Goal: Use online tool/utility: Utilize a website feature to perform a specific function

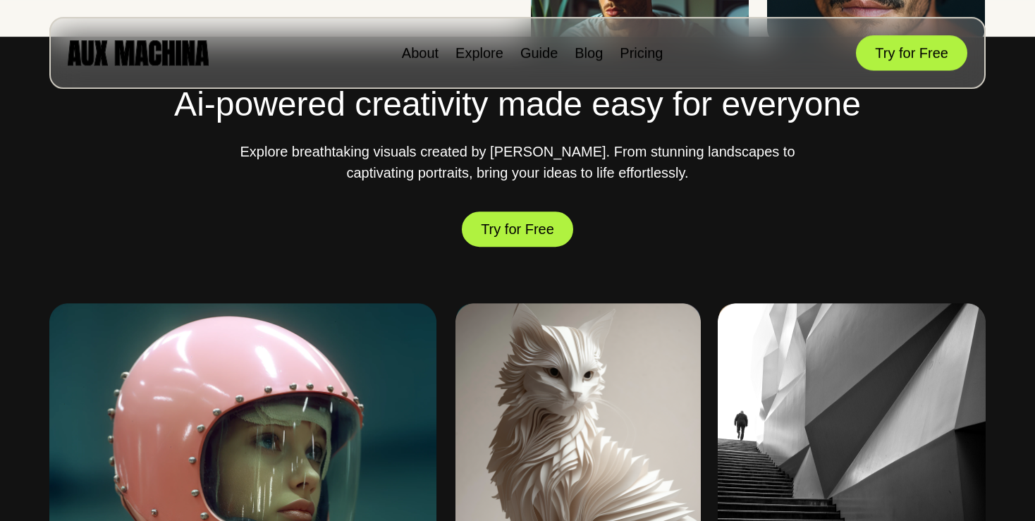
scroll to position [479, 0]
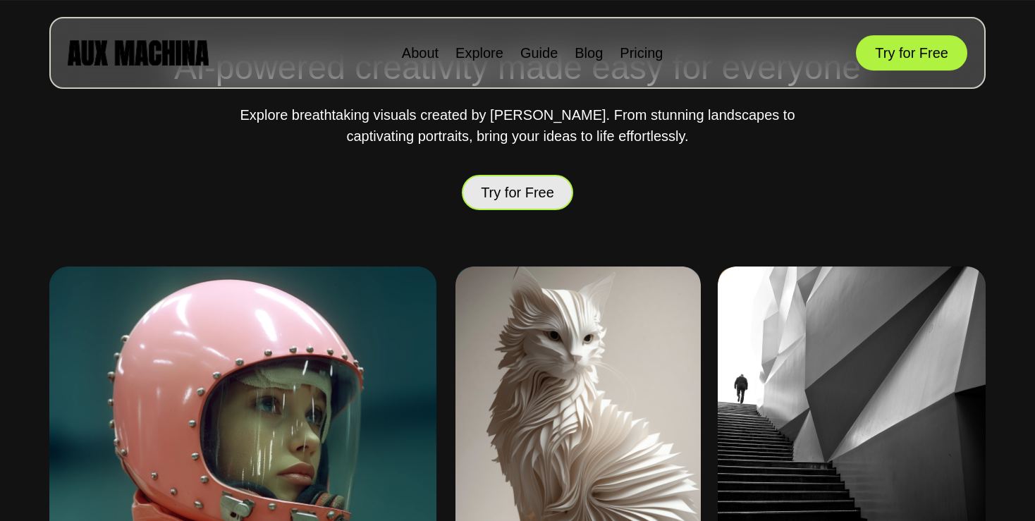
click at [536, 199] on button "Try for Free" at bounding box center [517, 192] width 111 height 35
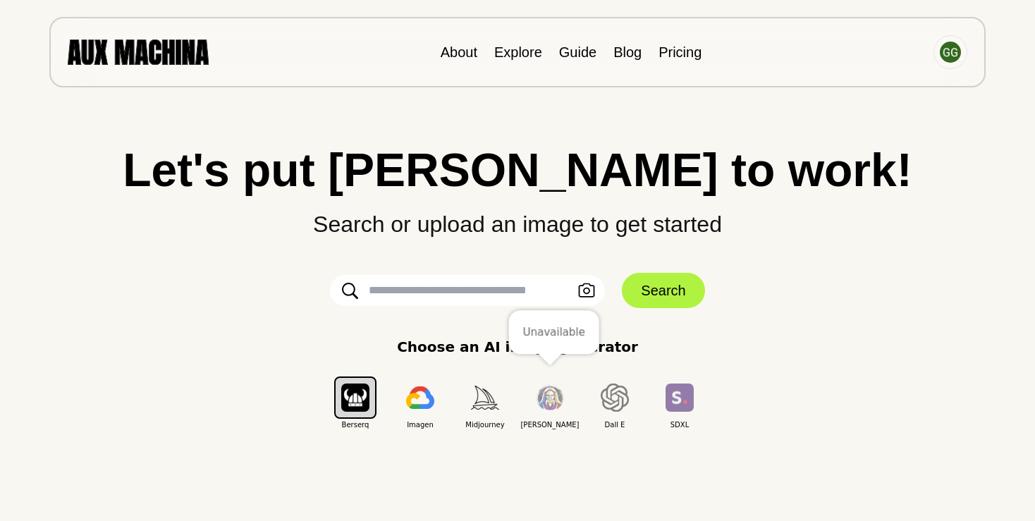
click at [553, 402] on img "button" at bounding box center [550, 398] width 28 height 26
click at [432, 292] on input "text" at bounding box center [467, 290] width 275 height 31
click at [482, 393] on img "button" at bounding box center [485, 397] width 28 height 23
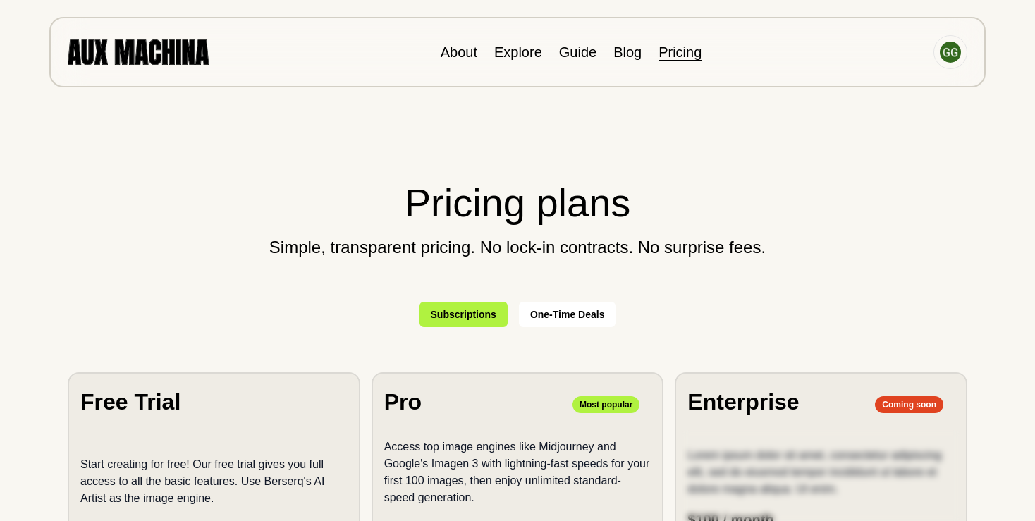
click at [132, 35] on div "About Explore Guide Blog Pricing" at bounding box center [517, 52] width 936 height 71
click at [133, 49] on img at bounding box center [138, 51] width 141 height 25
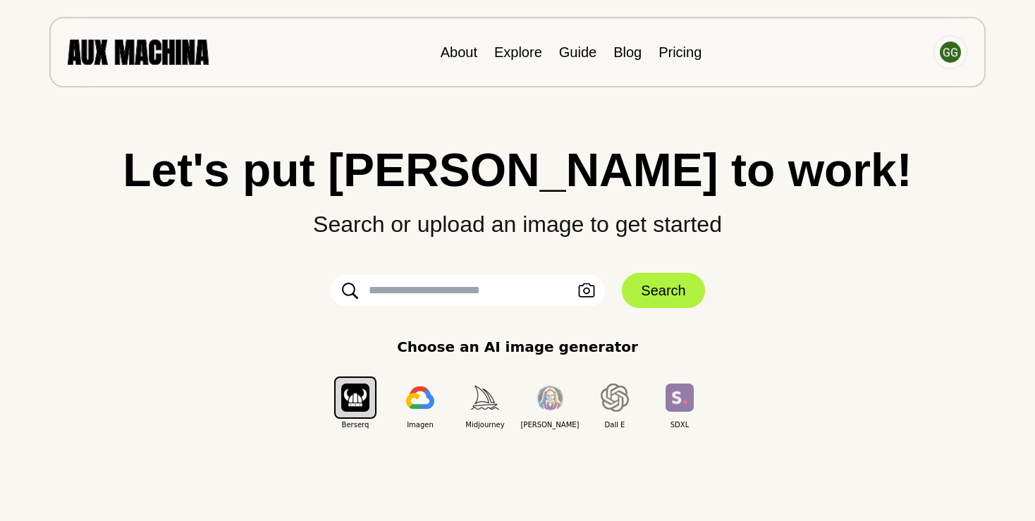
click at [441, 295] on input "text" at bounding box center [467, 290] width 275 height 31
type input "**********"
click at [686, 292] on button "Search" at bounding box center [663, 290] width 82 height 35
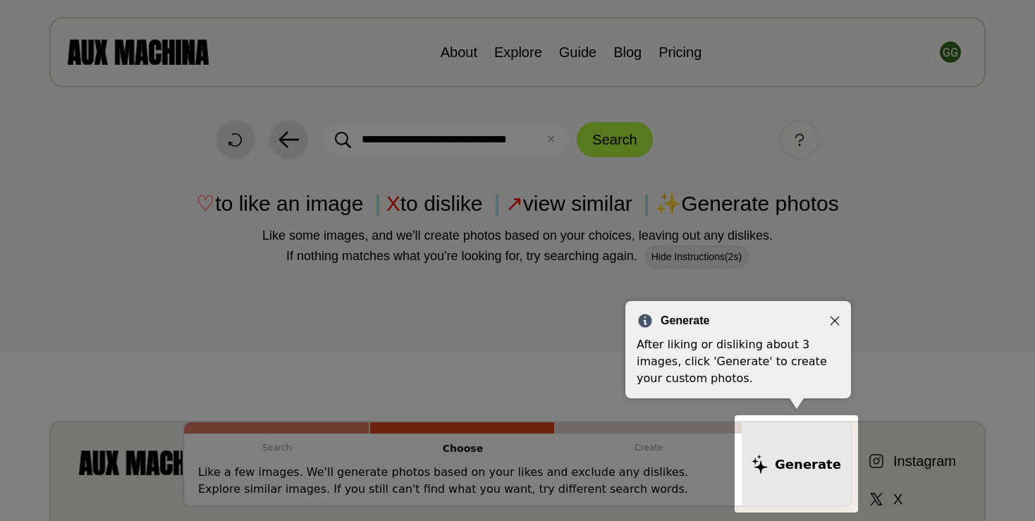
click at [801, 467] on div at bounding box center [796, 463] width 123 height 97
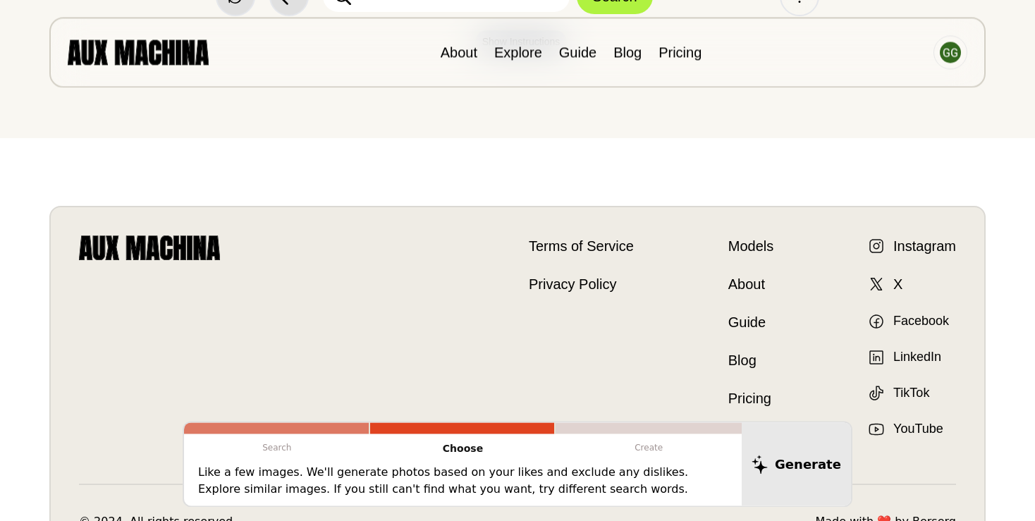
scroll to position [248, 0]
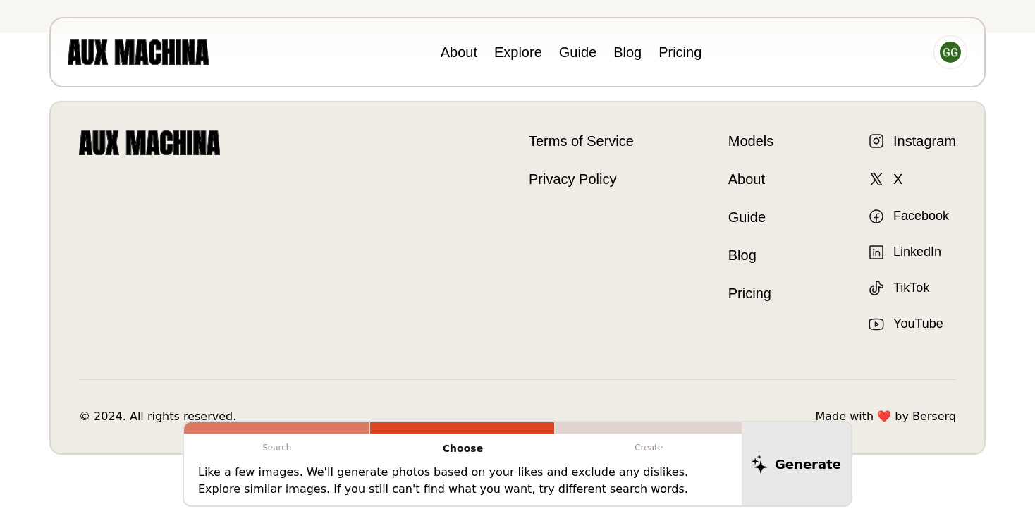
click at [909, 324] on link "YouTube" at bounding box center [905, 323] width 75 height 19
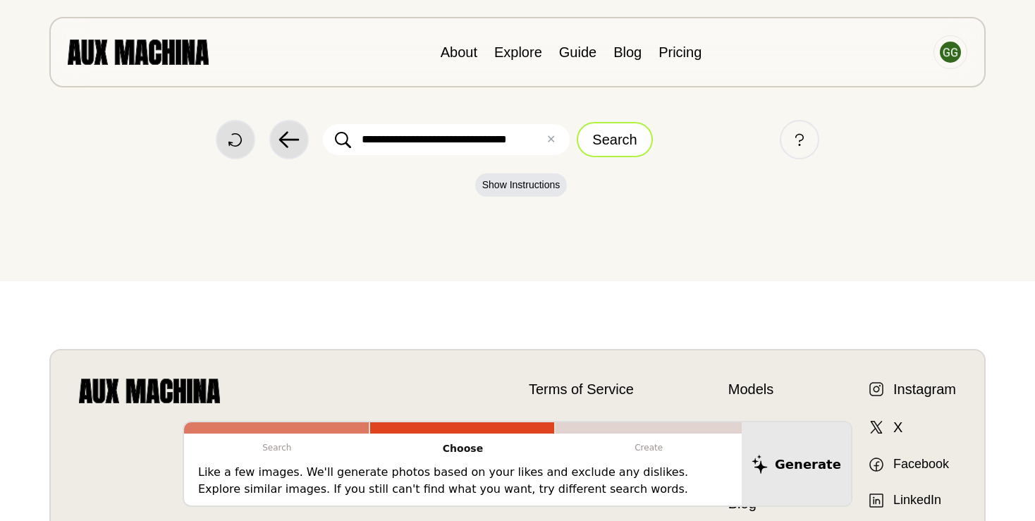
click at [617, 142] on button "Search" at bounding box center [614, 139] width 75 height 35
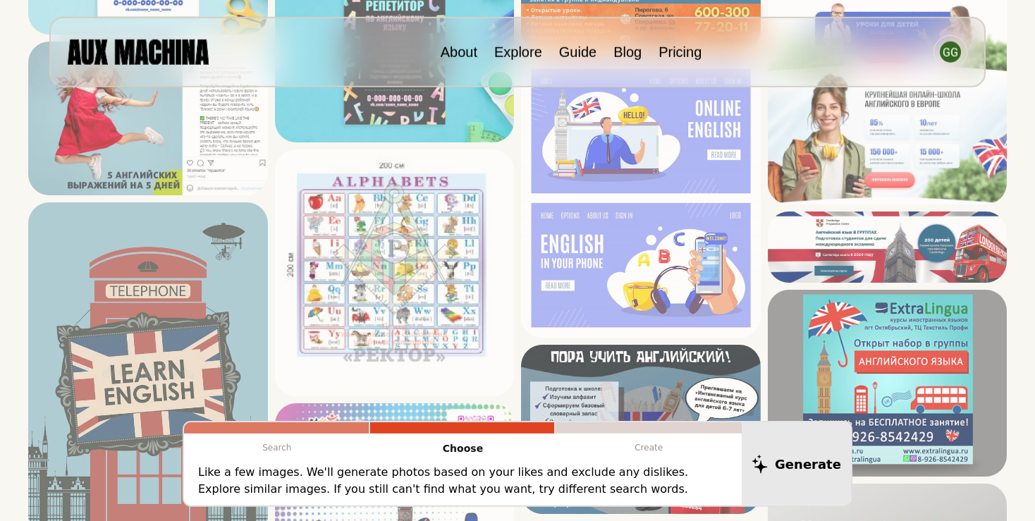
scroll to position [1687, 0]
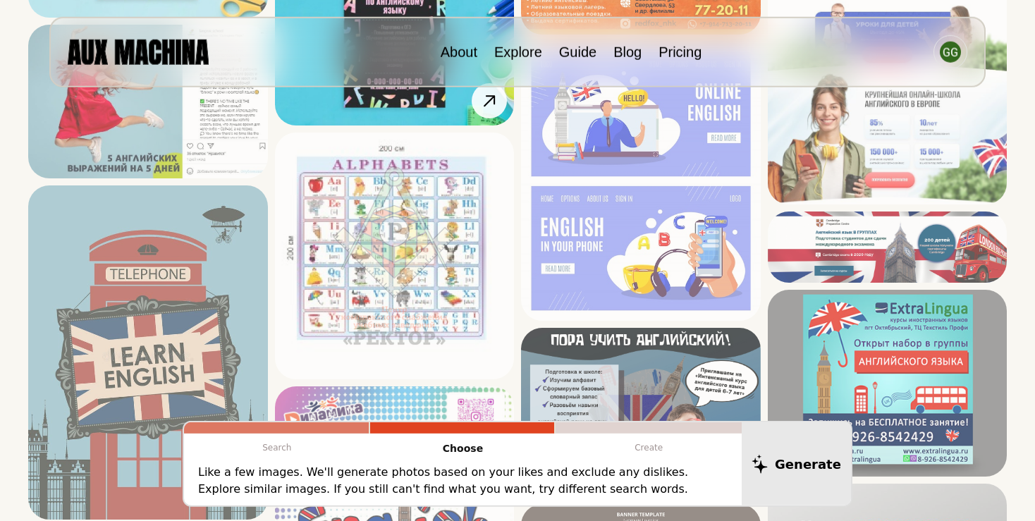
click at [405, 126] on img at bounding box center [395, 36] width 240 height 180
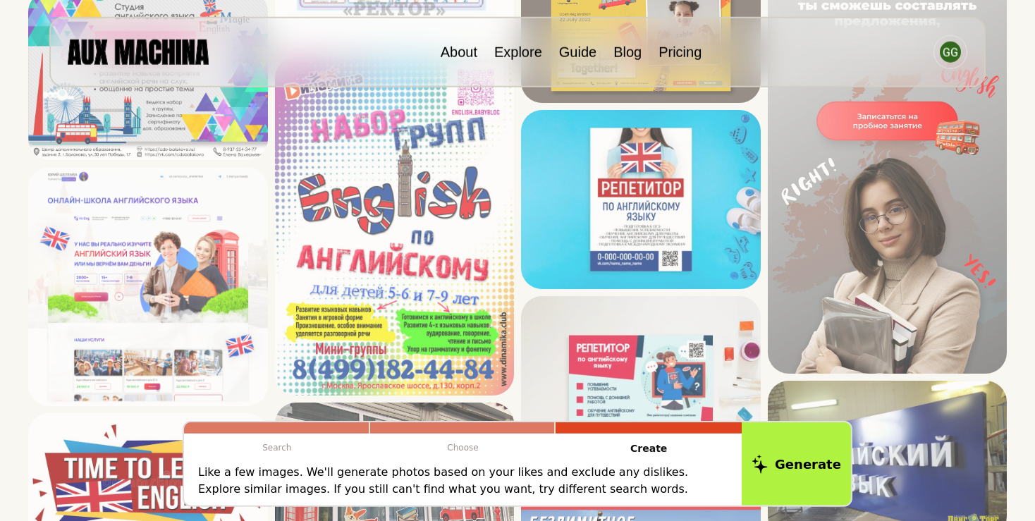
scroll to position [2245, 0]
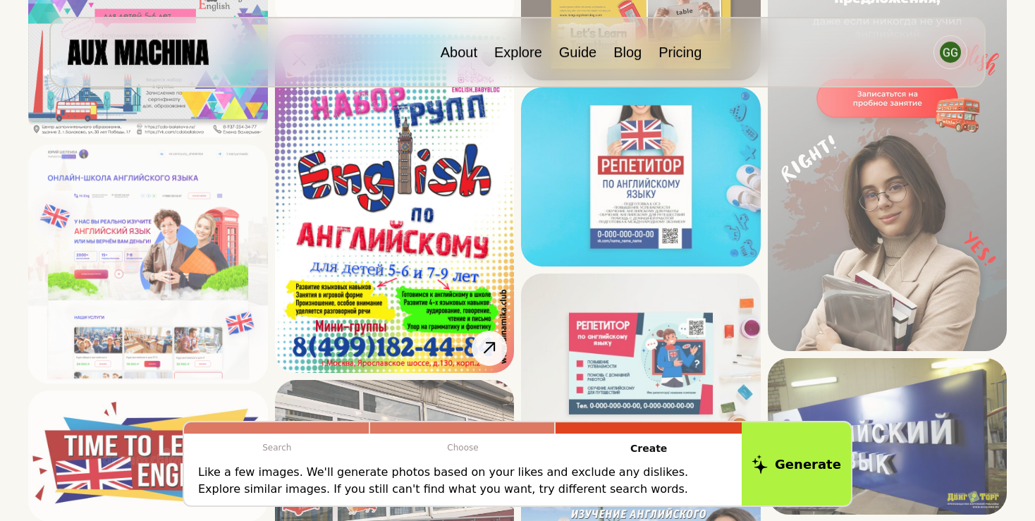
click at [406, 208] on img at bounding box center [395, 204] width 240 height 338
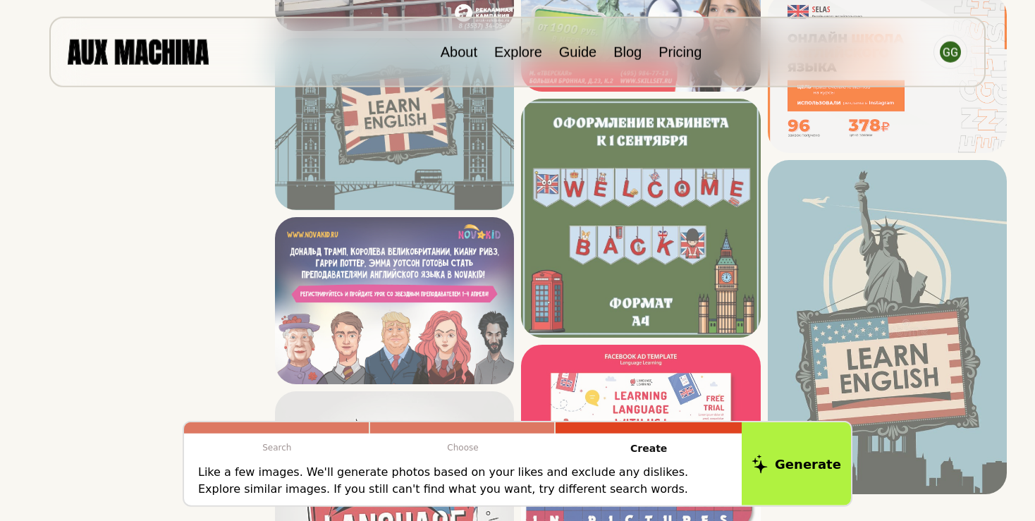
scroll to position [2767, 0]
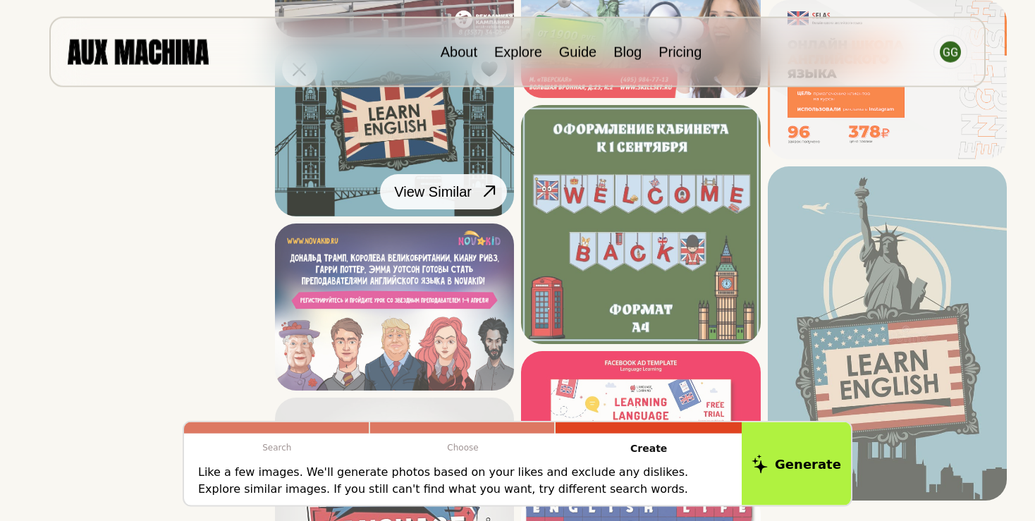
click at [486, 194] on icon at bounding box center [489, 190] width 11 height 11
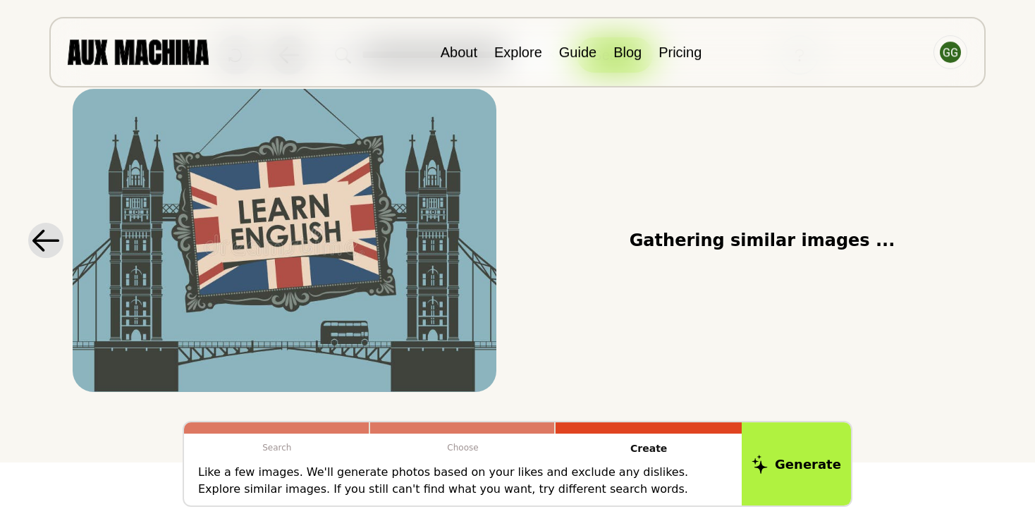
scroll to position [85, 0]
click at [623, 56] on link "Blog" at bounding box center [627, 52] width 28 height 16
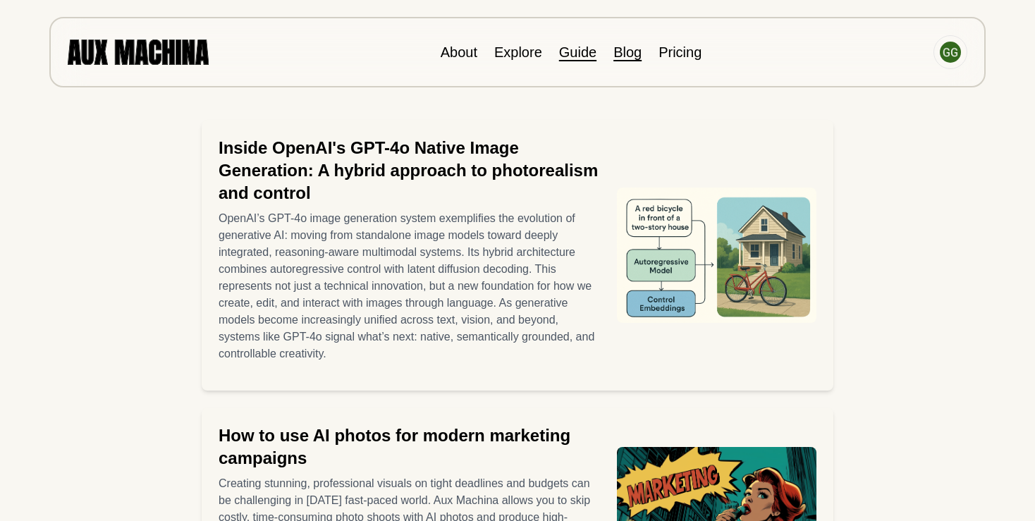
click at [575, 53] on link "Guide" at bounding box center [577, 52] width 37 height 16
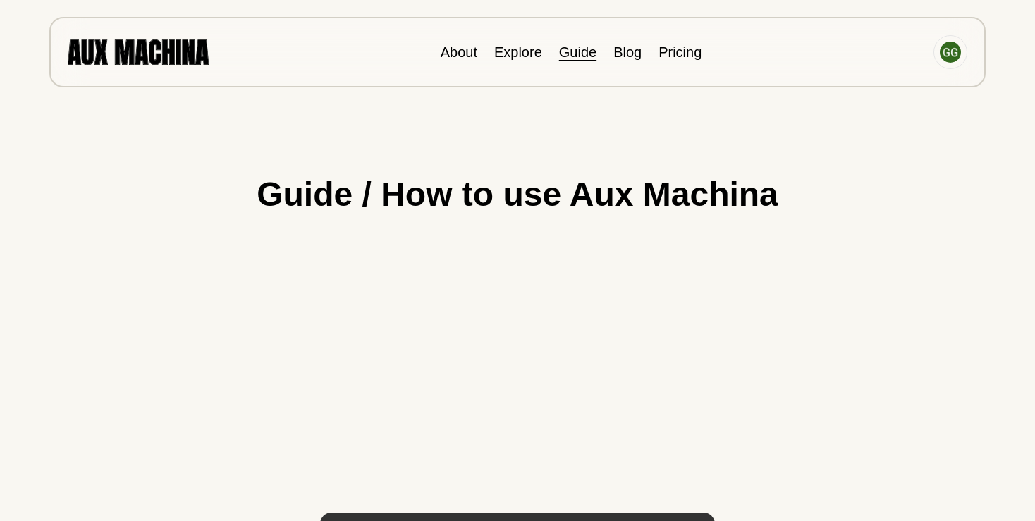
click at [155, 49] on img at bounding box center [138, 51] width 141 height 25
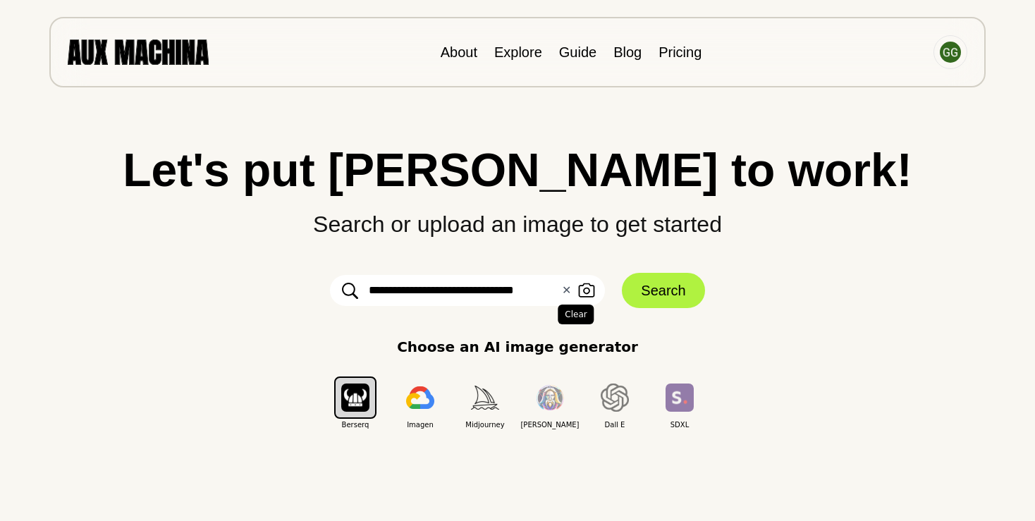
click at [570, 292] on button "✕ Clear" at bounding box center [566, 290] width 9 height 17
click at [518, 297] on input "text" at bounding box center [467, 290] width 275 height 31
type input "**********"
click at [678, 300] on button "Search" at bounding box center [663, 290] width 82 height 35
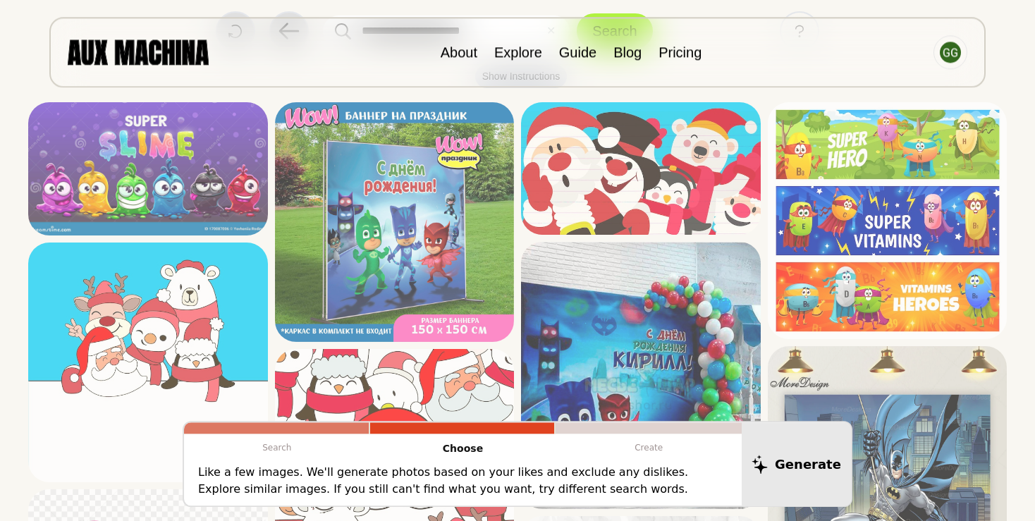
scroll to position [105, 0]
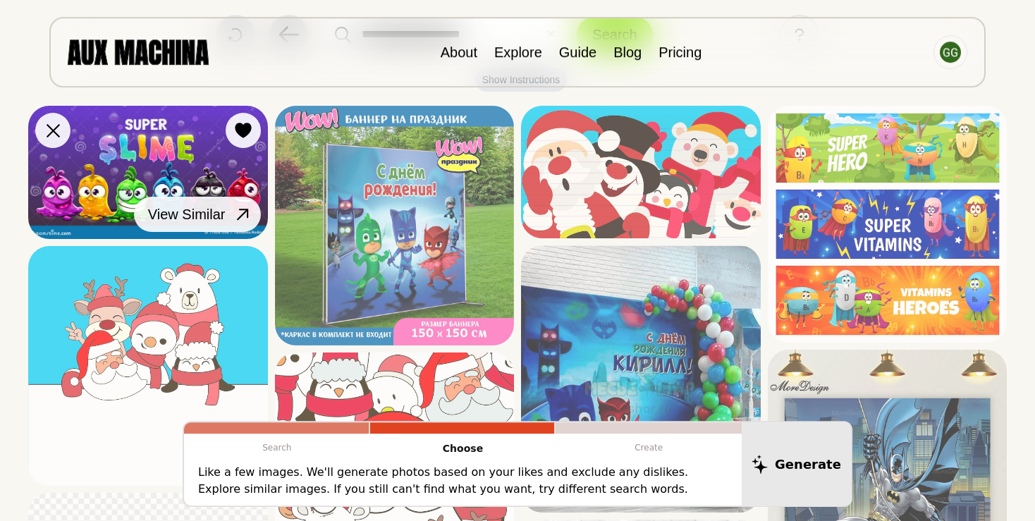
click at [244, 212] on icon at bounding box center [242, 214] width 11 height 11
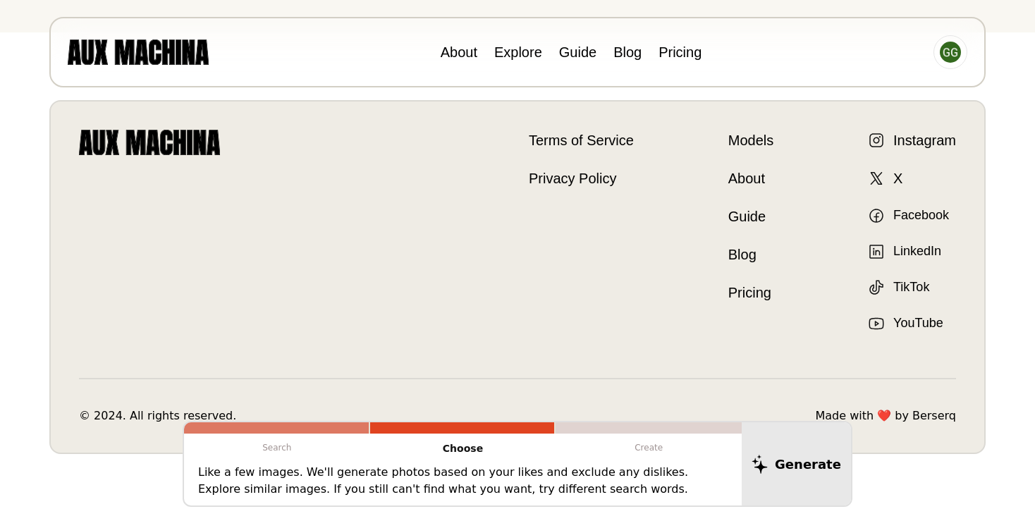
scroll to position [0, 0]
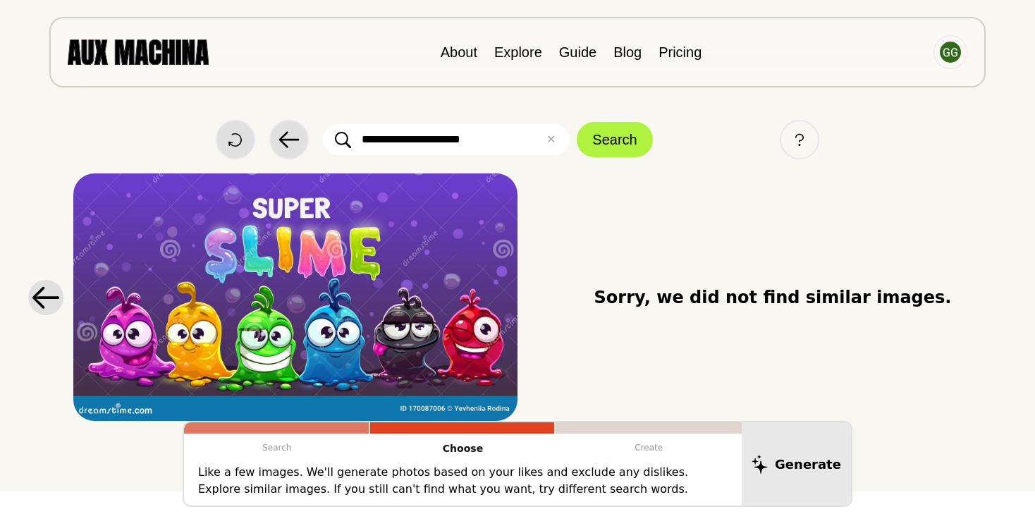
click at [124, 56] on img at bounding box center [138, 51] width 141 height 25
click at [501, 197] on icon at bounding box center [492, 198] width 16 height 16
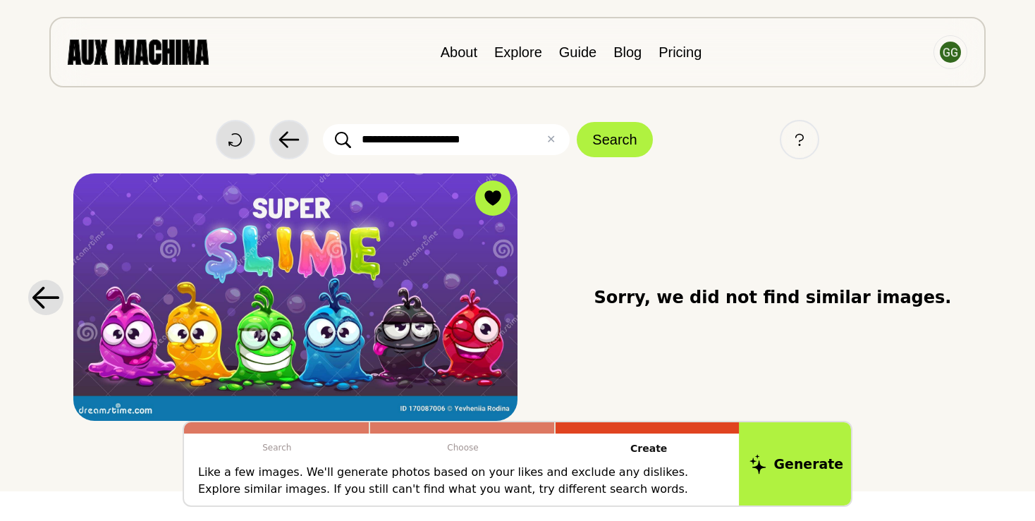
click at [800, 453] on button "Generate" at bounding box center [796, 463] width 115 height 87
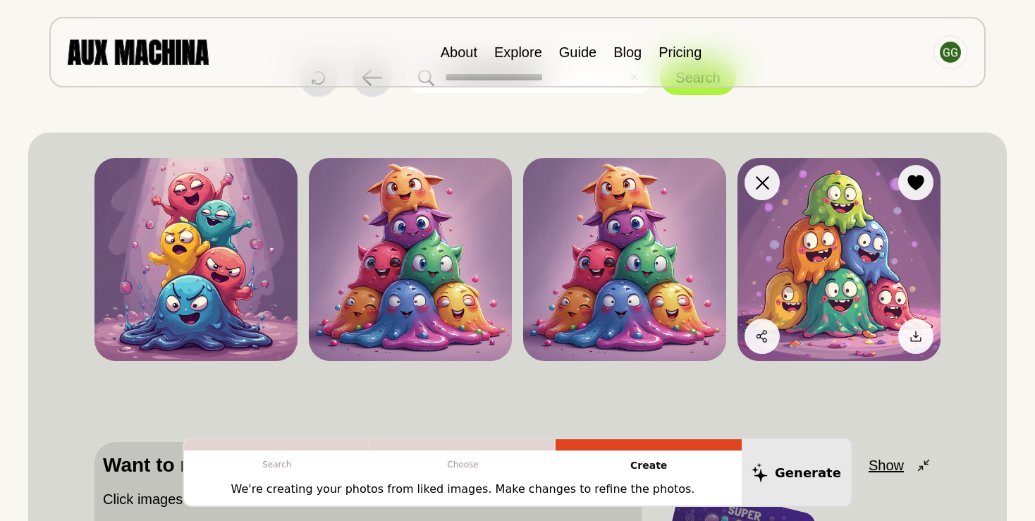
scroll to position [62, 0]
click at [913, 336] on icon at bounding box center [916, 336] width 14 height 14
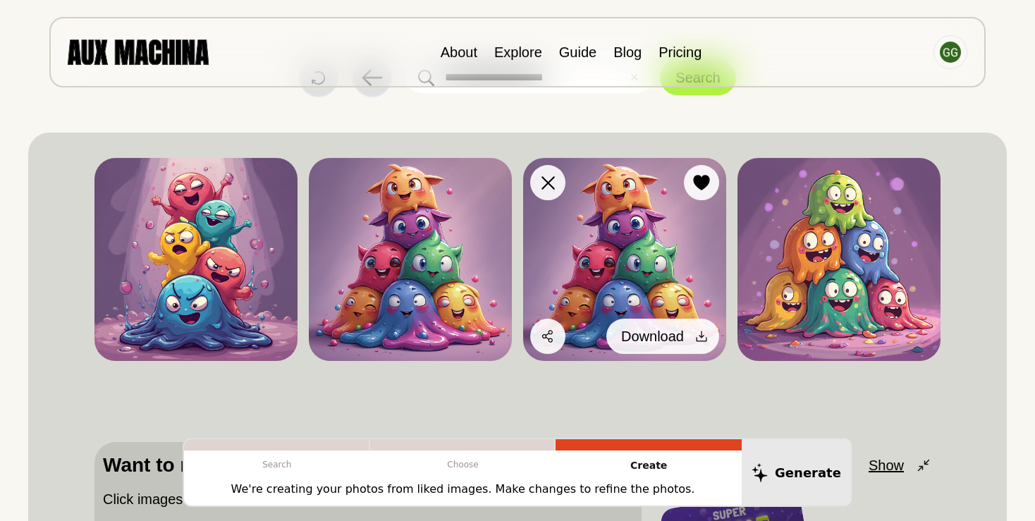
click at [702, 338] on icon at bounding box center [702, 336] width 14 height 14
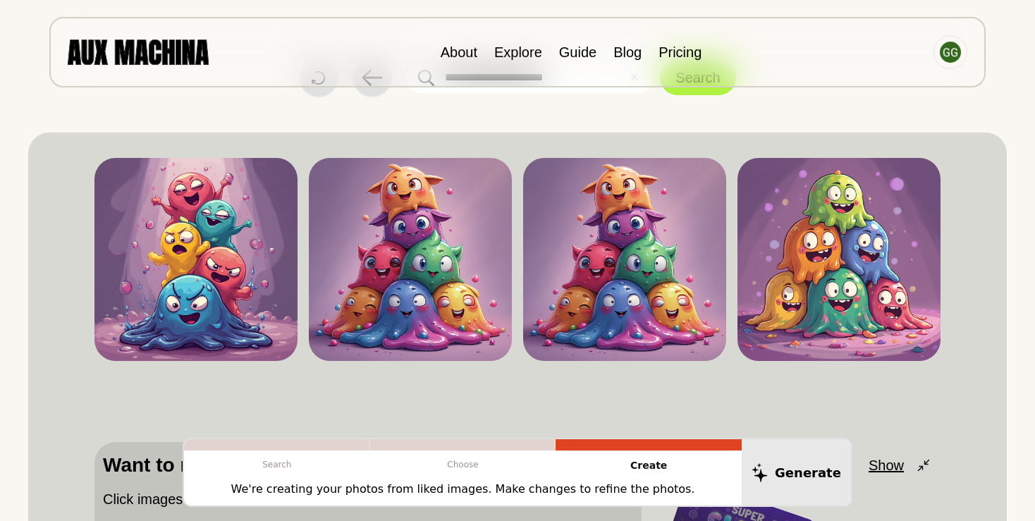
click at [442, 403] on div "Dislike Like Share Download Dislike Like Share Download Dislike Like Share Down…" at bounding box center [517, 387] width 846 height 477
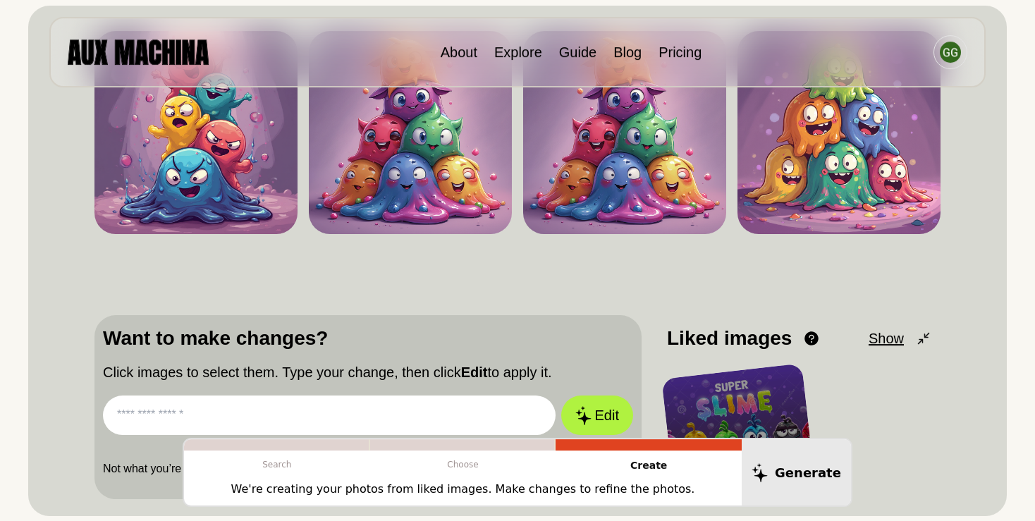
scroll to position [193, 0]
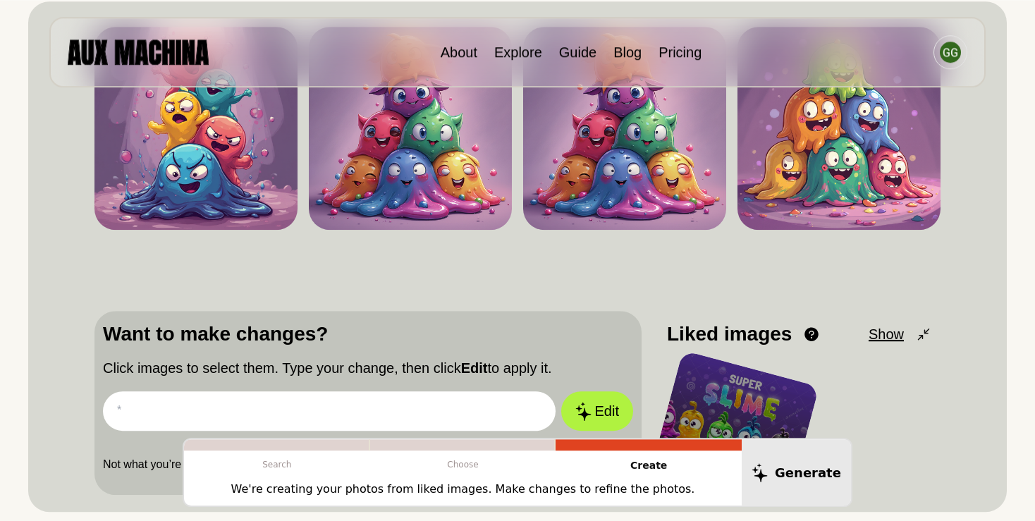
click at [424, 401] on input "text" at bounding box center [329, 410] width 453 height 39
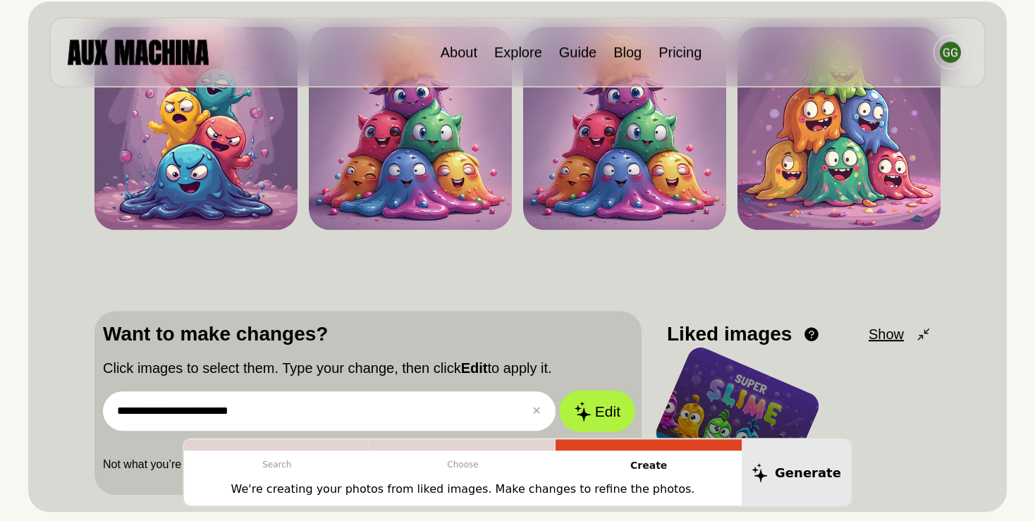
type input "**********"
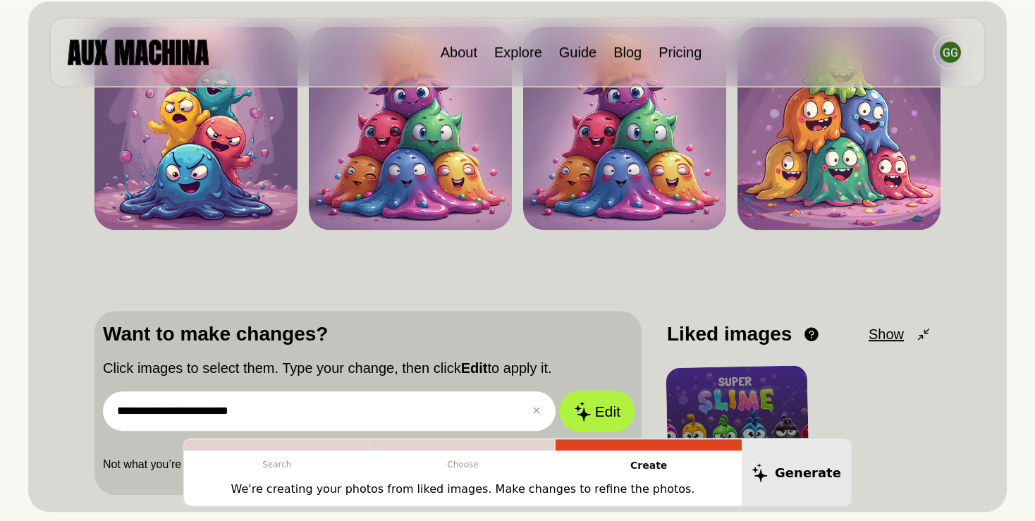
click at [614, 403] on button "Edit" at bounding box center [597, 412] width 76 height 42
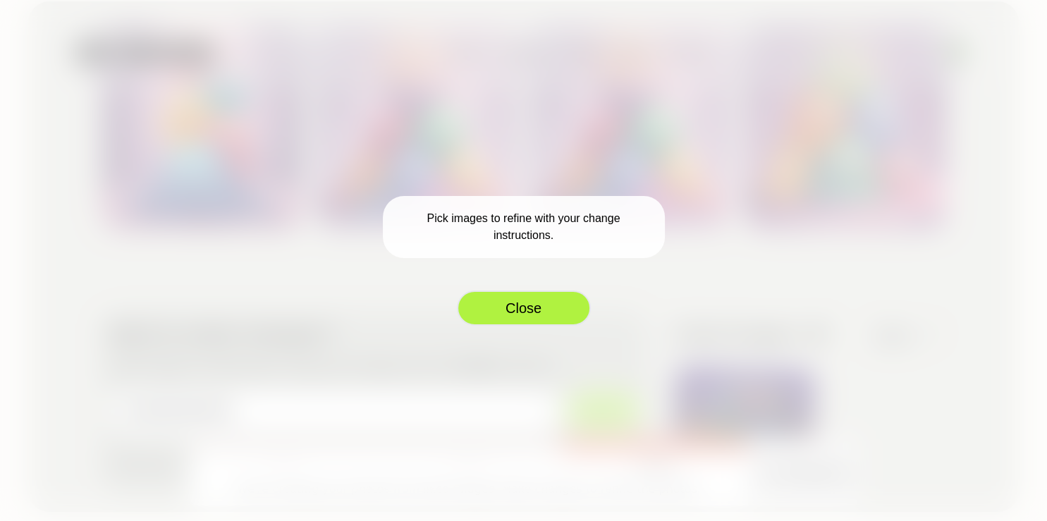
click at [534, 306] on button "Close" at bounding box center [524, 308] width 134 height 35
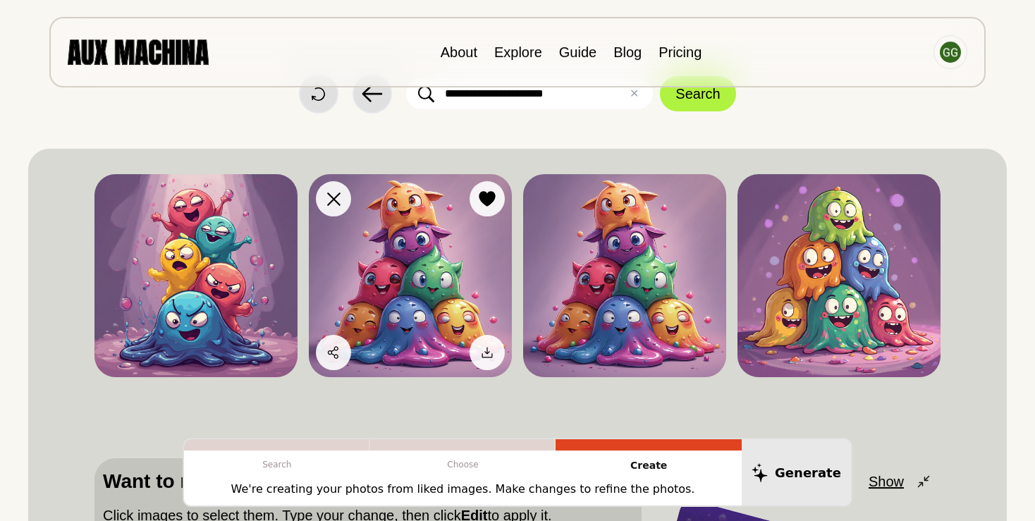
scroll to position [44, 0]
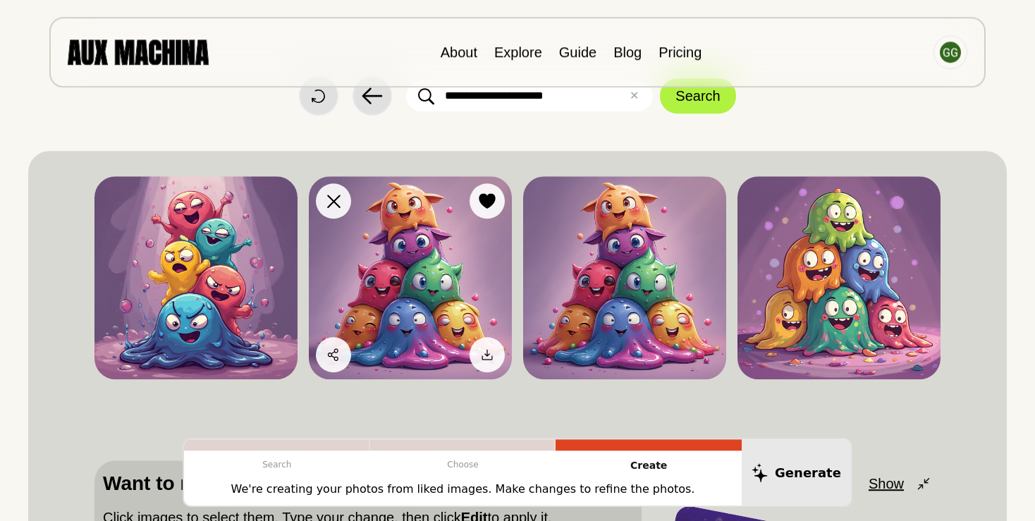
click at [416, 224] on img at bounding box center [410, 277] width 203 height 203
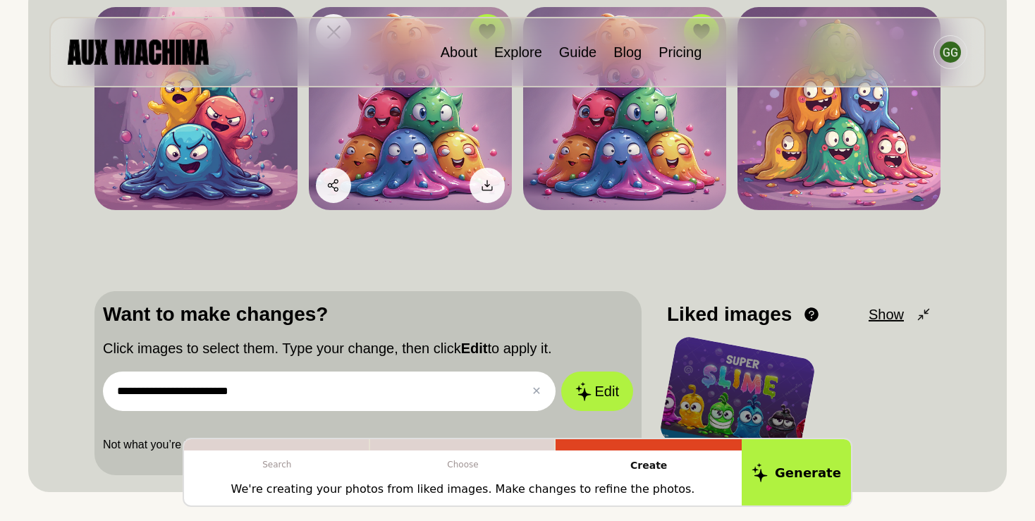
scroll to position [218, 0]
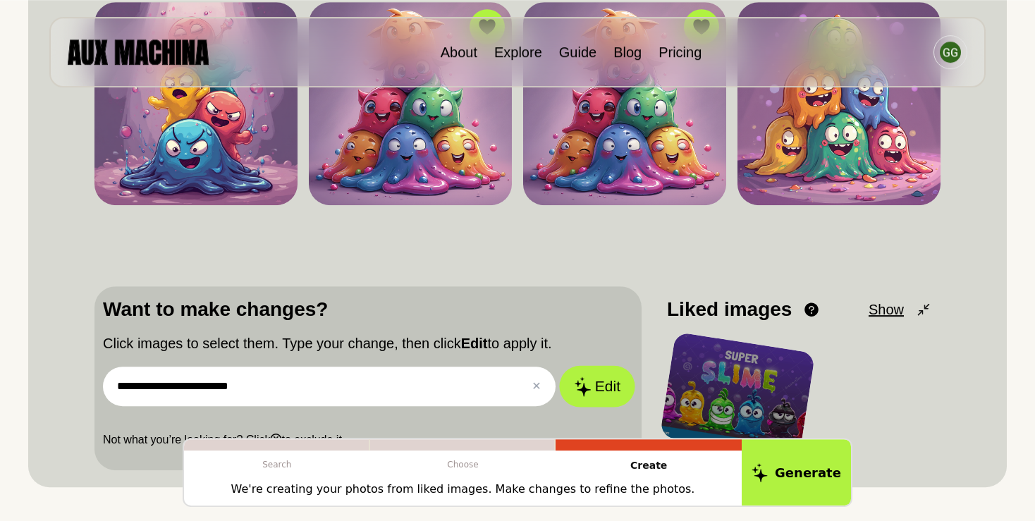
click at [611, 393] on button "Edit" at bounding box center [597, 387] width 76 height 42
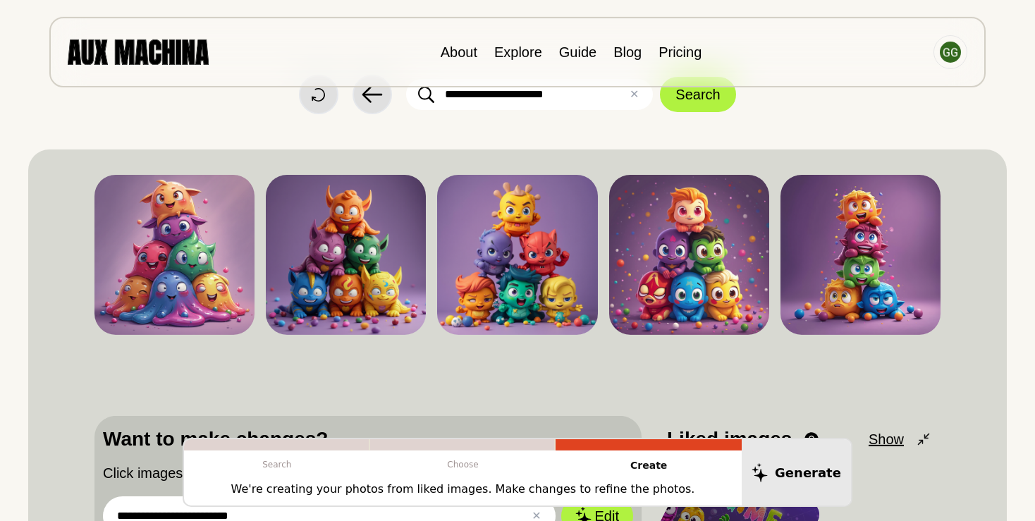
scroll to position [0, 0]
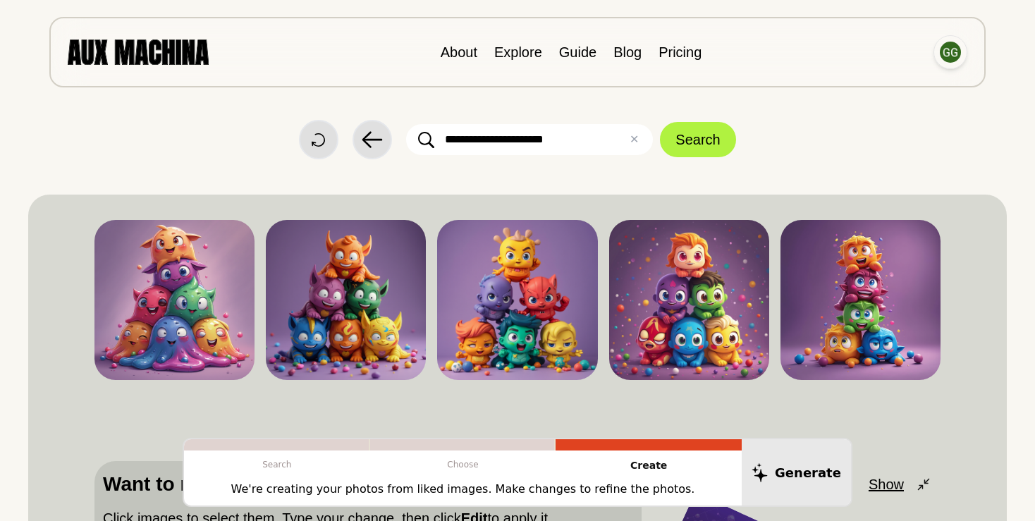
click at [946, 55] on img at bounding box center [950, 52] width 21 height 21
click at [890, 80] on li "Dashboard" at bounding box center [896, 84] width 141 height 31
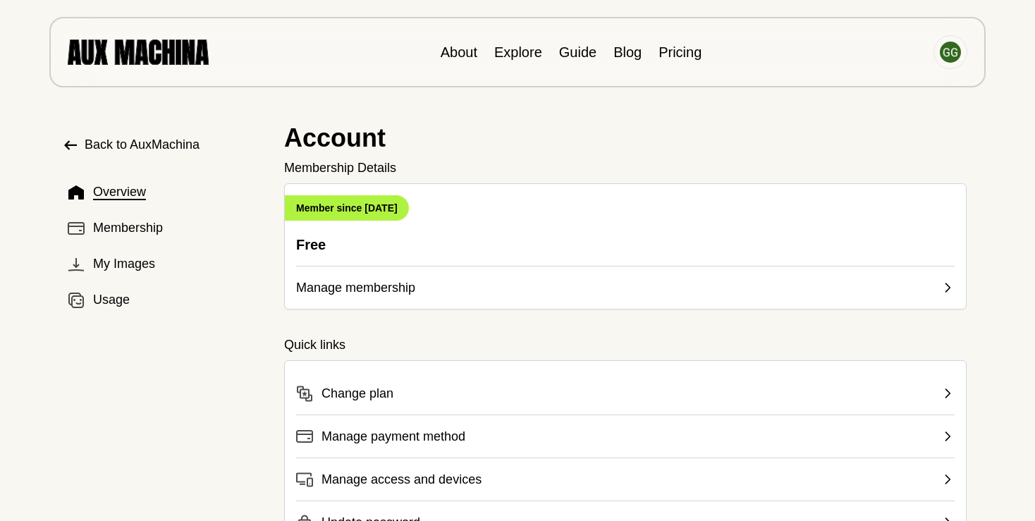
click at [130, 196] on span "Overview" at bounding box center [119, 192] width 53 height 19
click at [116, 298] on span "Usage" at bounding box center [111, 300] width 37 height 19
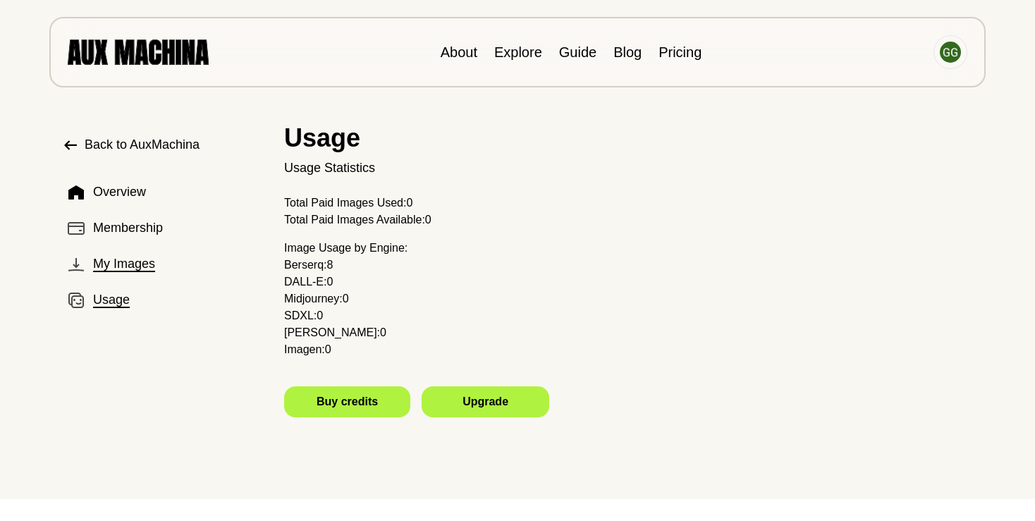
click at [116, 263] on span "My Images" at bounding box center [124, 264] width 62 height 19
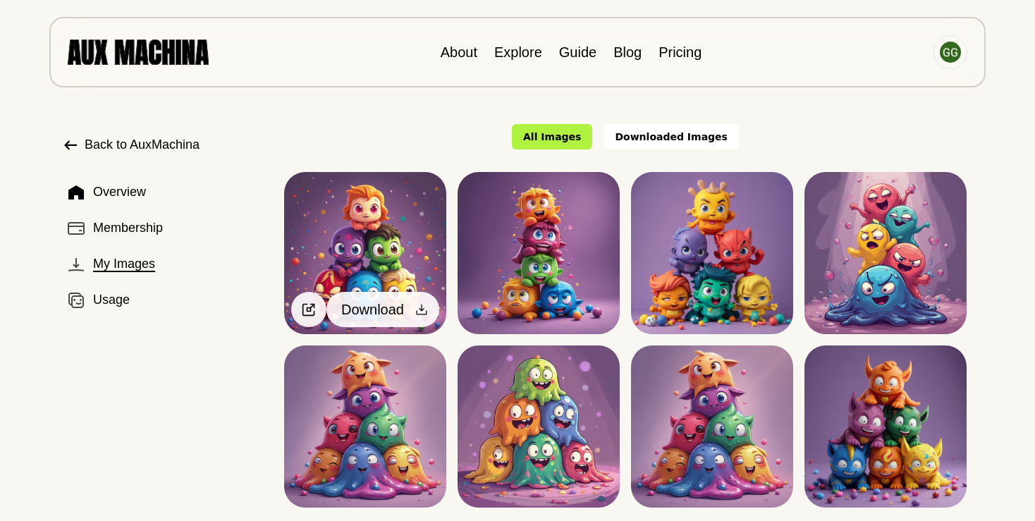
click at [422, 311] on icon at bounding box center [422, 310] width 11 height 11
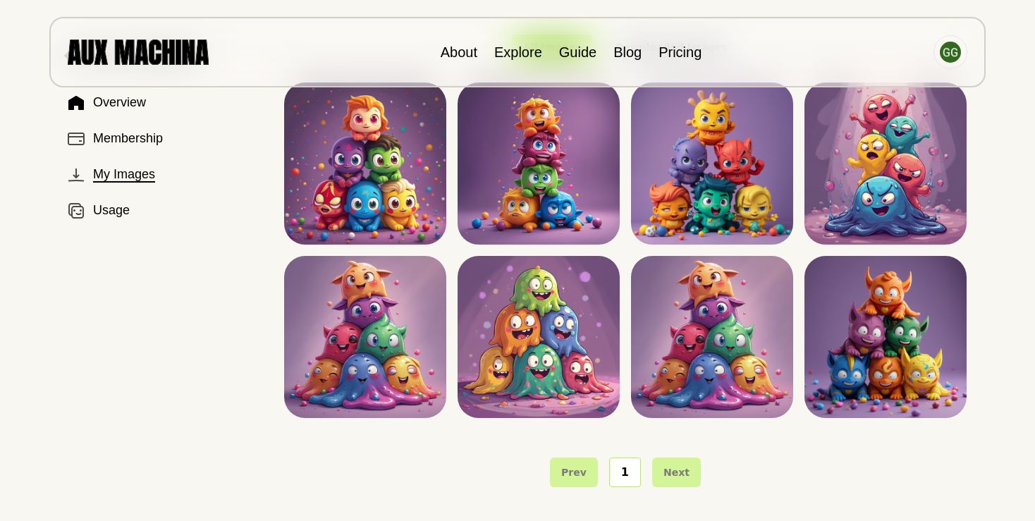
scroll to position [89, 0]
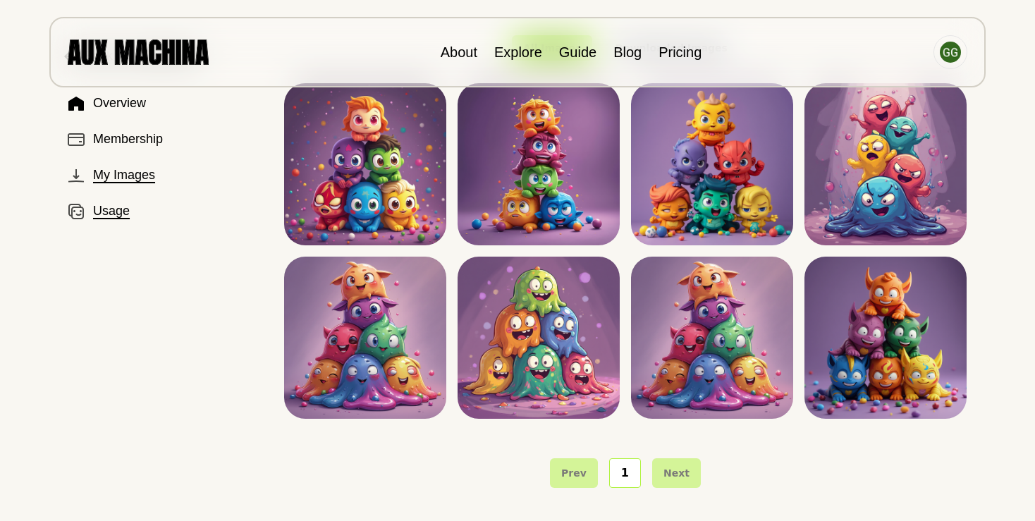
click at [124, 200] on button "Usage" at bounding box center [162, 211] width 200 height 30
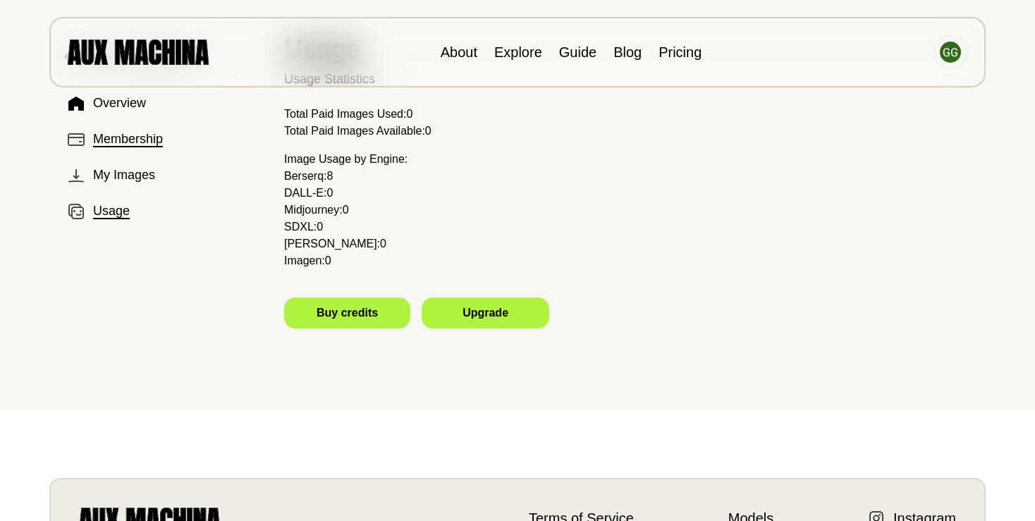
click at [131, 137] on span "Membership" at bounding box center [128, 139] width 70 height 19
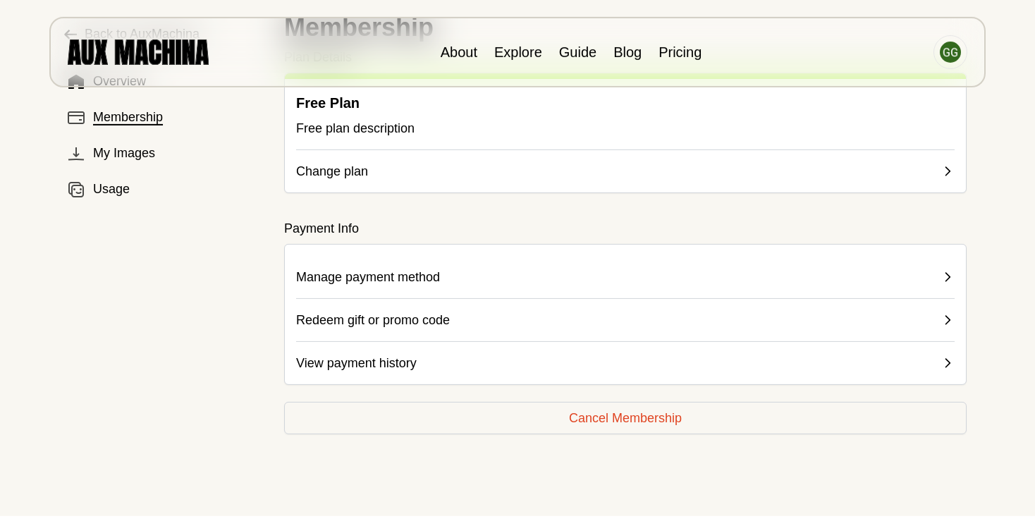
scroll to position [113, 0]
click at [317, 362] on span "View payment history" at bounding box center [356, 361] width 121 height 20
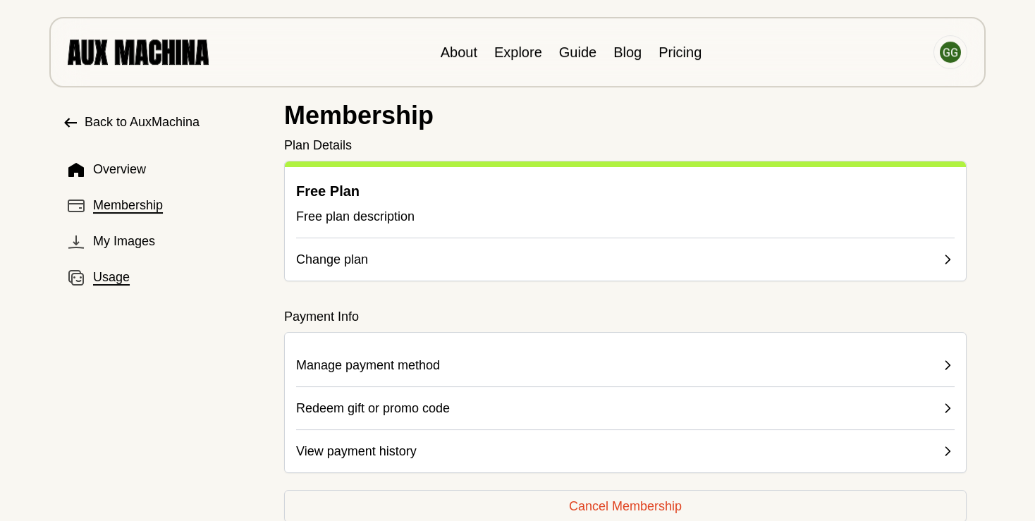
scroll to position [0, 0]
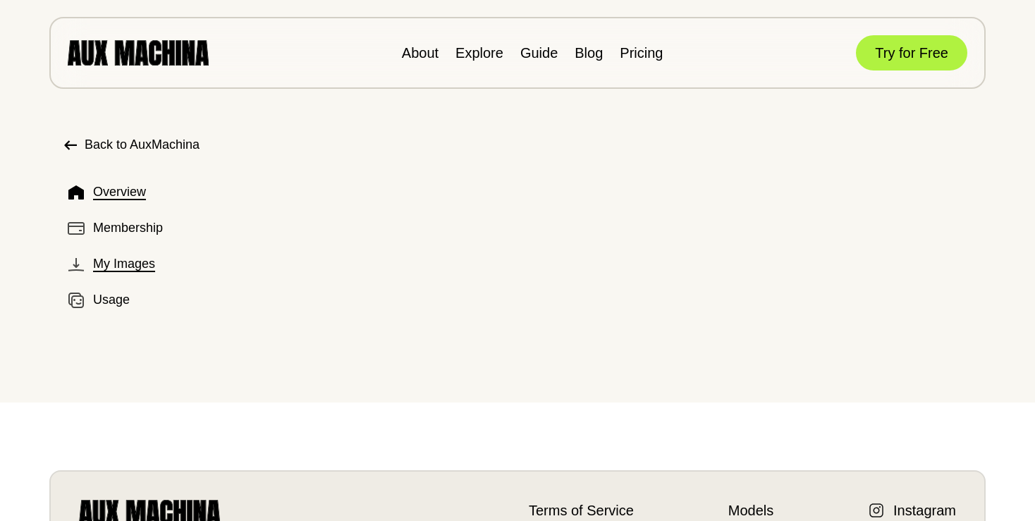
click at [141, 265] on span "My Images" at bounding box center [124, 264] width 62 height 19
click at [68, 147] on icon at bounding box center [70, 145] width 13 height 10
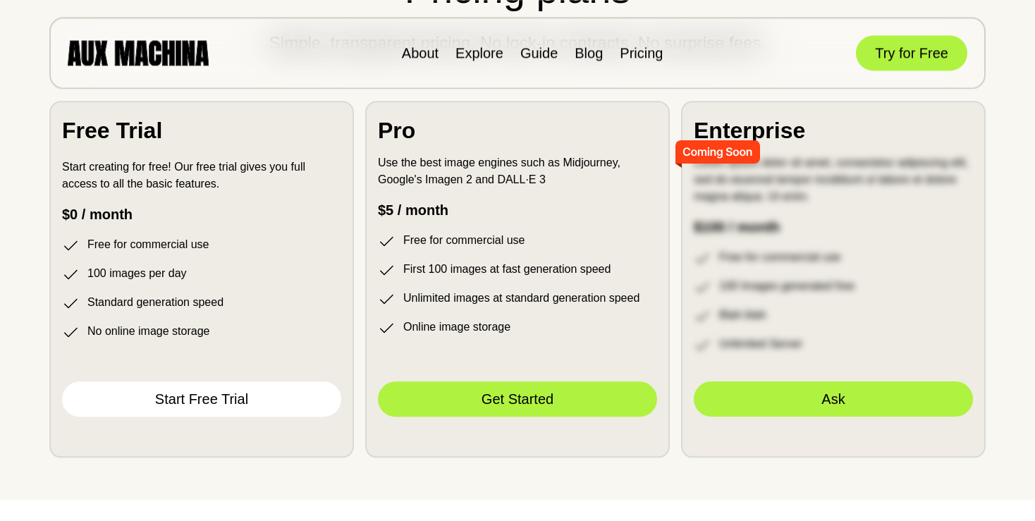
scroll to position [3835, 0]
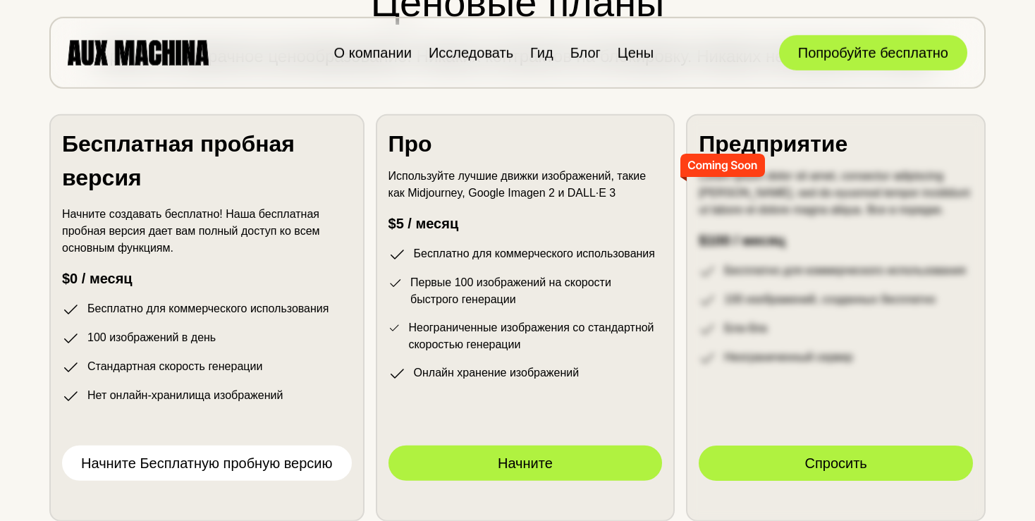
click at [743, 143] on section "Ценовые планы Простое, прозрачное ценообразование. Никаких контрактов на блокир…" at bounding box center [517, 242] width 1015 height 644
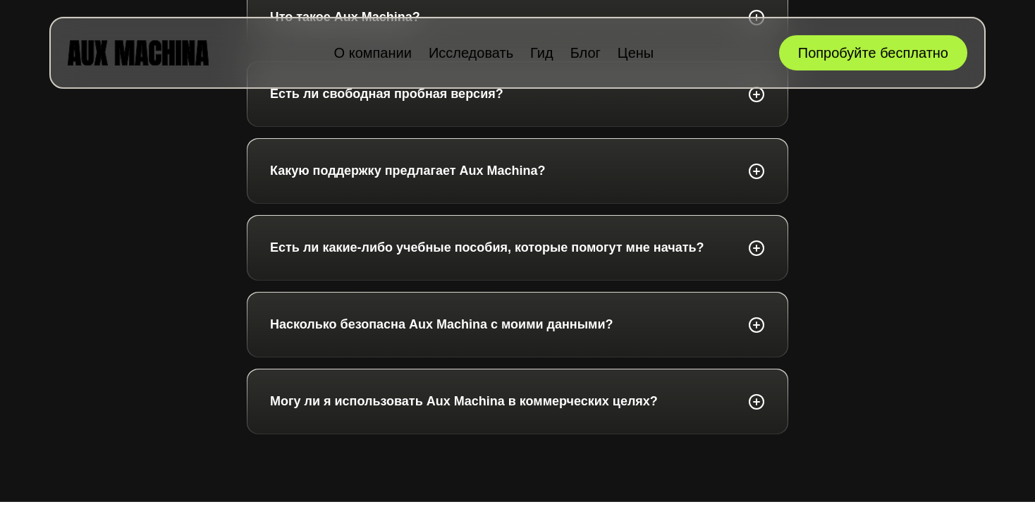
scroll to position [5015, 0]
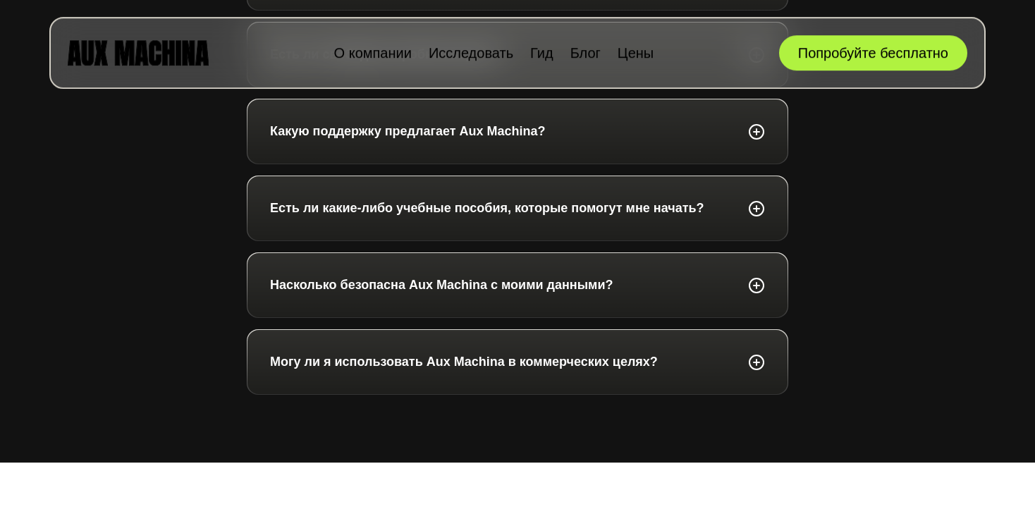
click at [326, 295] on p "Насколько безопасна Aux Machina с моими данными?" at bounding box center [441, 285] width 343 height 19
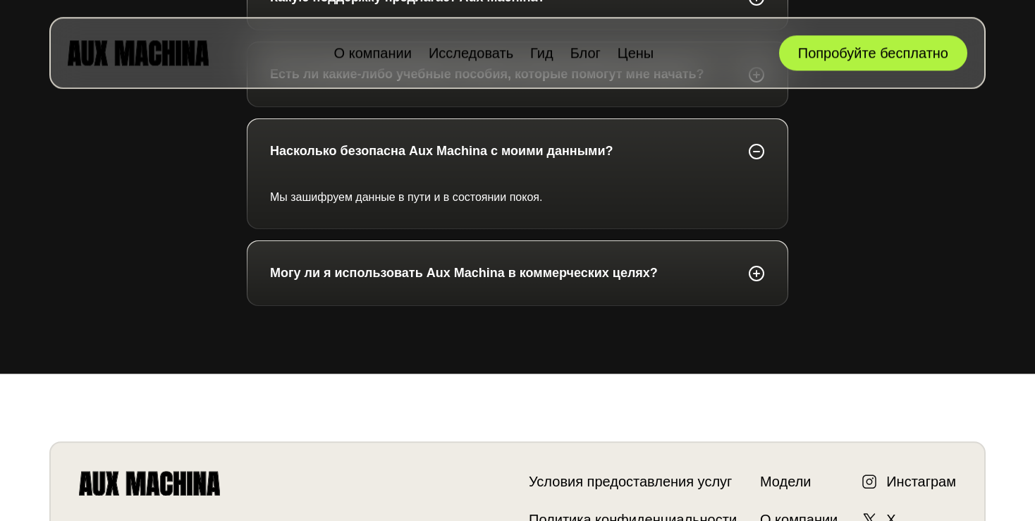
scroll to position [5156, 0]
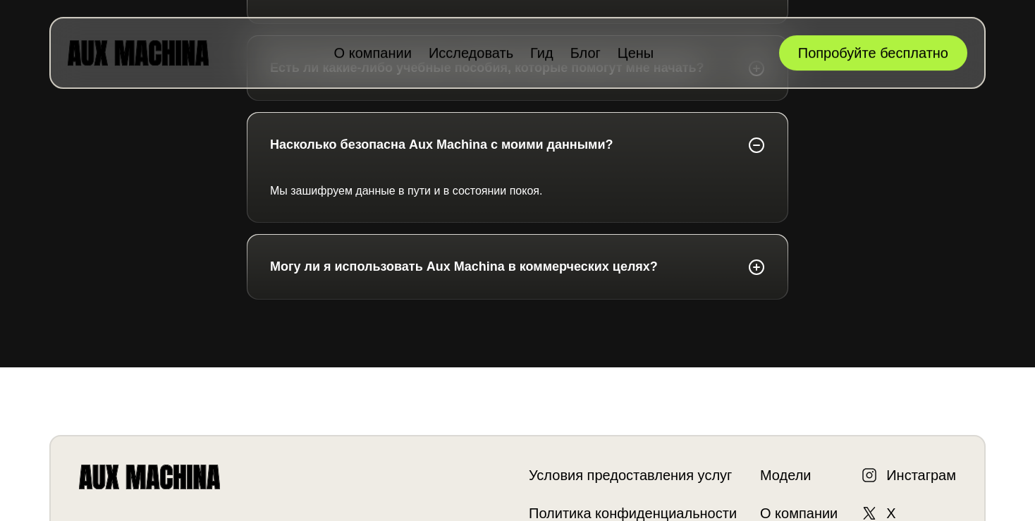
click at [300, 276] on p "Могу ли я использовать Aux Machina в коммерческих целях?" at bounding box center [464, 266] width 388 height 19
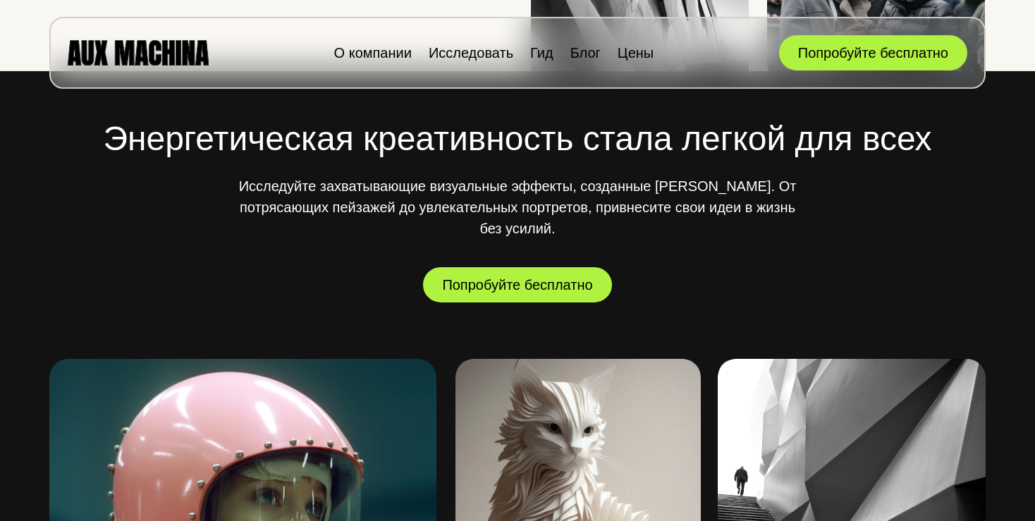
scroll to position [0, 0]
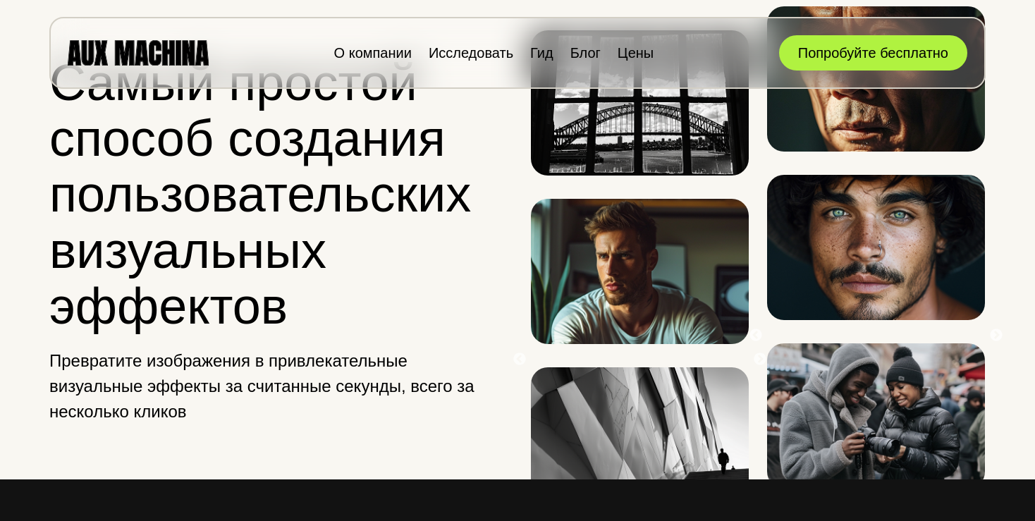
click at [151, 55] on img at bounding box center [138, 52] width 141 height 25
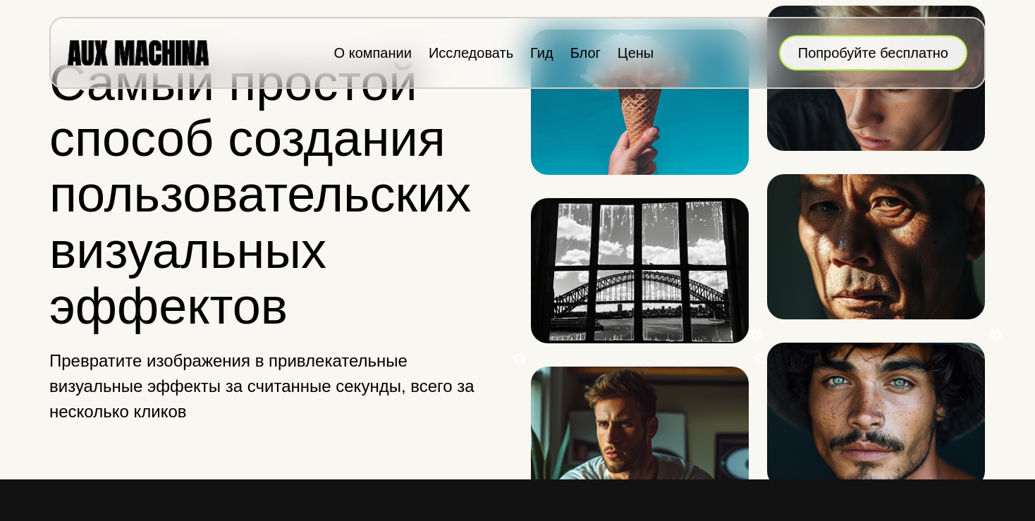
click at [912, 47] on button "Попробуйте бесплатно" at bounding box center [873, 52] width 188 height 35
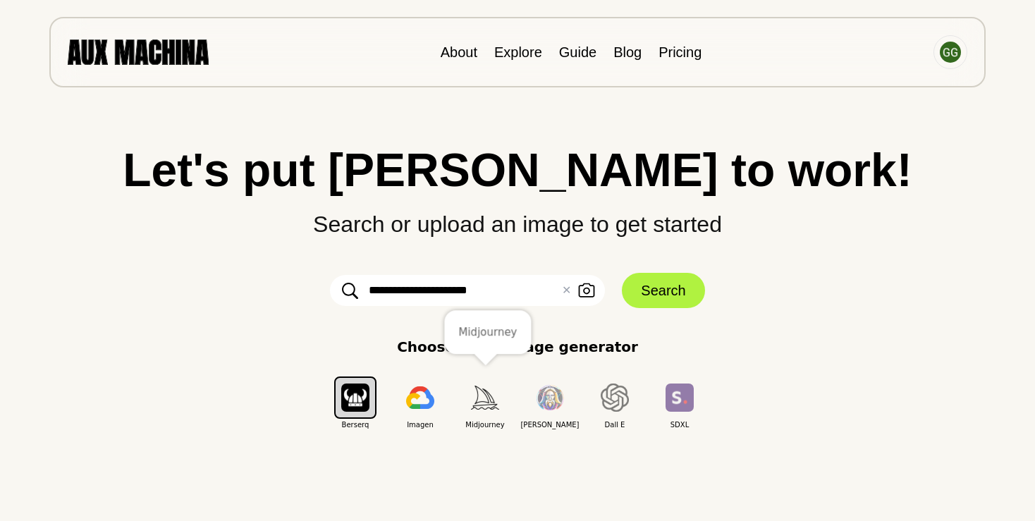
click at [478, 406] on img "button" at bounding box center [485, 397] width 28 height 23
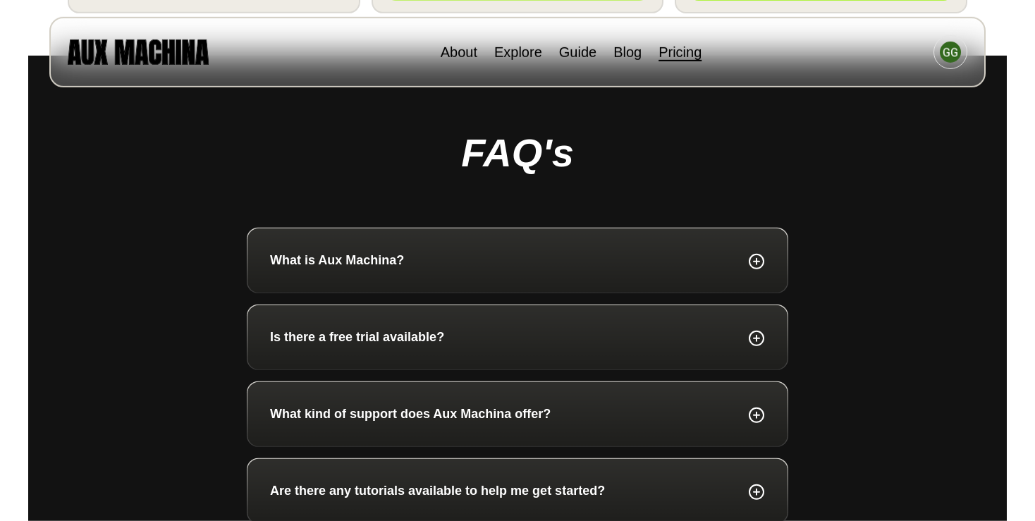
scroll to position [710, 0]
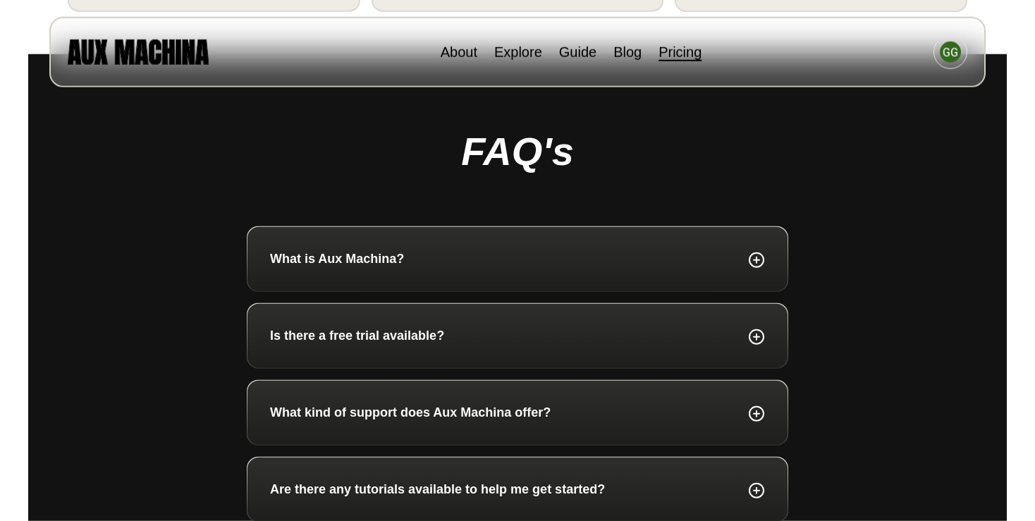
click at [377, 268] on div "What is Aux Machina?" at bounding box center [517, 259] width 540 height 64
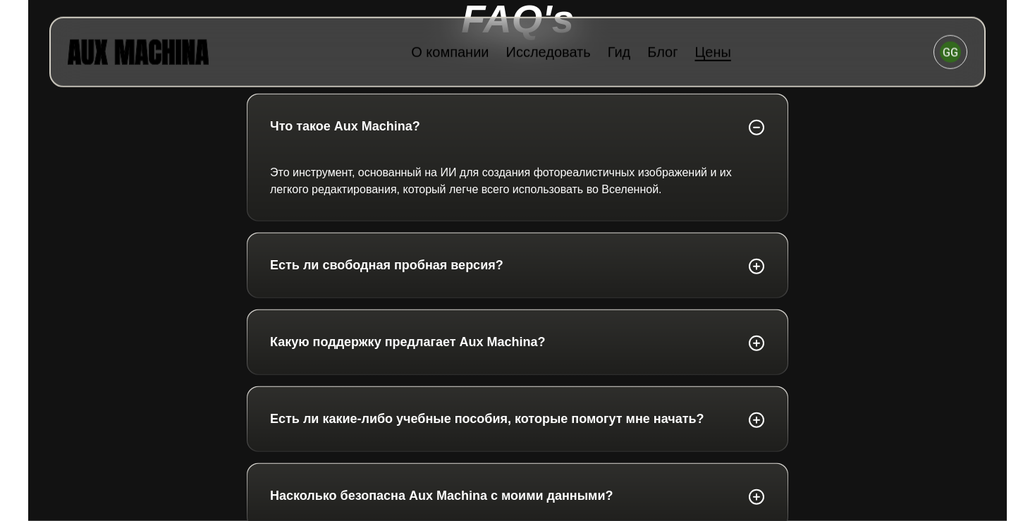
scroll to position [906, 0]
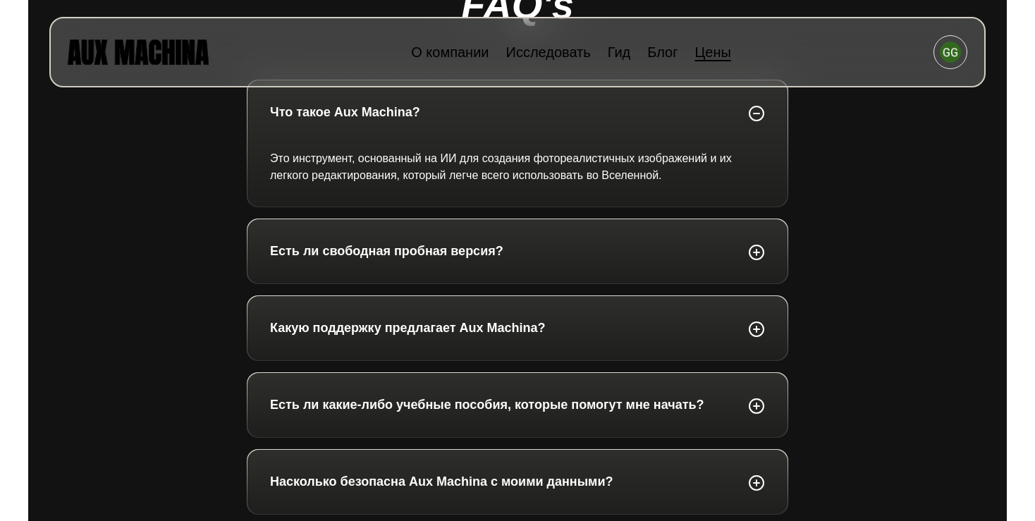
click at [704, 255] on div "Есть ли свободная пробная версия?" at bounding box center [517, 251] width 495 height 19
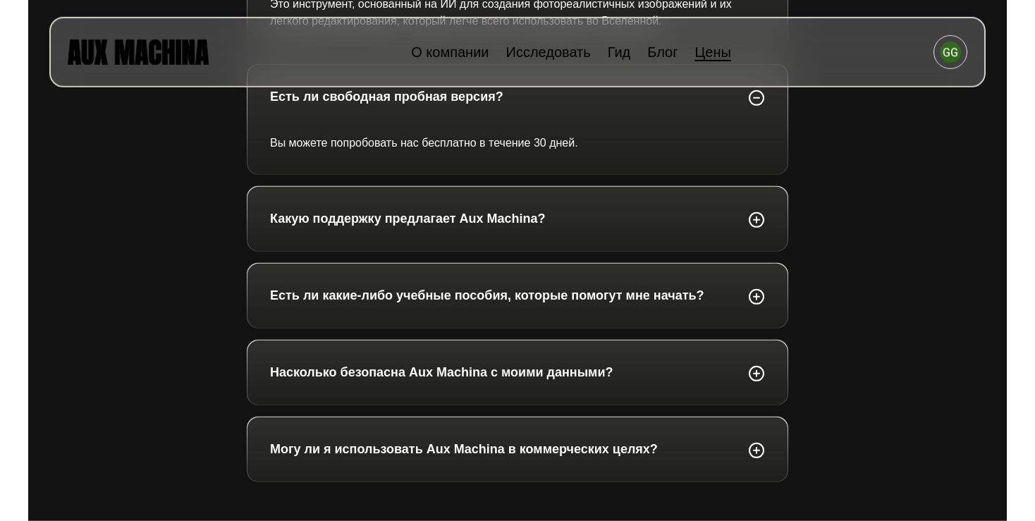
scroll to position [1062, 0]
click at [661, 302] on p "Есть ли какие-либо учебные пособия, которые помогут мне начать?" at bounding box center [487, 294] width 434 height 19
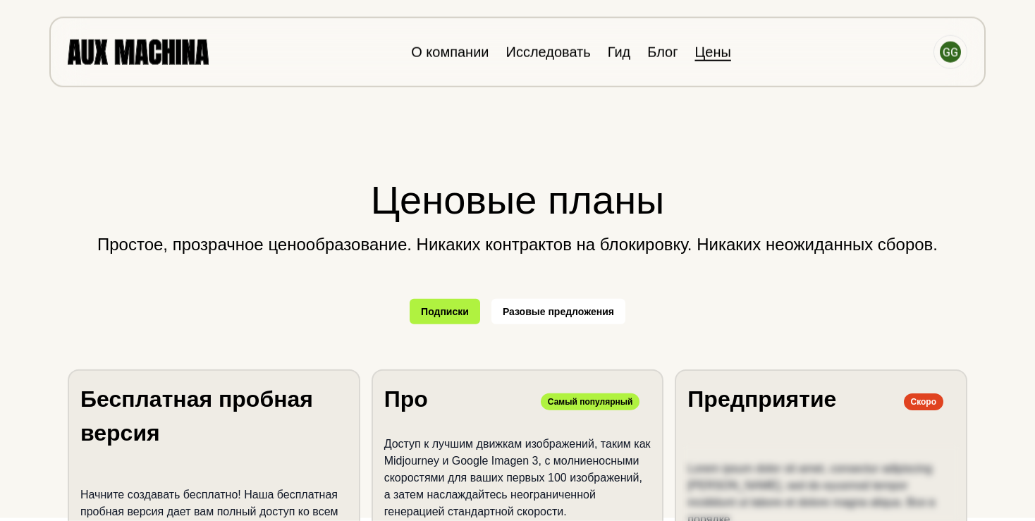
scroll to position [1, 0]
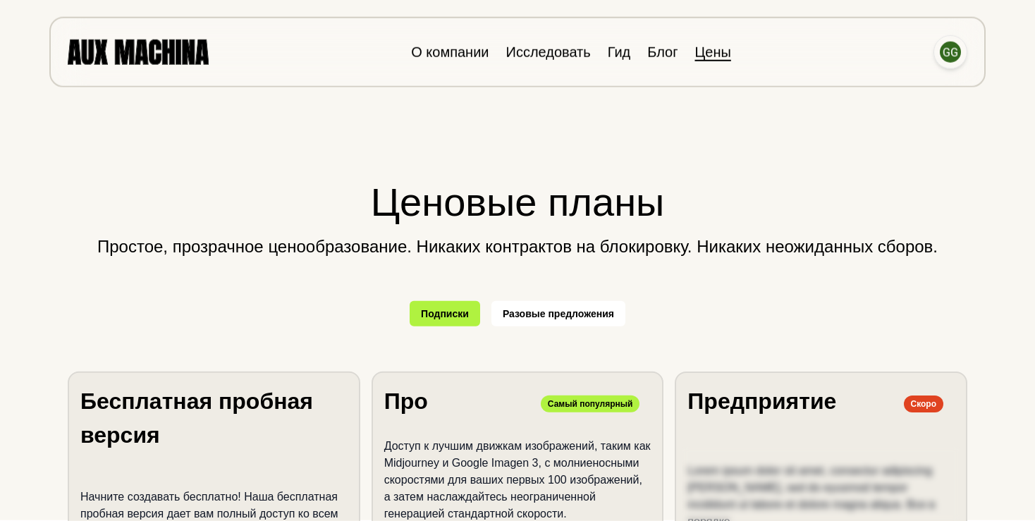
click at [950, 59] on img at bounding box center [950, 52] width 21 height 21
click at [926, 85] on li "Панель инструментов" at bounding box center [896, 91] width 141 height 45
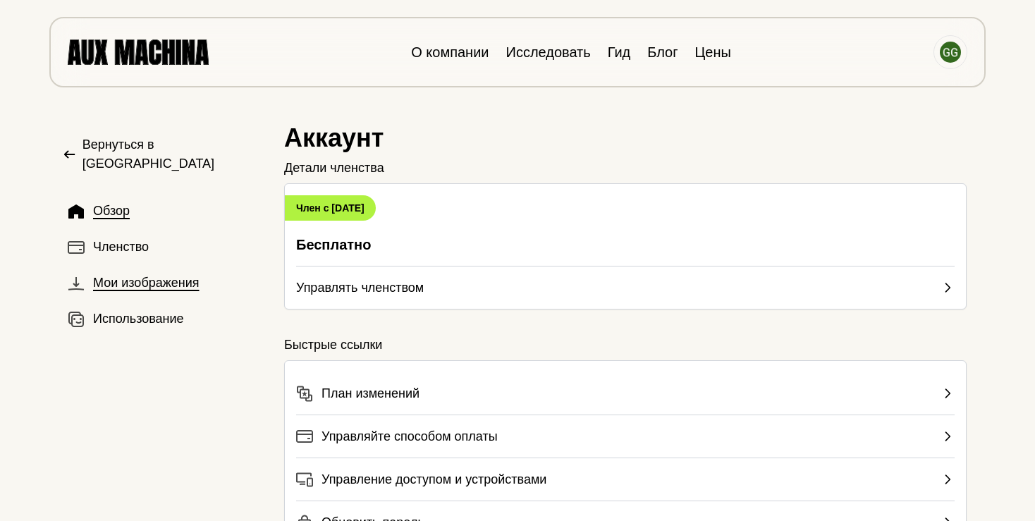
click at [143, 274] on span "Мои изображения" at bounding box center [146, 283] width 106 height 19
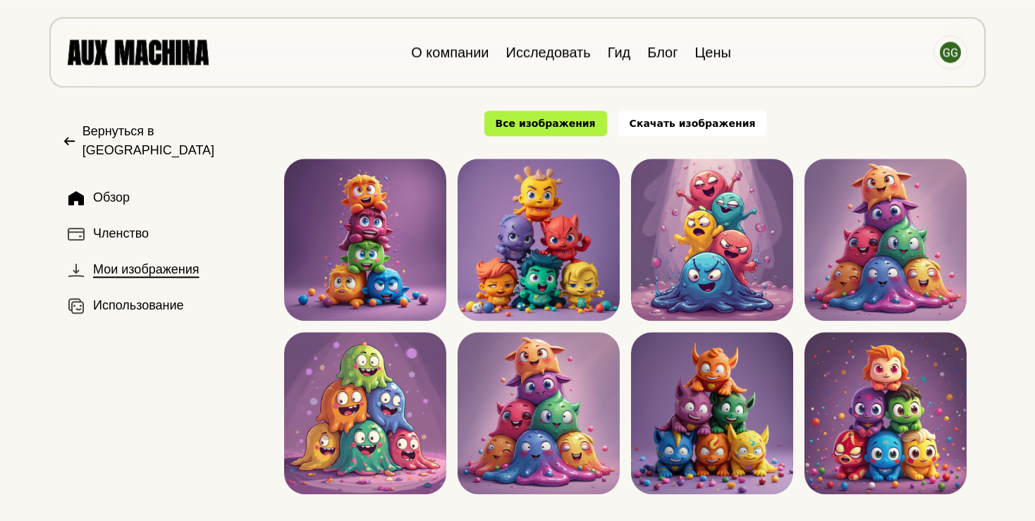
scroll to position [1, 0]
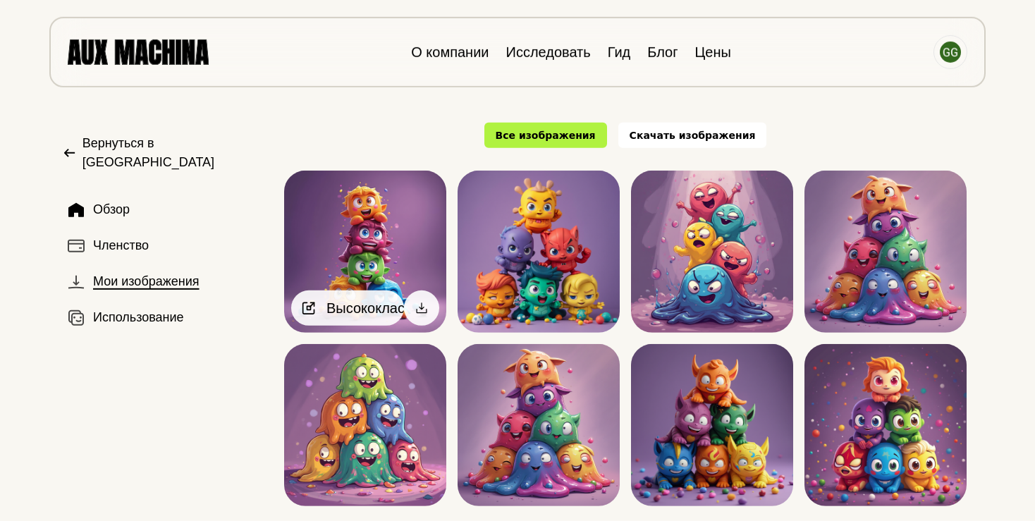
click at [350, 312] on span "Высококлассный" at bounding box center [381, 308] width 111 height 21
click at [310, 307] on icon at bounding box center [309, 309] width 4 height 4
click at [421, 311] on icon at bounding box center [422, 308] width 14 height 14
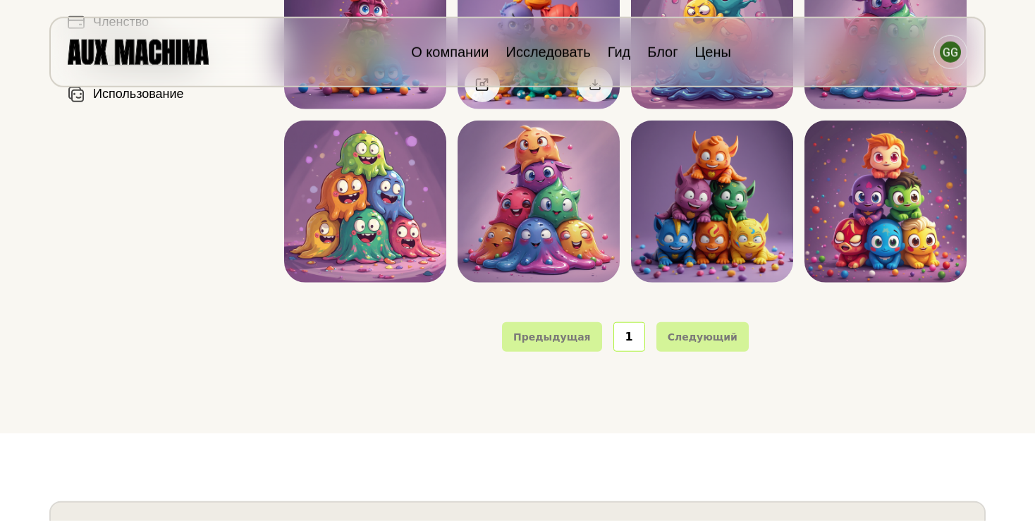
scroll to position [0, 0]
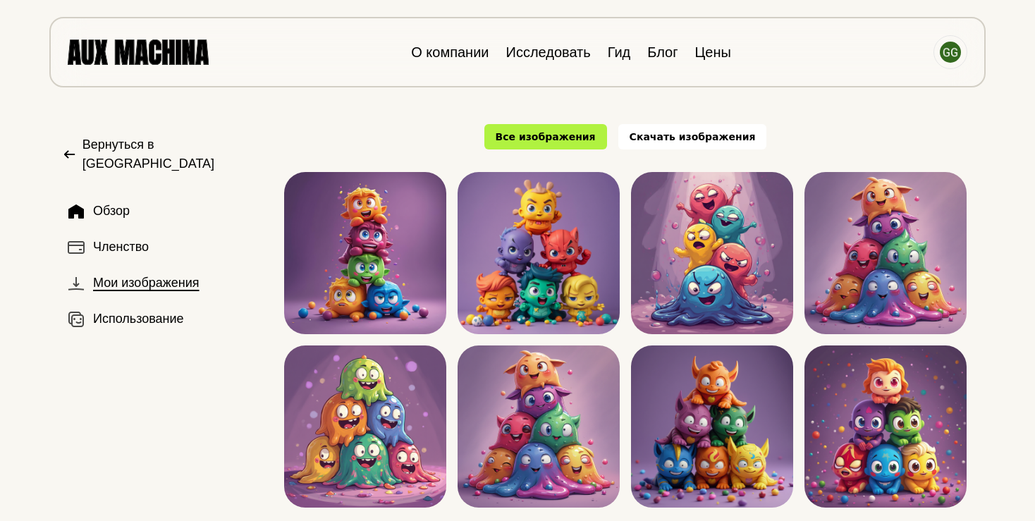
click at [233, 419] on div "Вернуться в AuxMachina Обзор Членство Мои изображения Использование" at bounding box center [150, 350] width 245 height 475
click at [85, 196] on button "Обзор" at bounding box center [162, 211] width 200 height 30
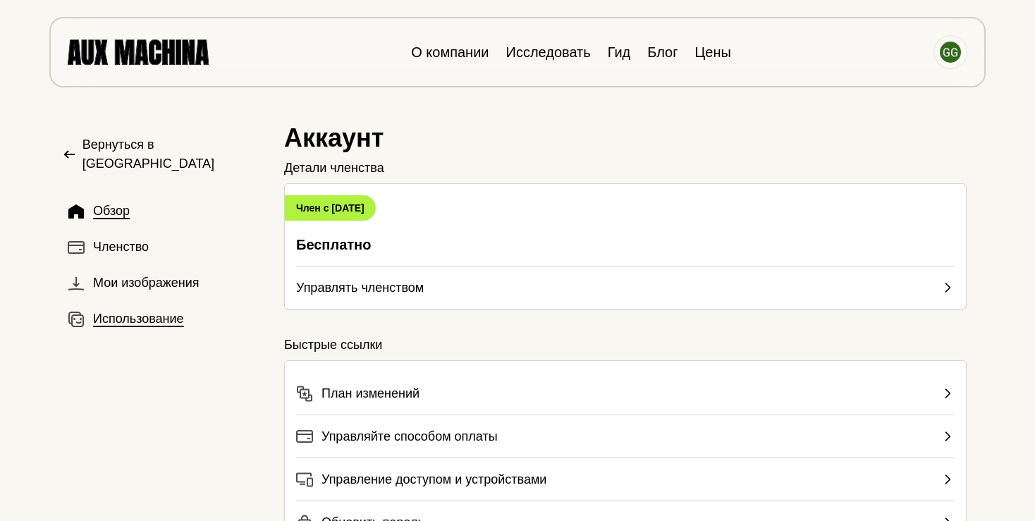
click at [161, 310] on span "Использование" at bounding box center [138, 319] width 91 height 19
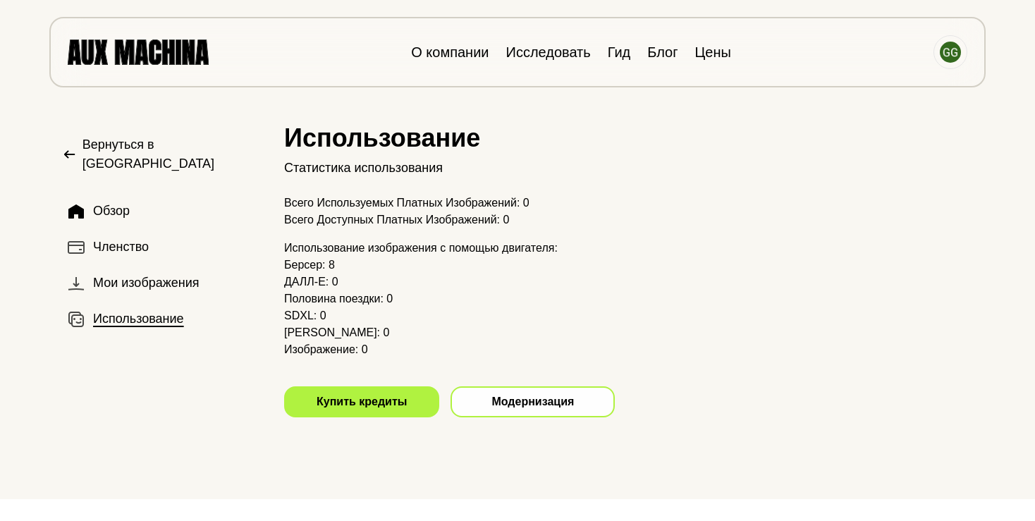
click at [508, 399] on button "Модернизация" at bounding box center [533, 401] width 164 height 31
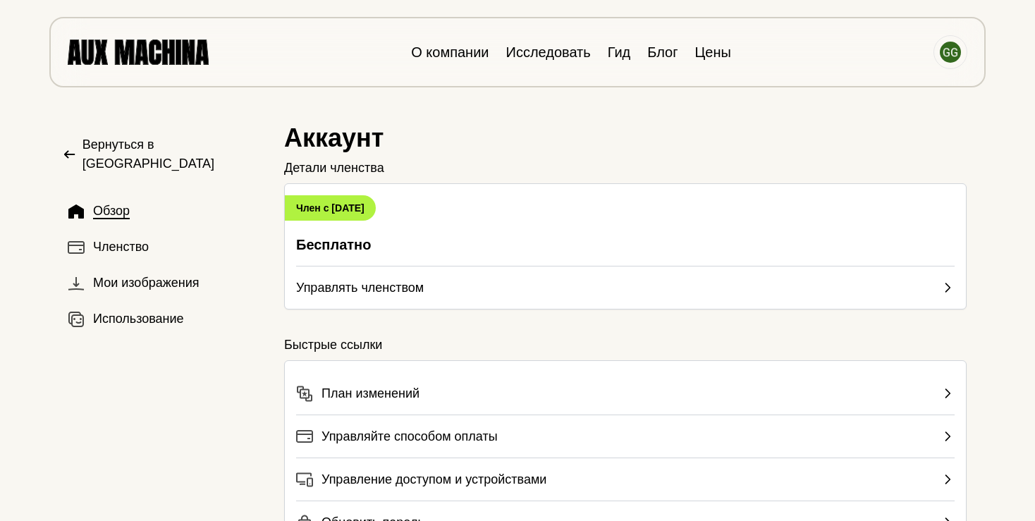
click at [92, 144] on span "Вернуться в [GEOGRAPHIC_DATA]" at bounding box center [171, 154] width 179 height 38
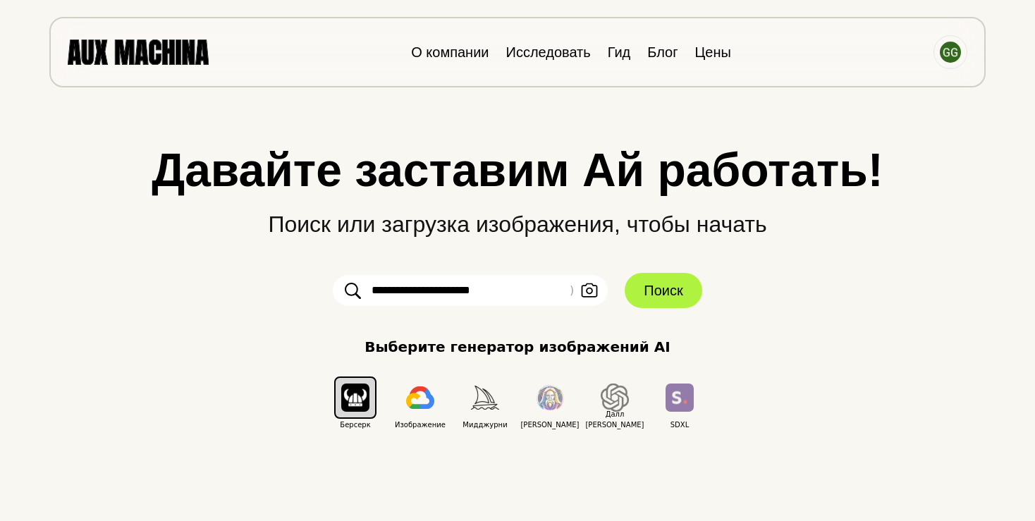
click at [500, 283] on input "**********" at bounding box center [470, 290] width 275 height 31
drag, startPoint x: 521, startPoint y: 291, endPoint x: 226, endPoint y: 304, distance: 295.0
click at [333, 304] on input "**********" at bounding box center [470, 290] width 275 height 31
type input "**********"
click at [589, 293] on icon "button" at bounding box center [590, 290] width 16 height 14
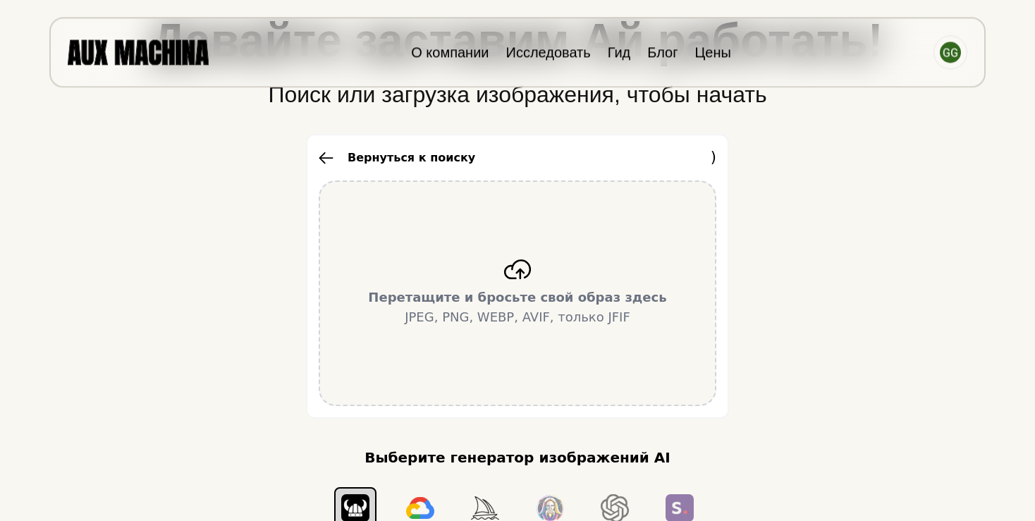
scroll to position [128, 0]
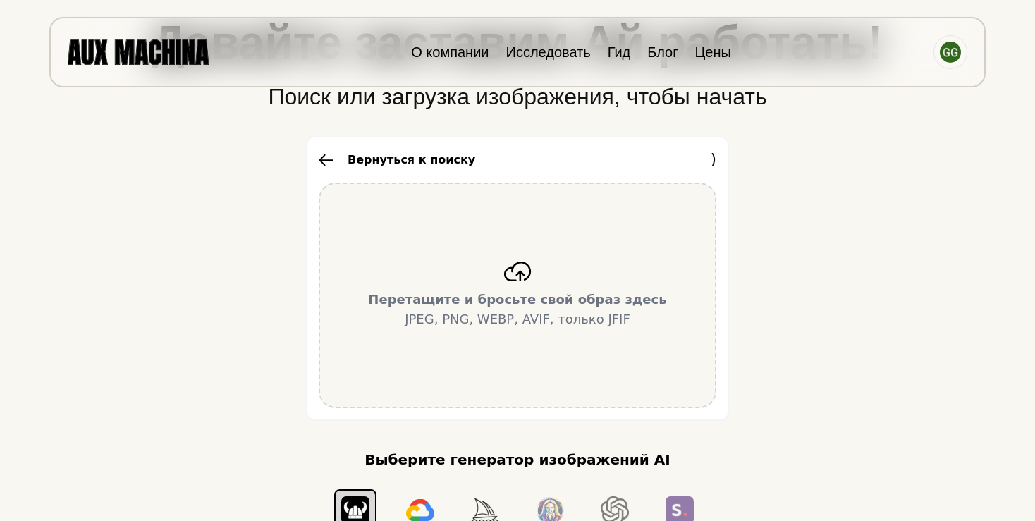
click at [329, 163] on icon "button" at bounding box center [326, 160] width 15 height 13
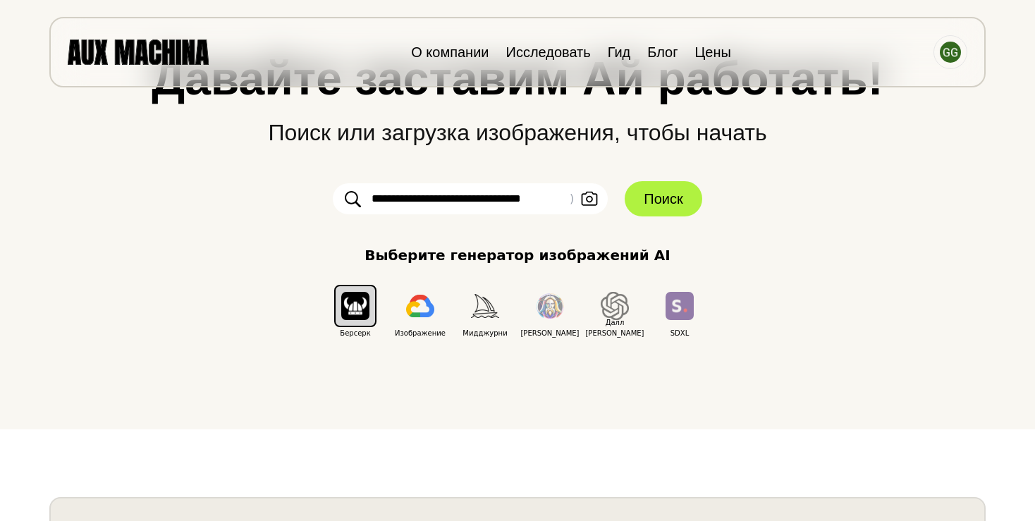
scroll to position [84, 0]
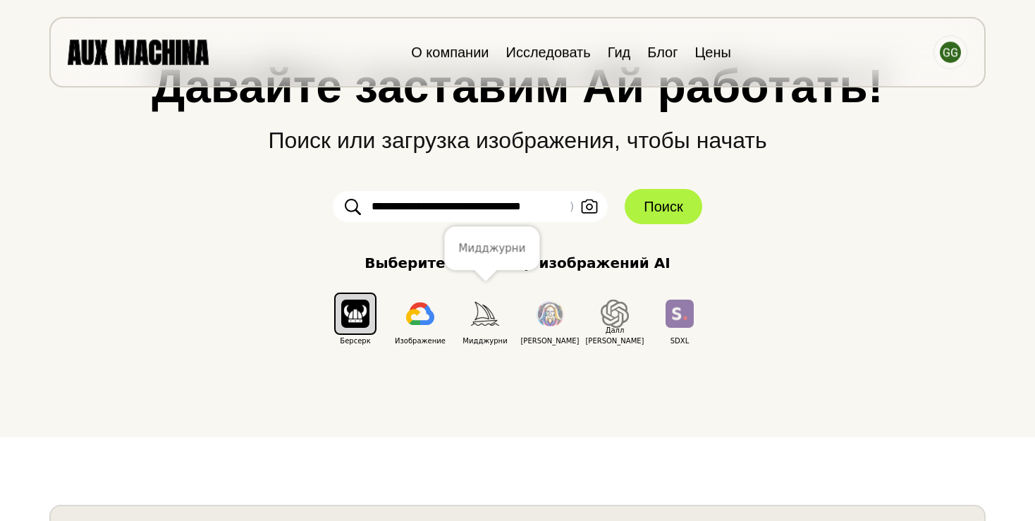
click at [483, 316] on img "button" at bounding box center [485, 313] width 28 height 23
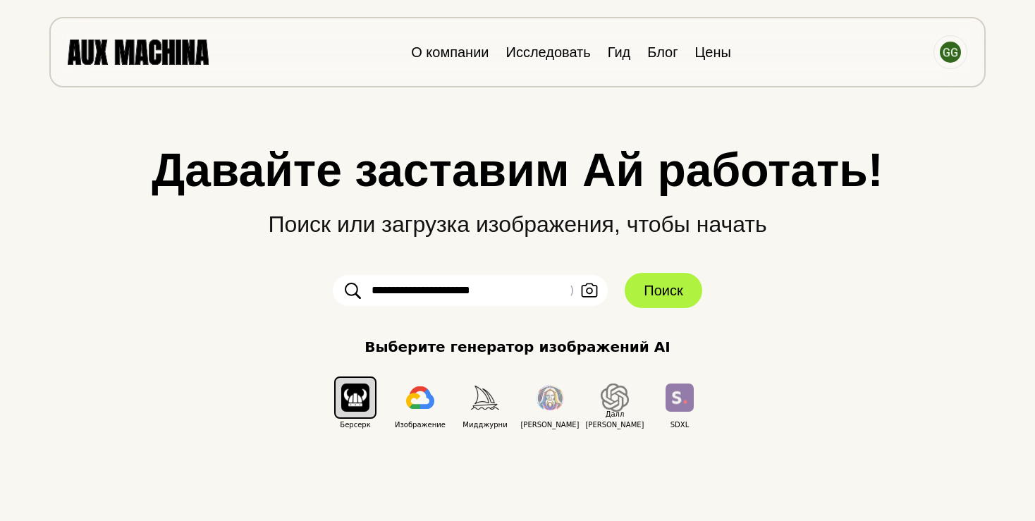
drag, startPoint x: 524, startPoint y: 280, endPoint x: 616, endPoint y: 295, distance: 93.5
click at [608, 295] on input "**********" at bounding box center [470, 290] width 275 height 31
drag, startPoint x: 522, startPoint y: 294, endPoint x: 225, endPoint y: 293, distance: 297.6
click at [333, 293] on input "**********" at bounding box center [470, 290] width 275 height 31
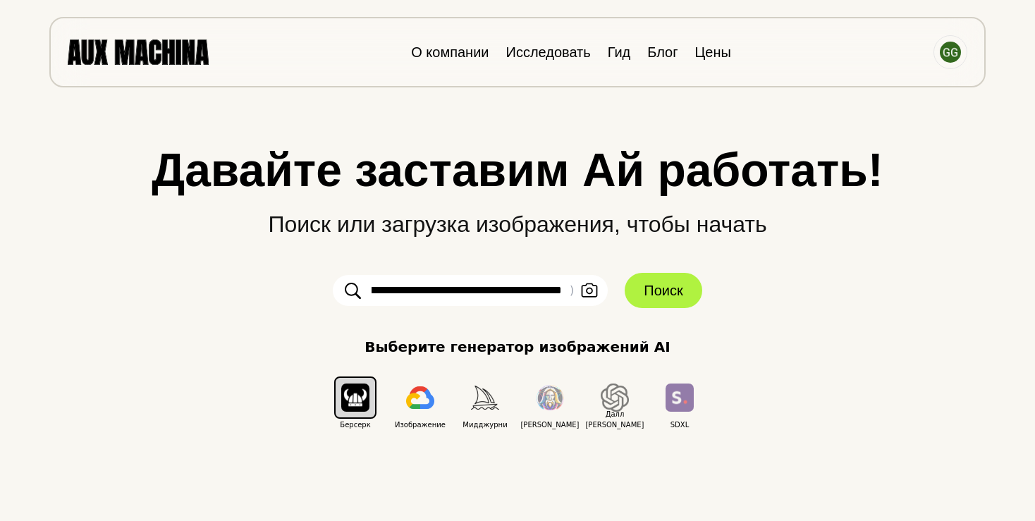
drag, startPoint x: 564, startPoint y: 290, endPoint x: 153, endPoint y: 300, distance: 411.2
click at [153, 300] on div "**********" at bounding box center [517, 288] width 979 height 283
type input "**********"
click at [490, 396] on img "button" at bounding box center [485, 397] width 28 height 23
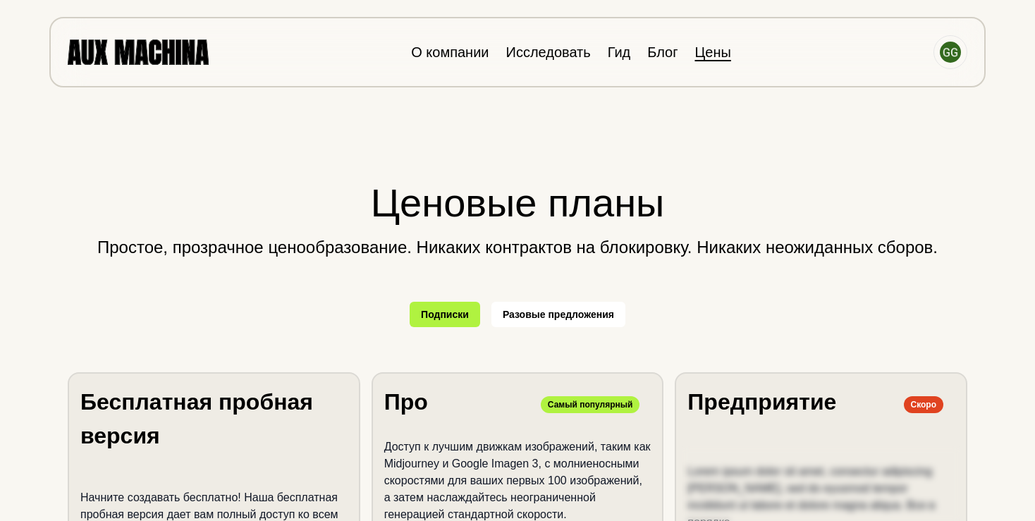
click at [537, 324] on button "Разовые предложения" at bounding box center [558, 314] width 134 height 25
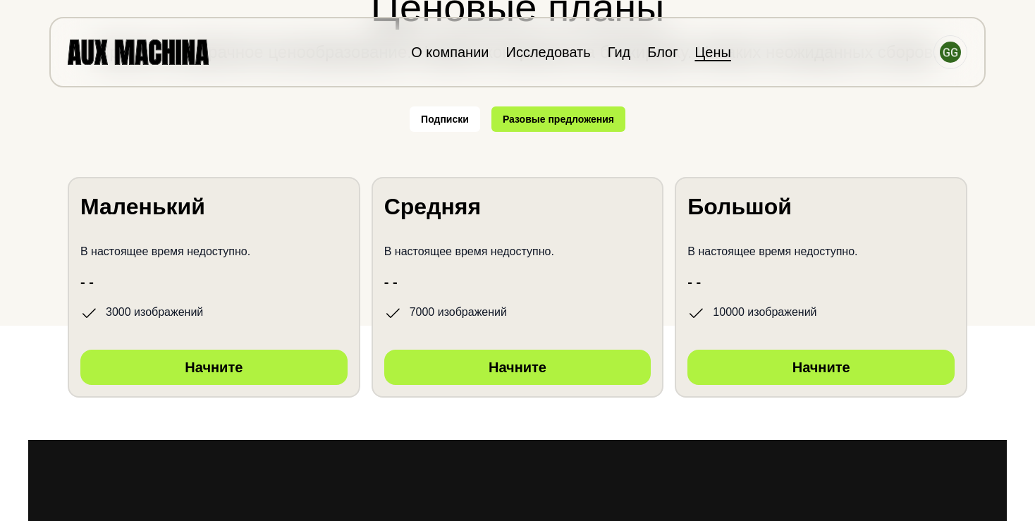
scroll to position [196, 0]
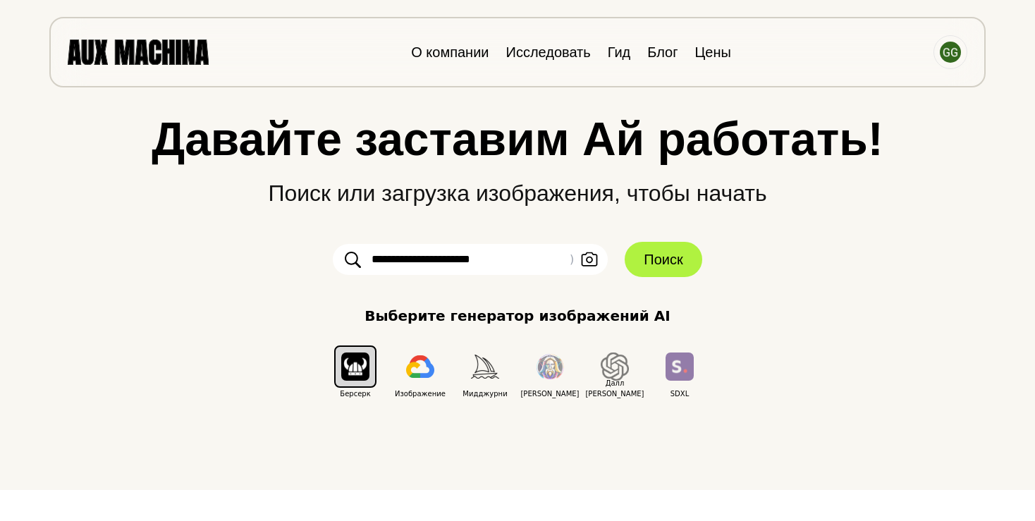
scroll to position [29, 0]
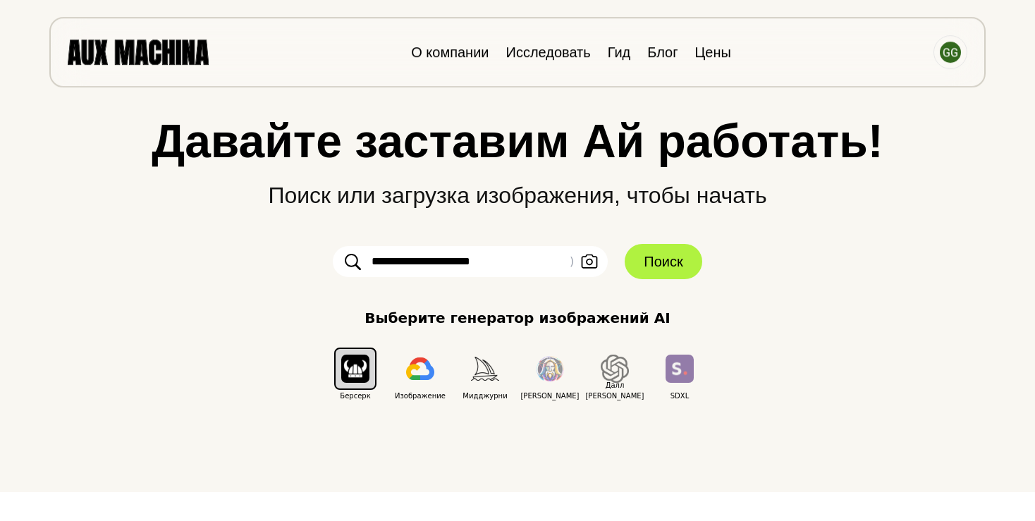
drag, startPoint x: 537, startPoint y: 257, endPoint x: 78, endPoint y: 258, distance: 458.3
click at [333, 258] on input "**********" at bounding box center [470, 261] width 275 height 31
paste input "**********"
type input "**********"
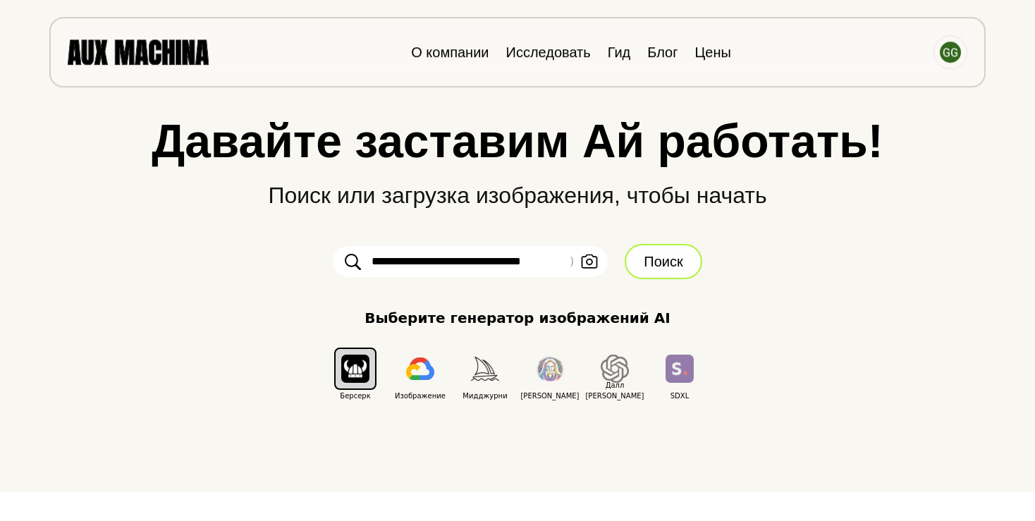
click at [681, 263] on button "Поиск" at bounding box center [663, 261] width 77 height 35
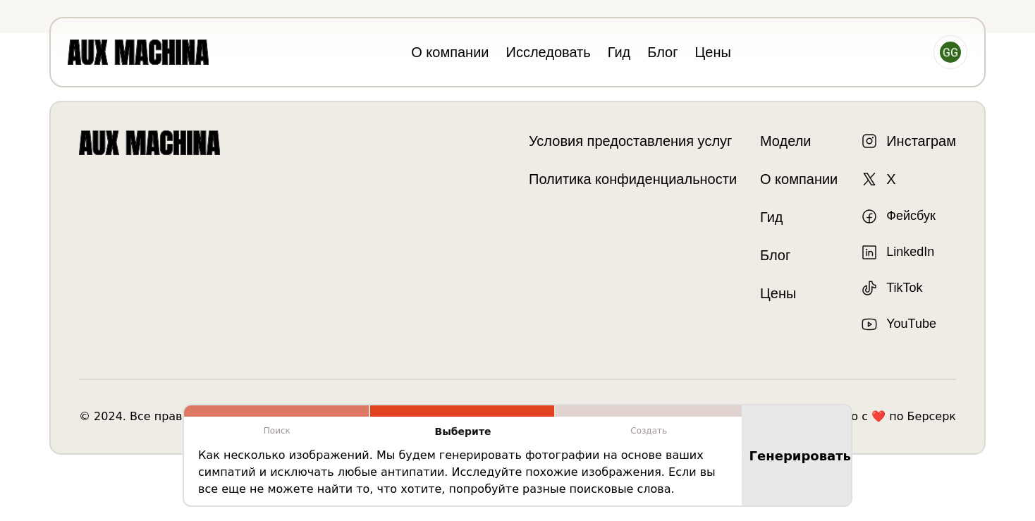
scroll to position [0, 0]
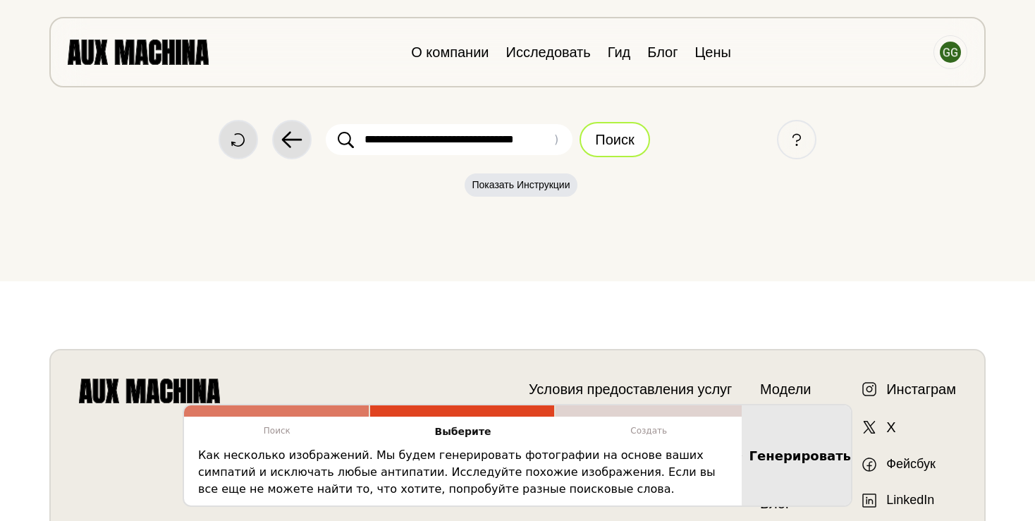
click at [623, 134] on button "Поиск" at bounding box center [615, 139] width 70 height 35
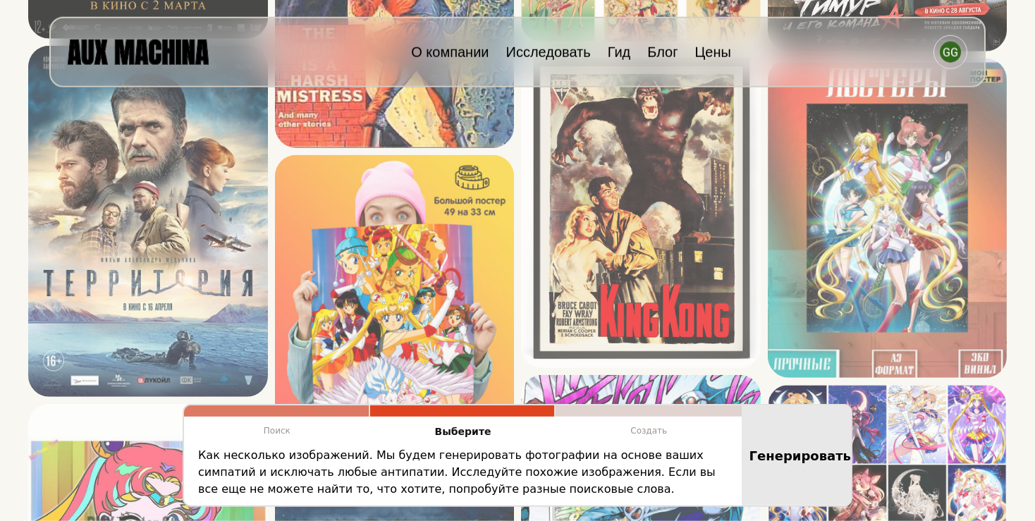
scroll to position [910, 0]
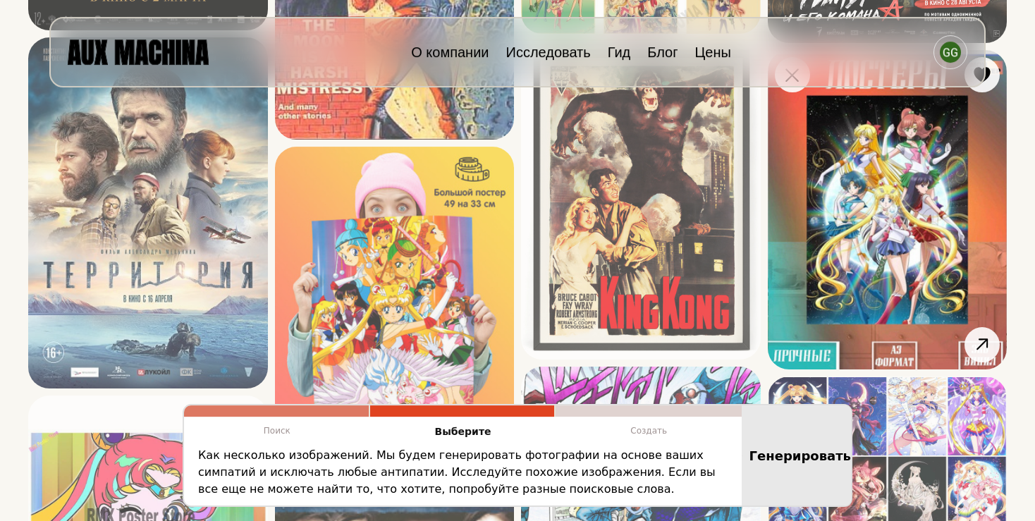
click at [895, 209] on img at bounding box center [888, 209] width 240 height 319
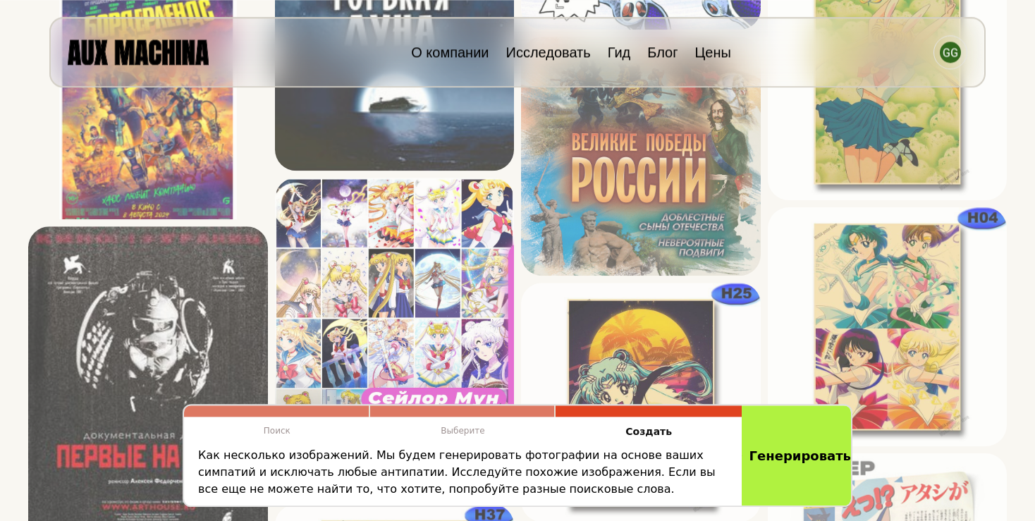
scroll to position [1625, 0]
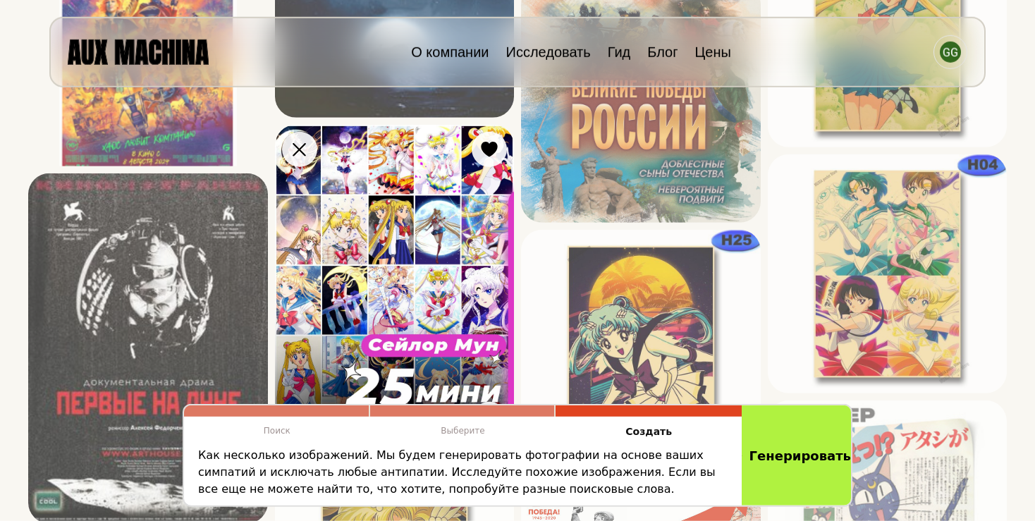
click at [424, 234] on img at bounding box center [395, 284] width 240 height 319
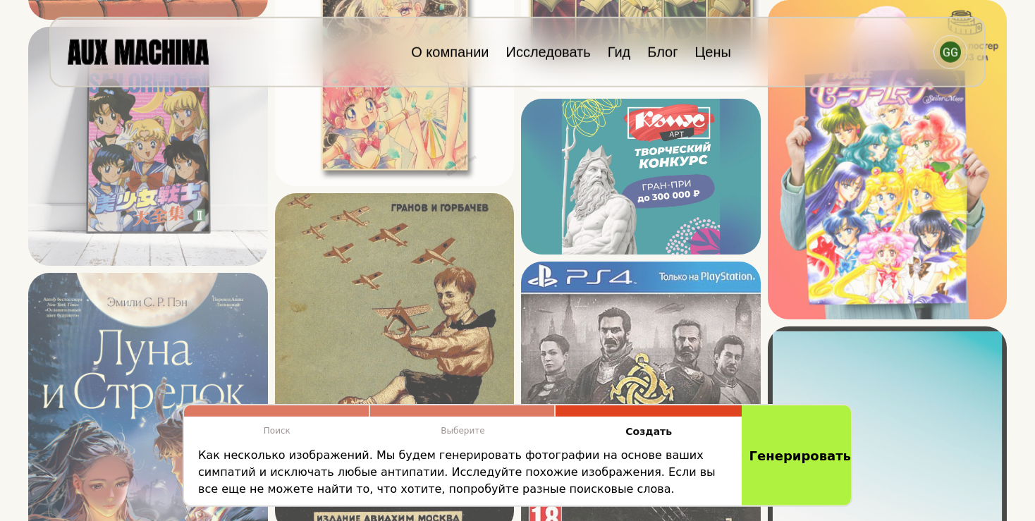
scroll to position [2378, 0]
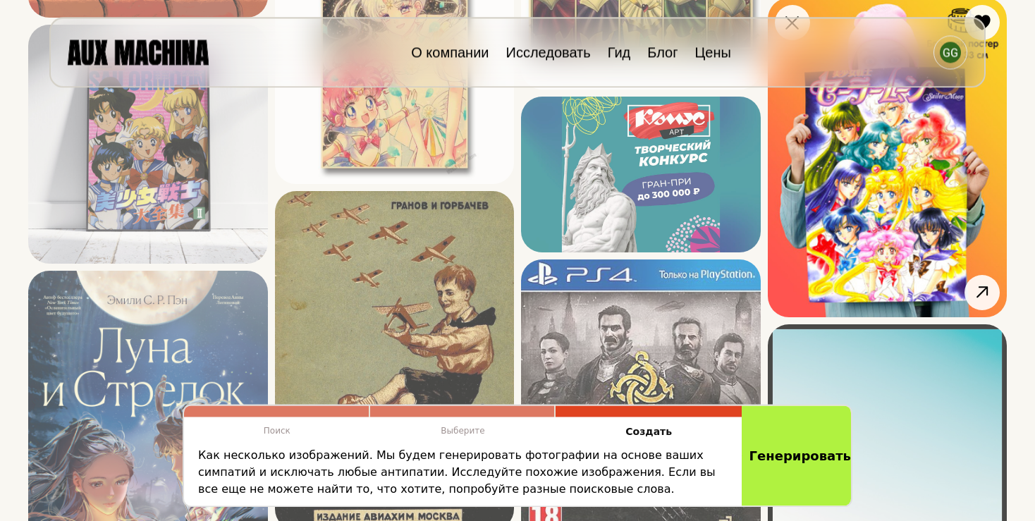
click at [856, 302] on img at bounding box center [888, 157] width 240 height 319
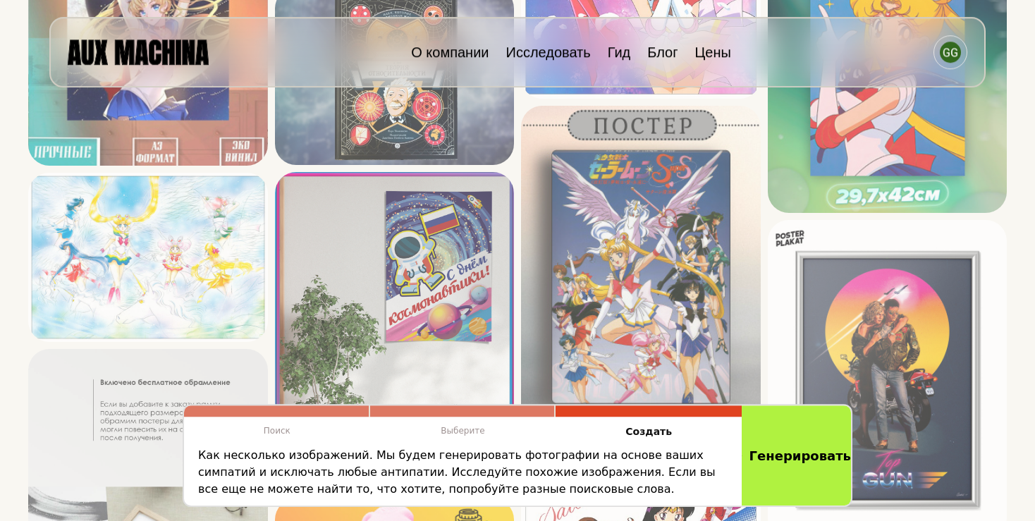
scroll to position [3210, 0]
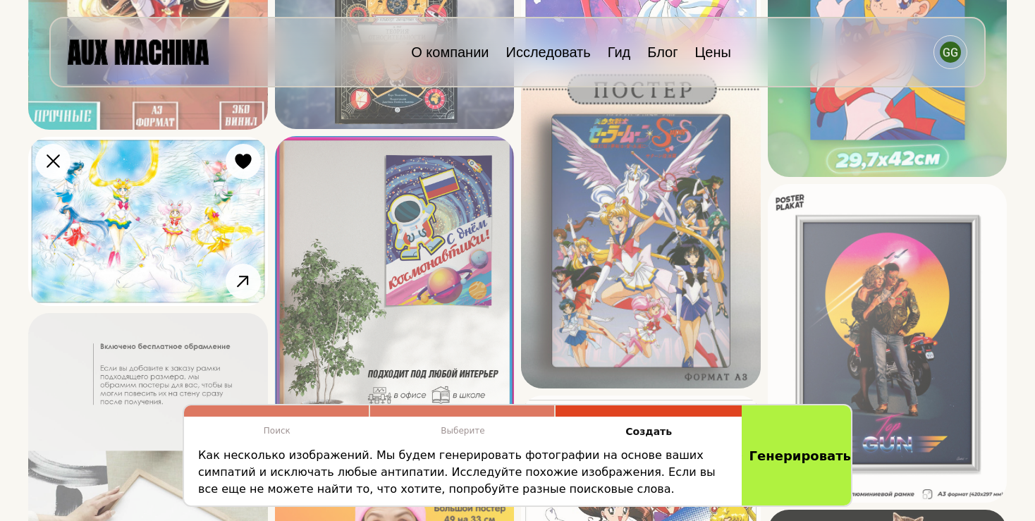
click at [161, 219] on img at bounding box center [148, 222] width 240 height 170
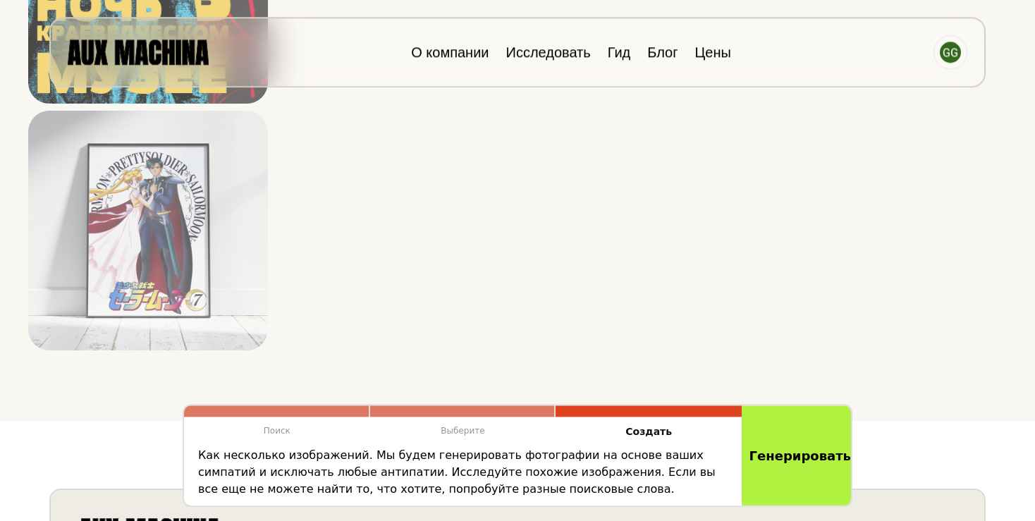
scroll to position [4874, 0]
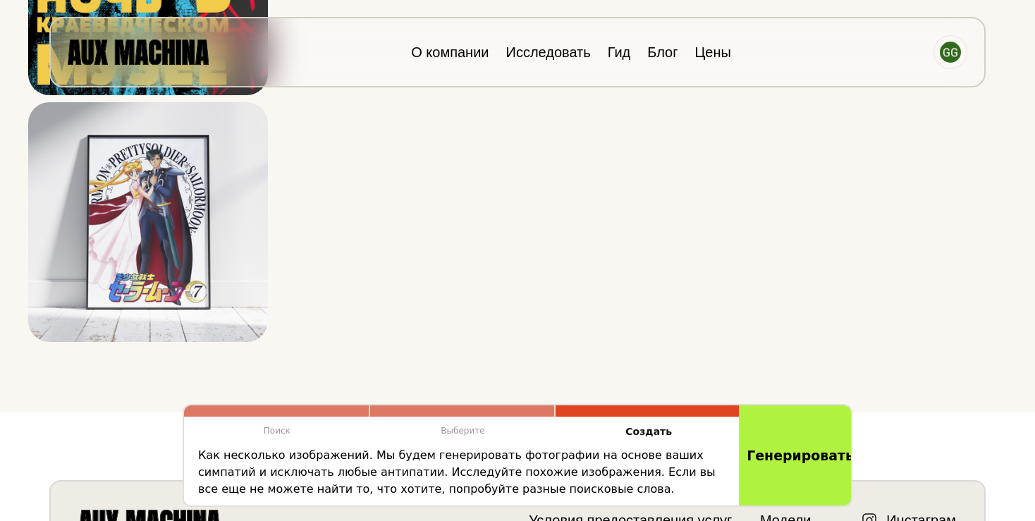
click at [777, 454] on button "Генерировать" at bounding box center [796, 455] width 115 height 105
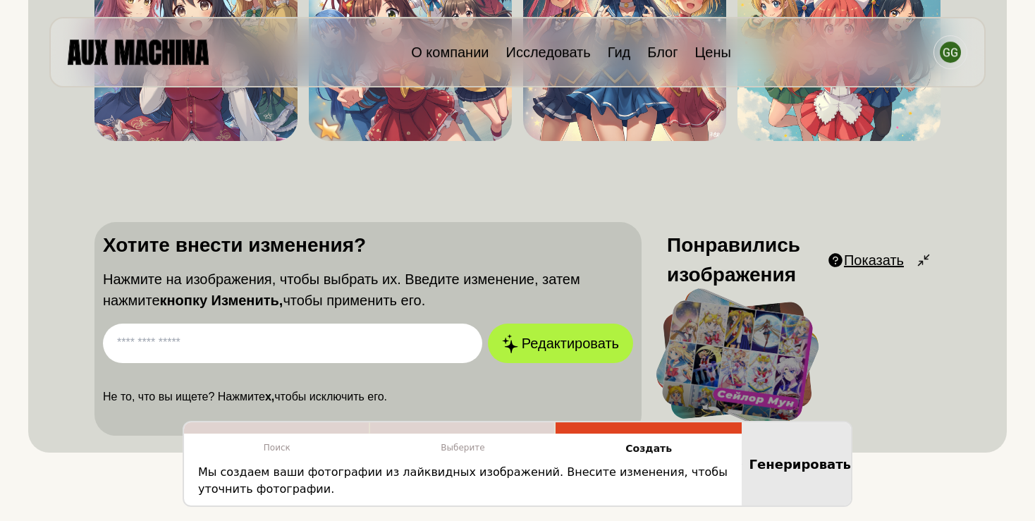
scroll to position [282, 0]
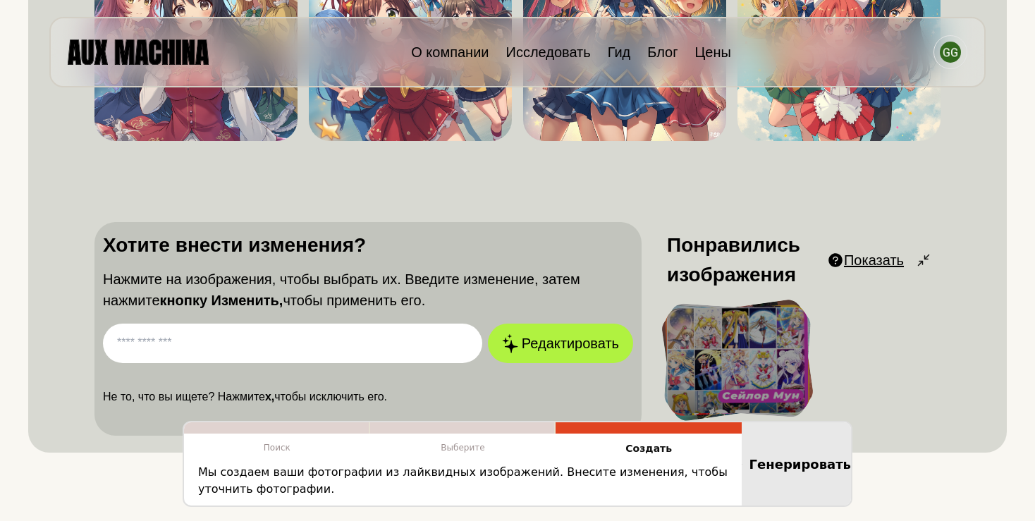
click at [345, 343] on input "text" at bounding box center [292, 343] width 379 height 39
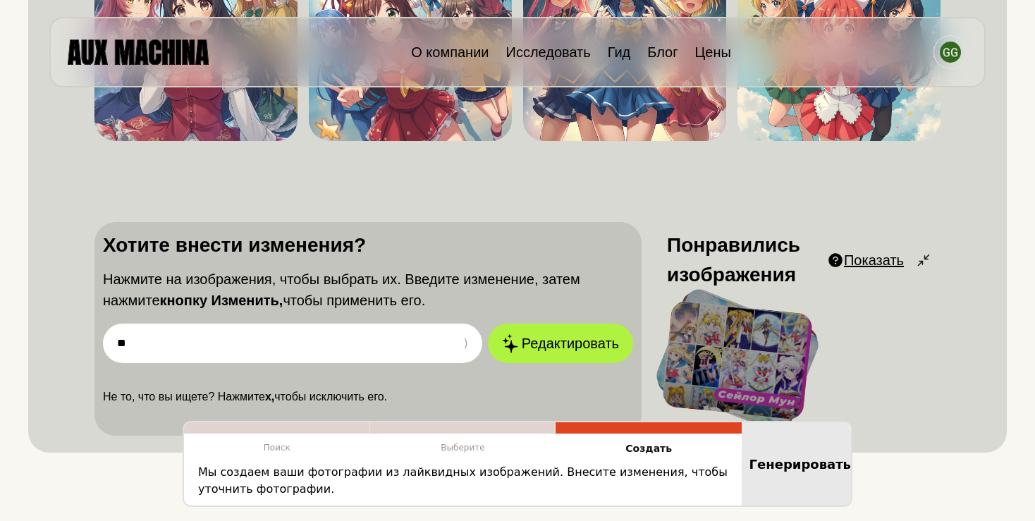
type input "*"
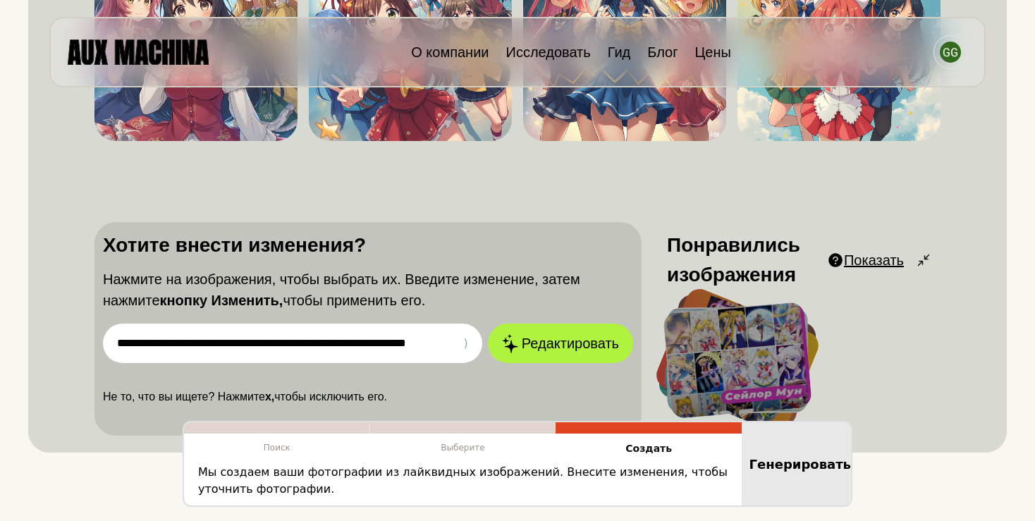
scroll to position [0, 38]
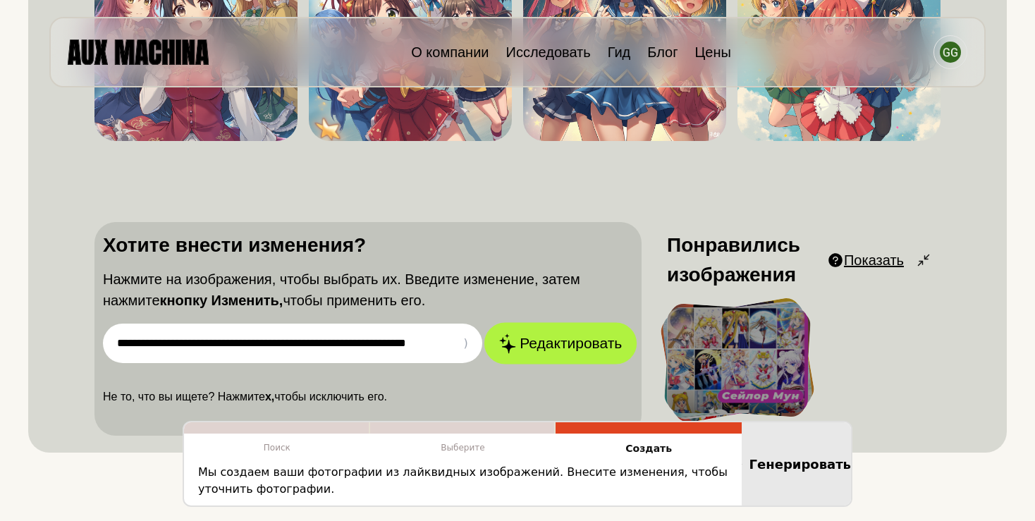
type input "**********"
click at [549, 343] on button "Редактировать" at bounding box center [560, 344] width 152 height 42
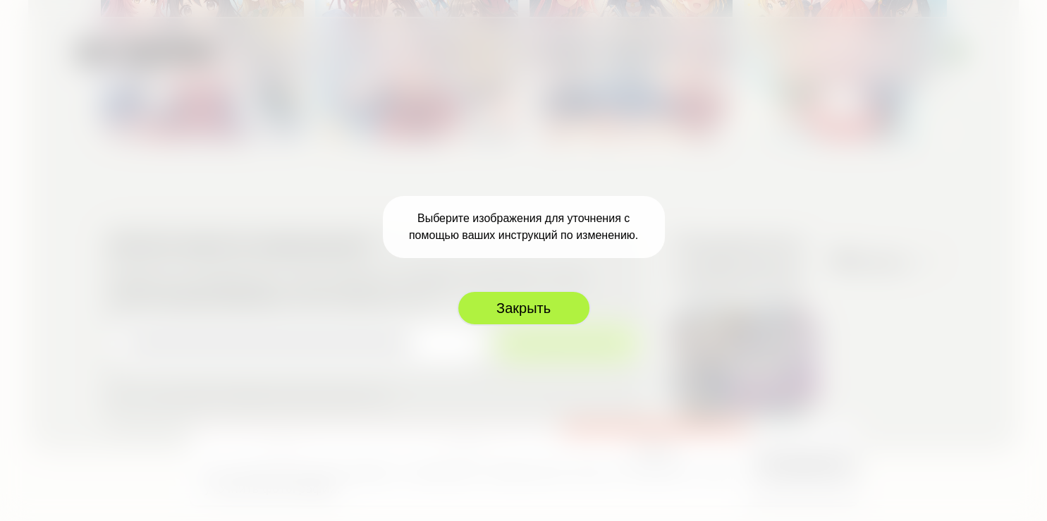
click at [529, 309] on button "Закрыть" at bounding box center [524, 308] width 134 height 35
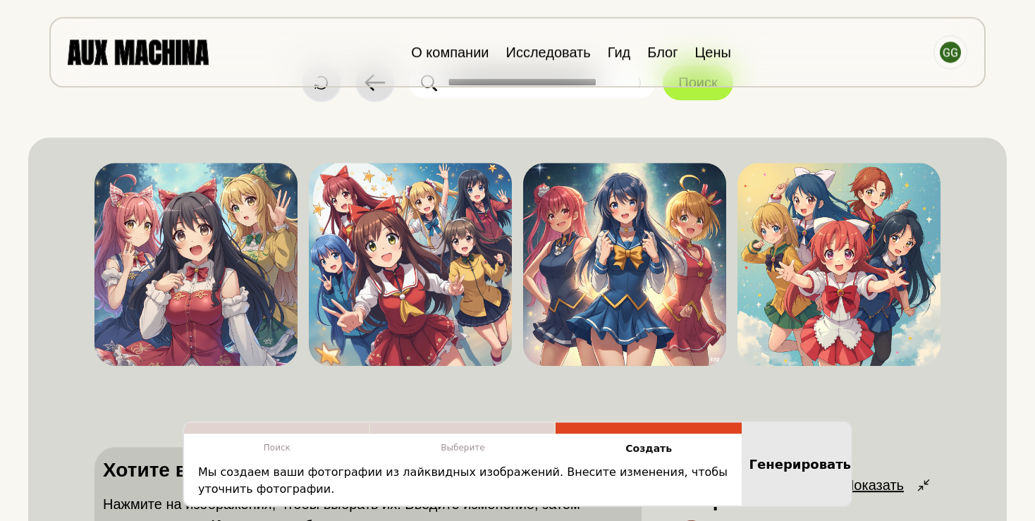
scroll to position [41, 0]
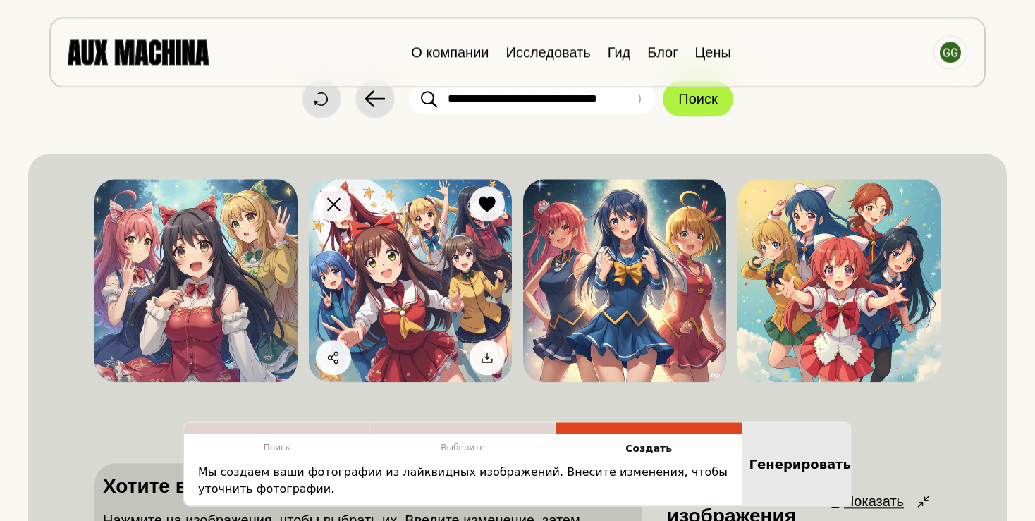
click at [440, 282] on img at bounding box center [410, 280] width 203 height 203
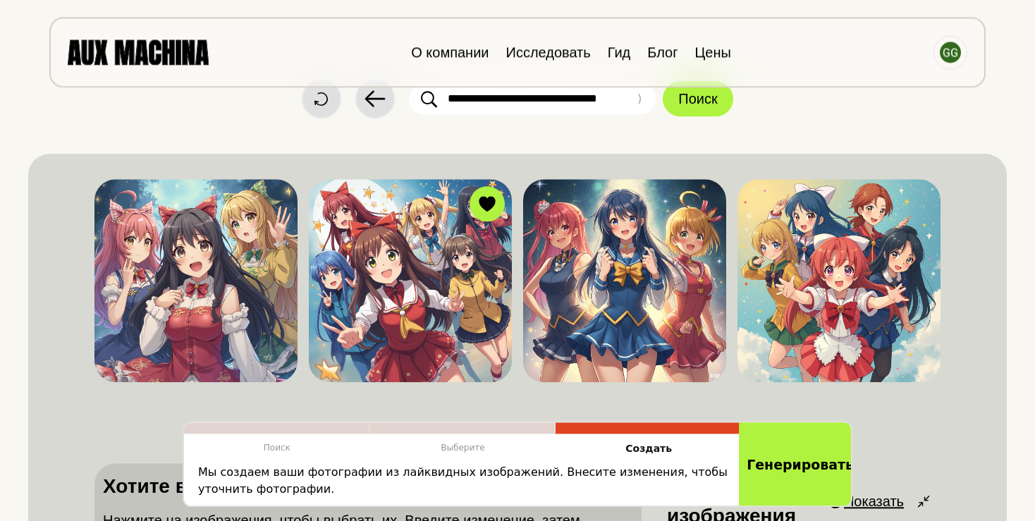
click at [800, 478] on button "Генерировать" at bounding box center [796, 463] width 115 height 87
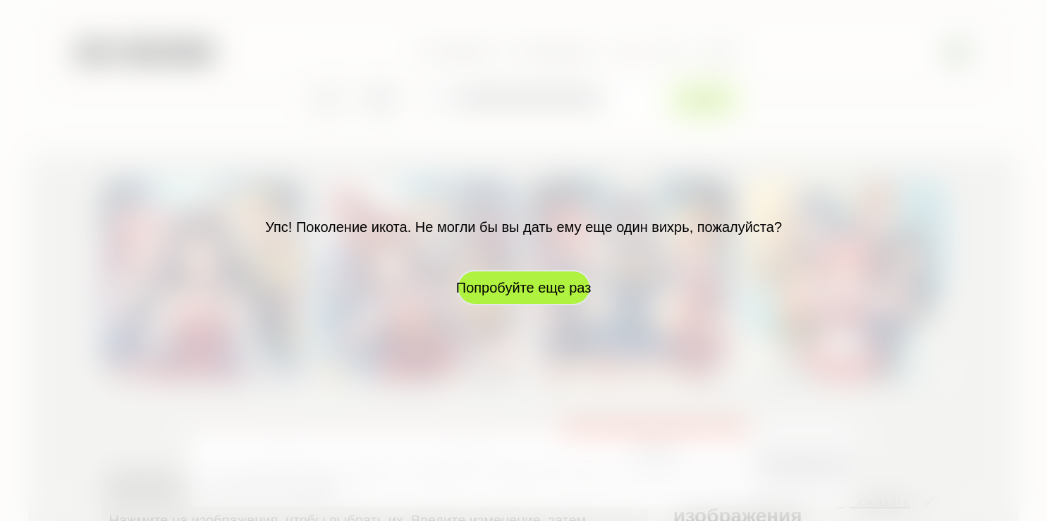
click at [534, 292] on button "Попробуйте еще раз" at bounding box center [524, 287] width 134 height 35
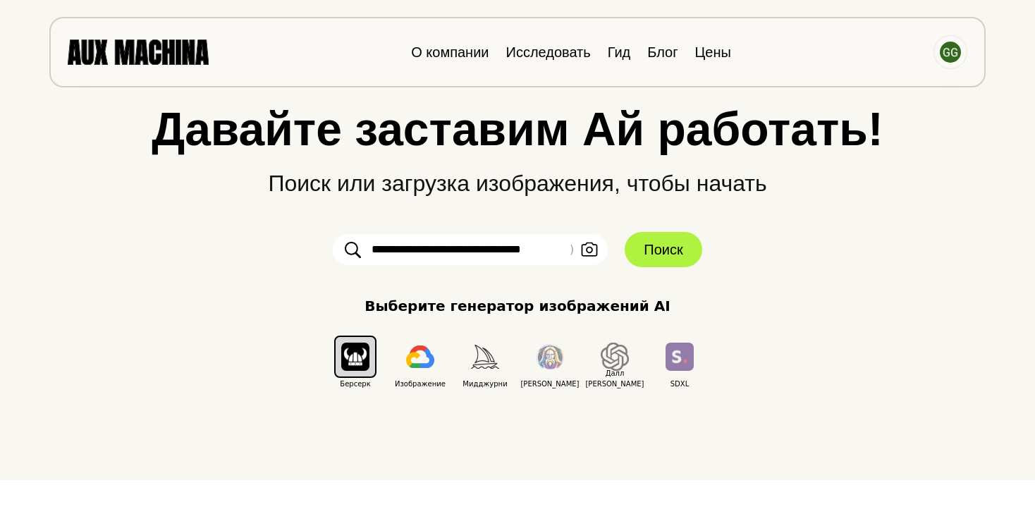
drag, startPoint x: 565, startPoint y: 249, endPoint x: 254, endPoint y: 258, distance: 311.1
click at [254, 258] on div "**********" at bounding box center [517, 247] width 979 height 283
click at [400, 250] on input "**********" at bounding box center [470, 249] width 275 height 31
click at [373, 250] on input "**********" at bounding box center [470, 249] width 275 height 31
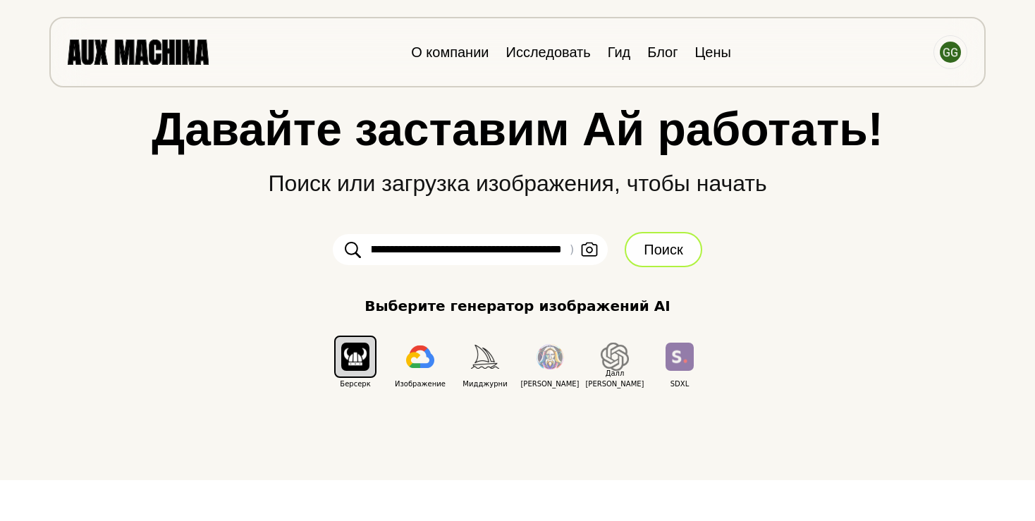
type input "**********"
click at [670, 253] on button "Поиск" at bounding box center [663, 249] width 77 height 35
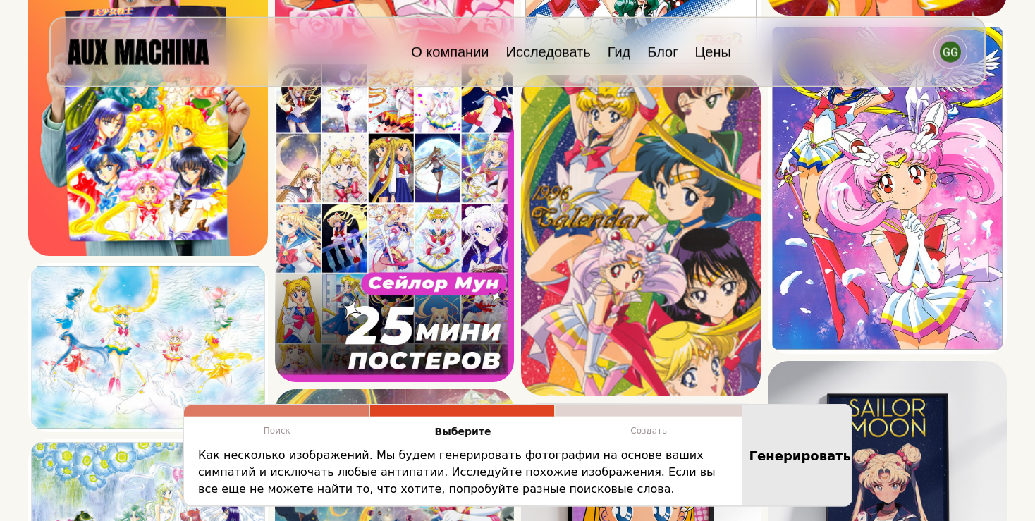
scroll to position [1342, 0]
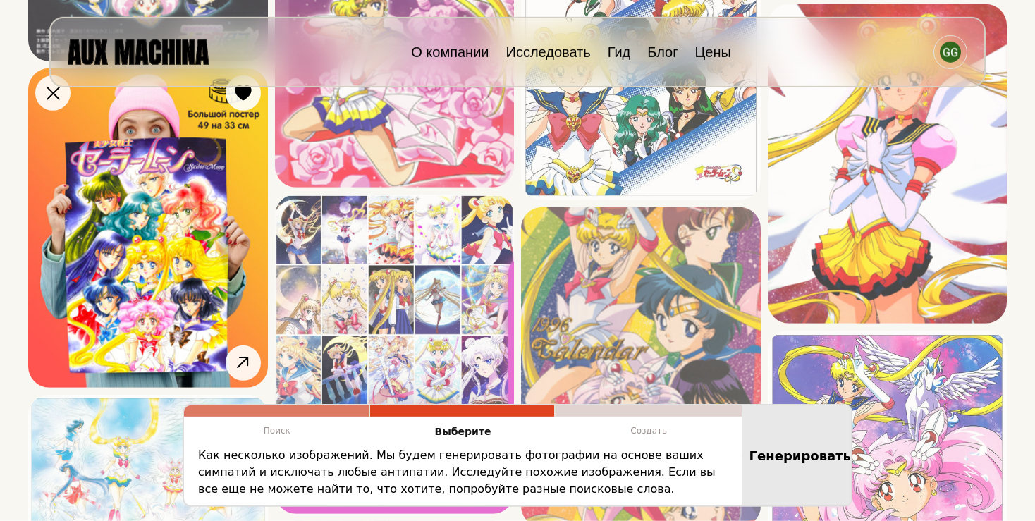
click at [136, 254] on img at bounding box center [148, 227] width 240 height 319
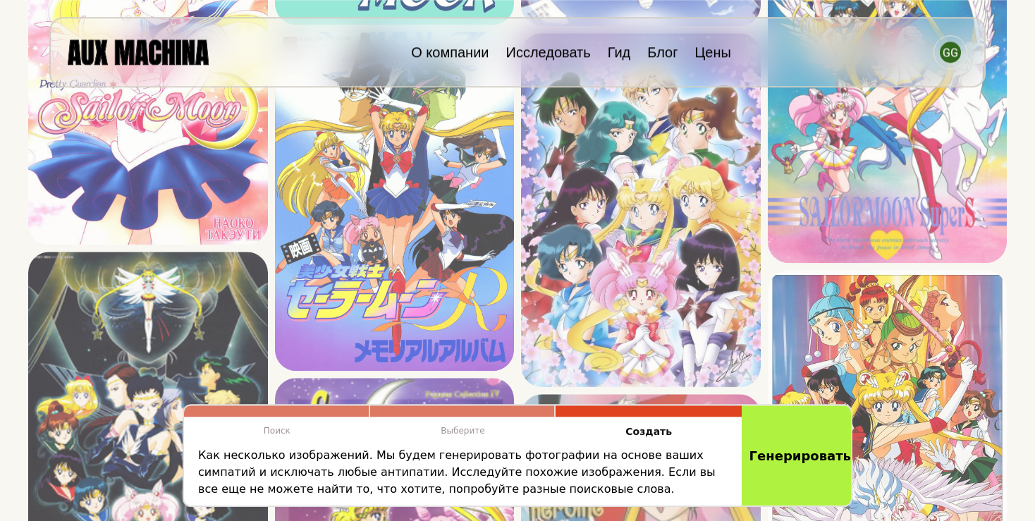
scroll to position [827, 0]
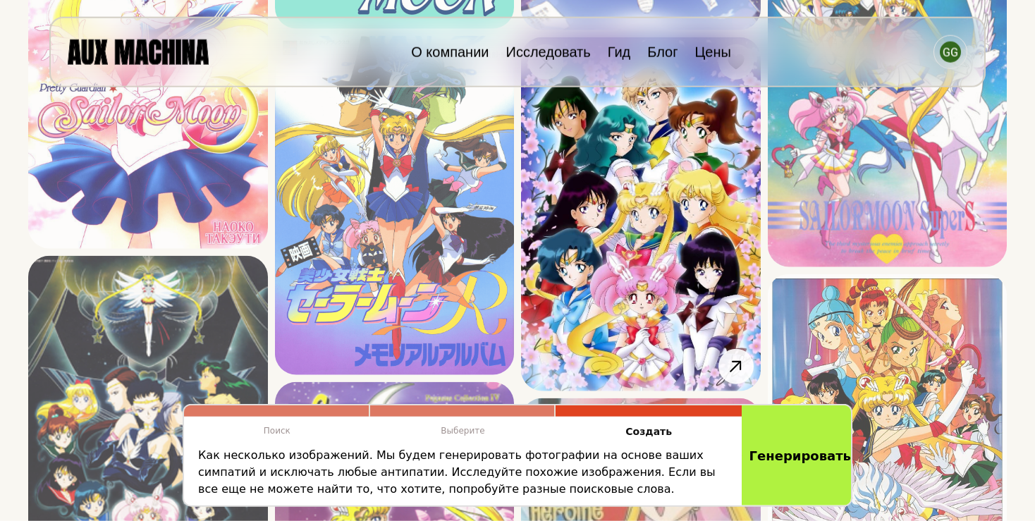
click at [651, 238] on img at bounding box center [641, 214] width 240 height 354
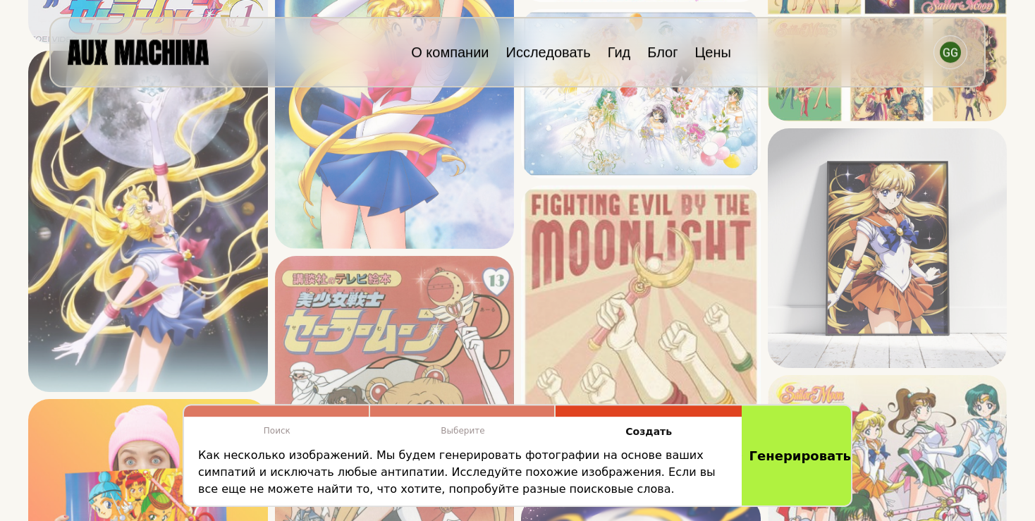
scroll to position [3088, 0]
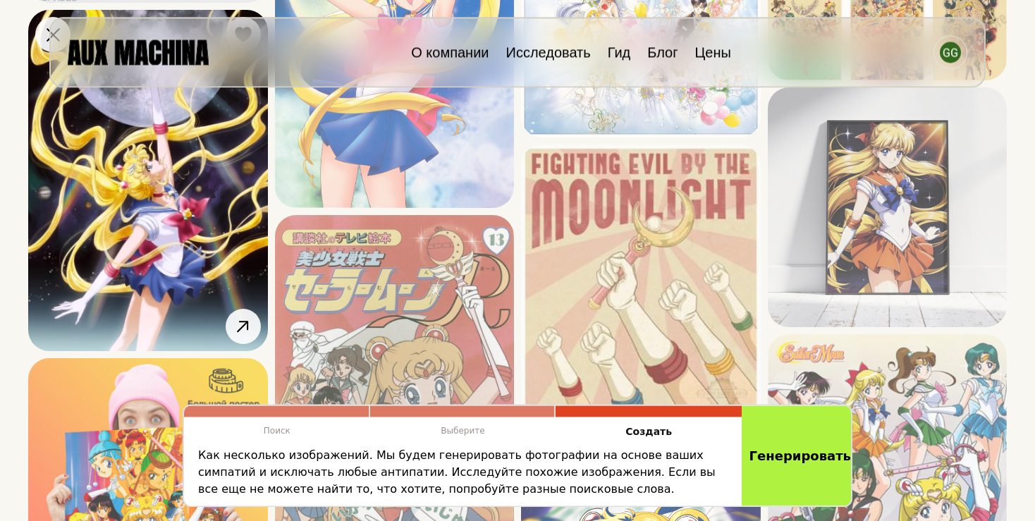
click at [176, 212] on img at bounding box center [148, 180] width 240 height 341
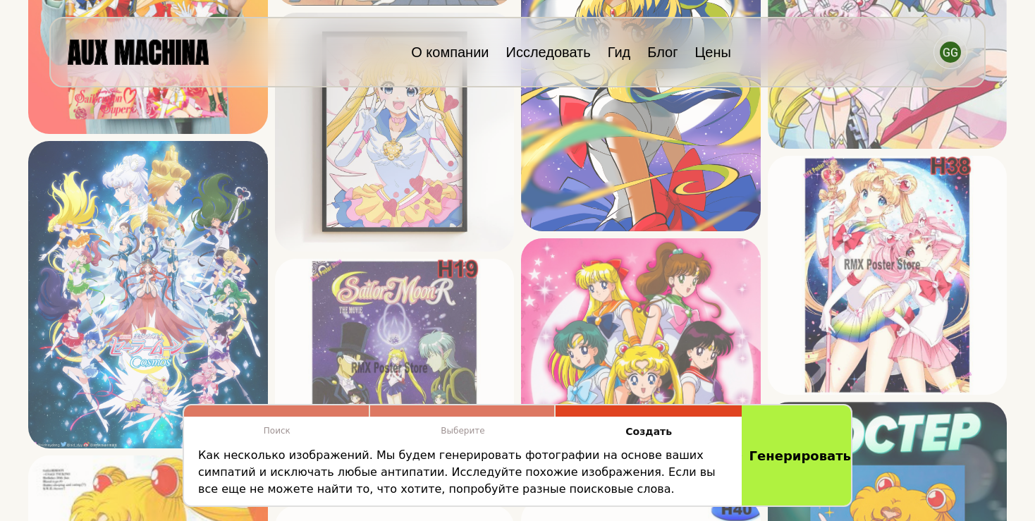
scroll to position [3639, 0]
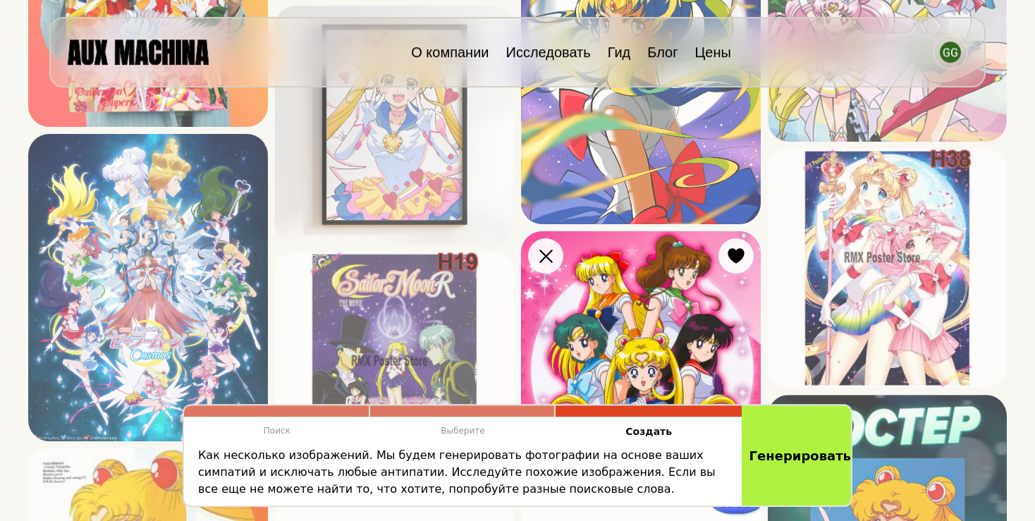
click at [647, 304] on img at bounding box center [641, 357] width 240 height 253
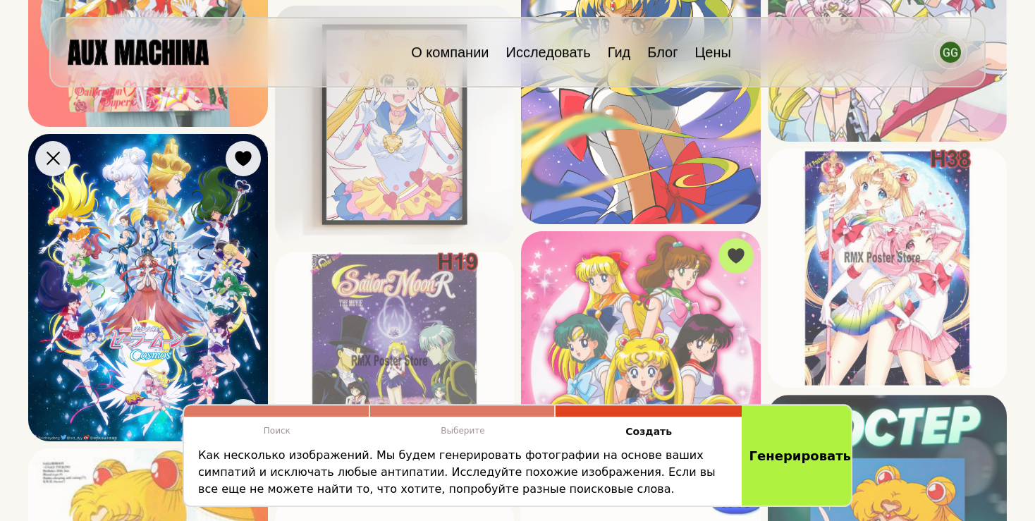
click at [111, 323] on img at bounding box center [148, 287] width 240 height 307
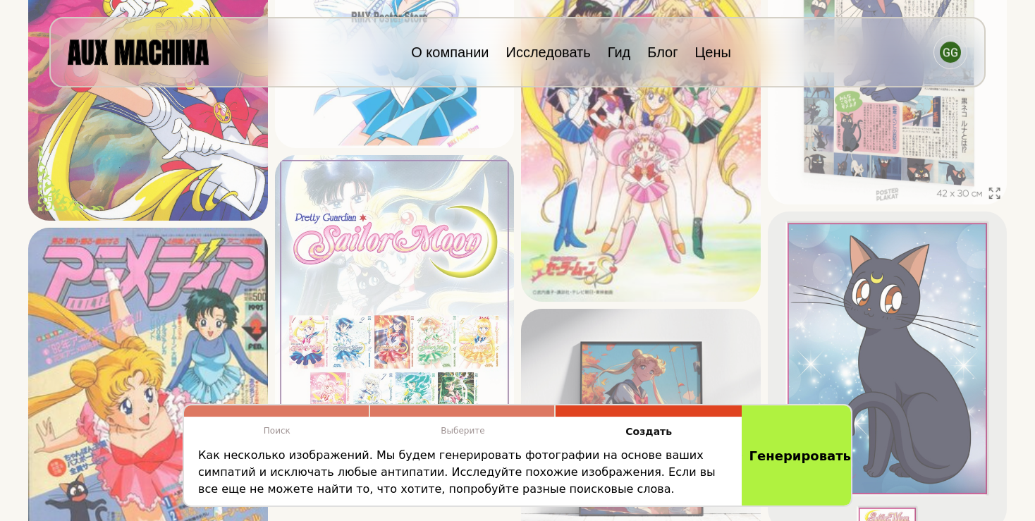
scroll to position [4476, 0]
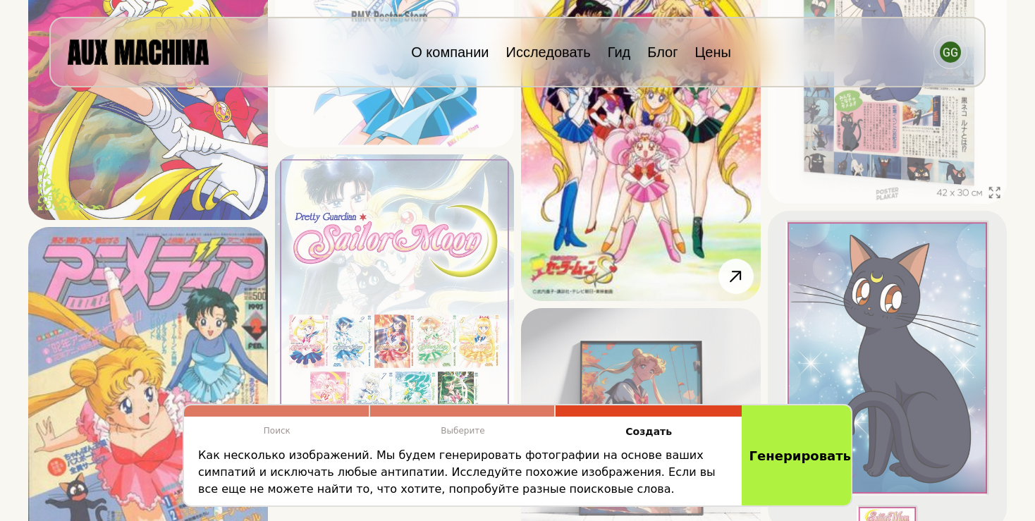
click at [733, 154] on img at bounding box center [641, 101] width 240 height 400
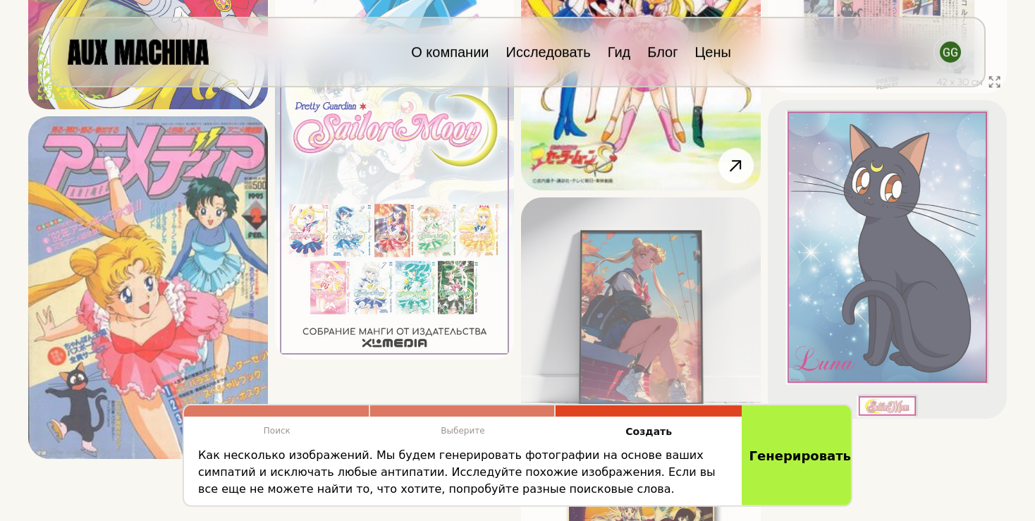
scroll to position [4570, 0]
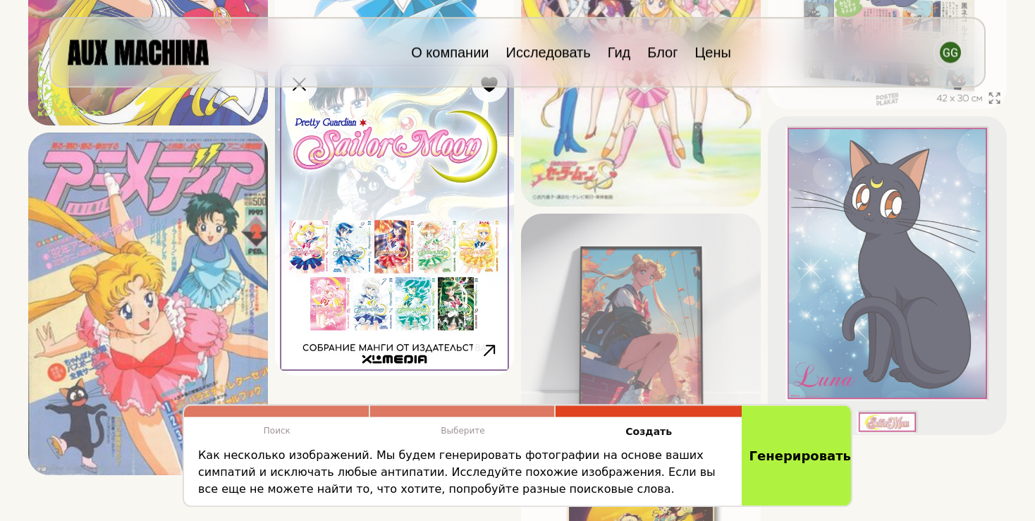
click at [375, 214] on img at bounding box center [395, 218] width 240 height 316
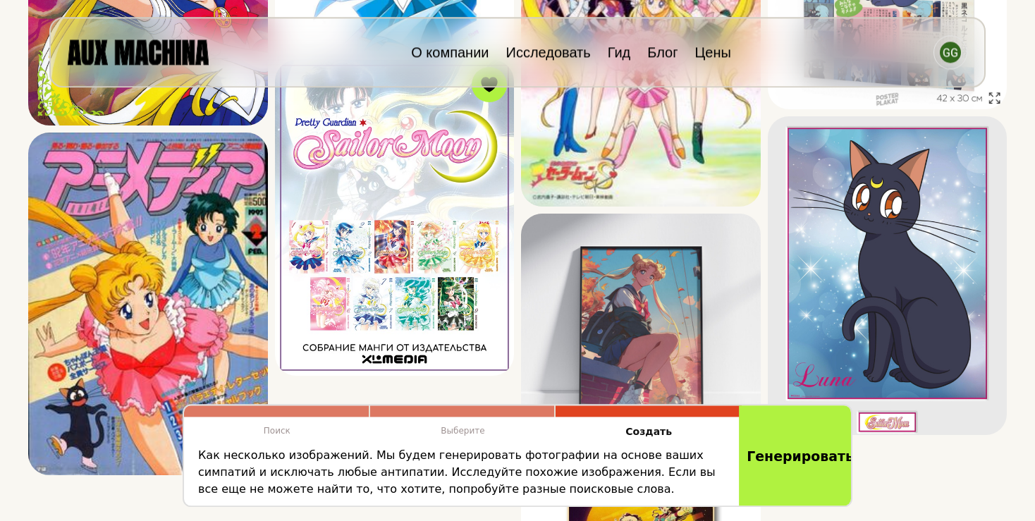
click at [785, 454] on button "Генерировать" at bounding box center [796, 455] width 115 height 105
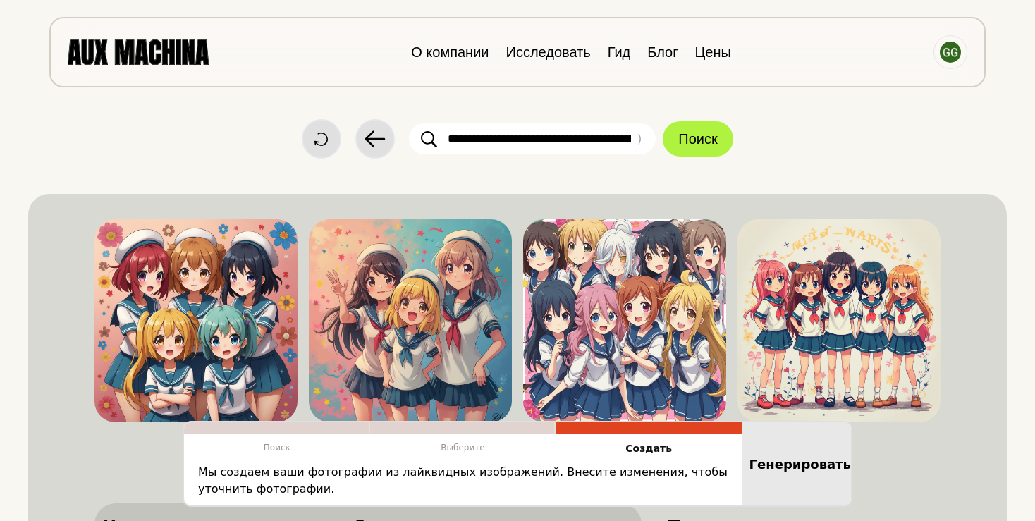
scroll to position [0, 0]
drag, startPoint x: 634, startPoint y: 142, endPoint x: 275, endPoint y: 113, distance: 360.1
click at [275, 113] on div "**********" at bounding box center [517, 79] width 979 height 159
type input "**********"
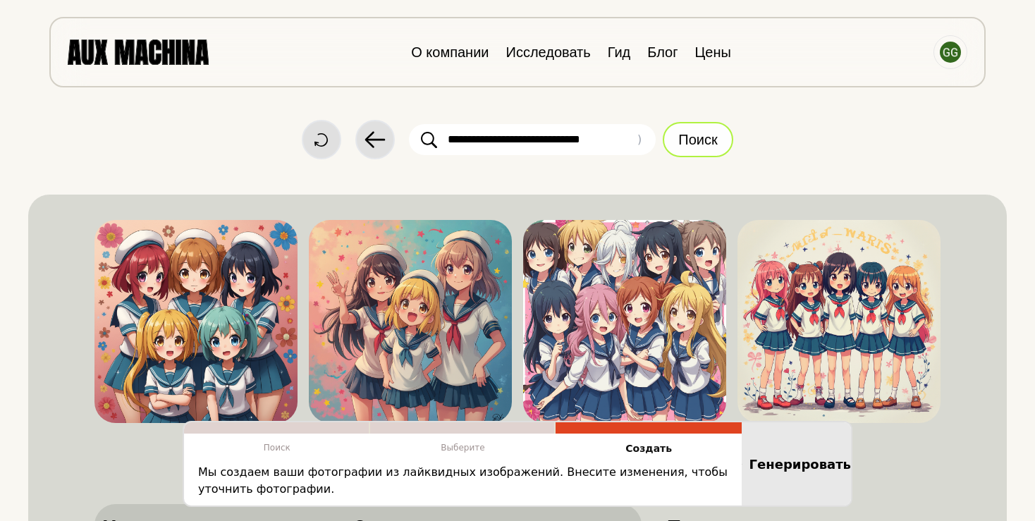
type input "**********"
click at [711, 150] on button "Поиск" at bounding box center [698, 139] width 70 height 35
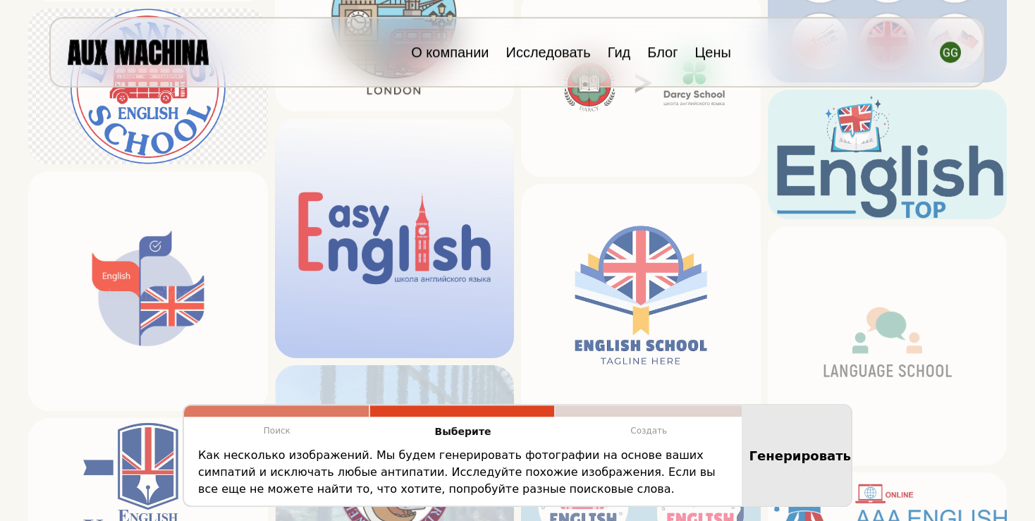
scroll to position [525, 0]
click at [917, 324] on img at bounding box center [888, 346] width 240 height 240
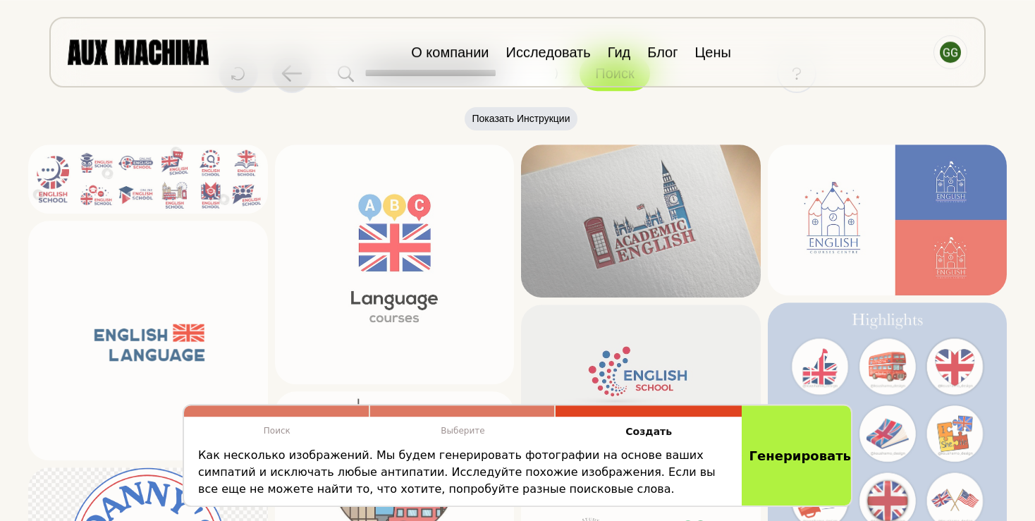
scroll to position [0, 0]
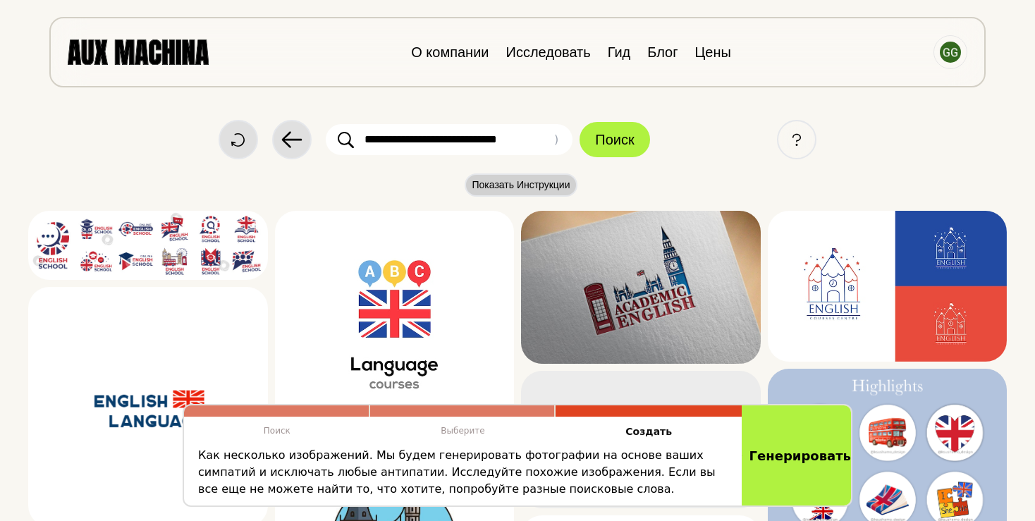
click at [546, 185] on button "Показать Инструкции" at bounding box center [521, 184] width 112 height 23
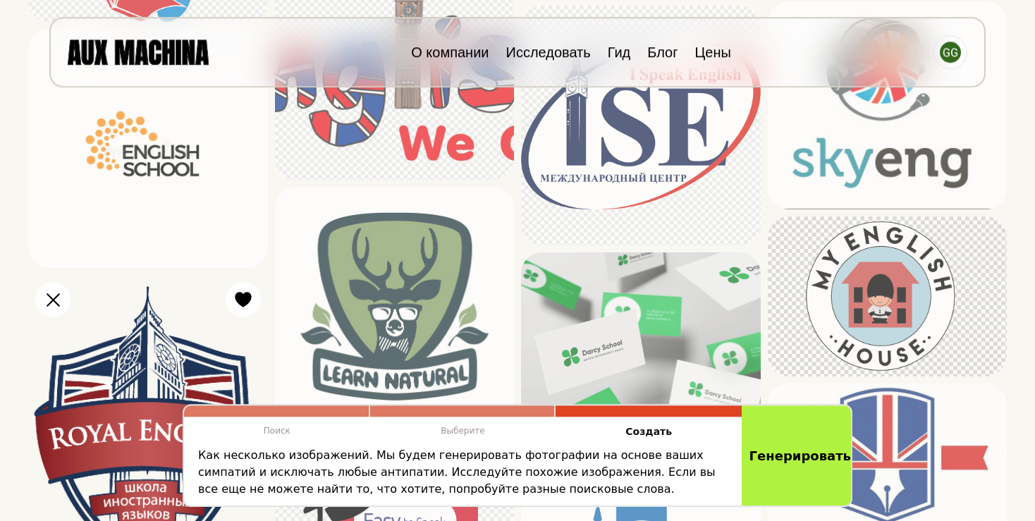
scroll to position [1297, 0]
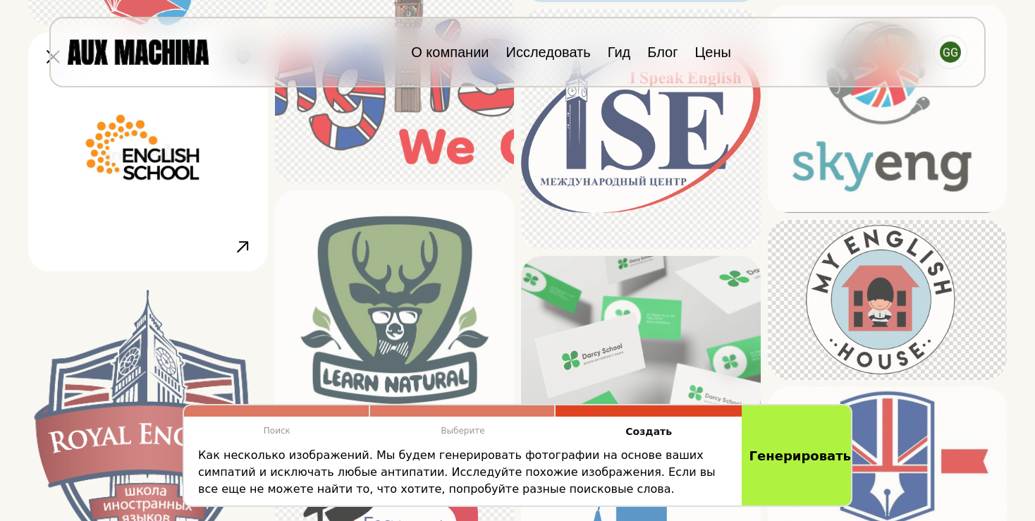
click at [168, 214] on img at bounding box center [148, 152] width 240 height 240
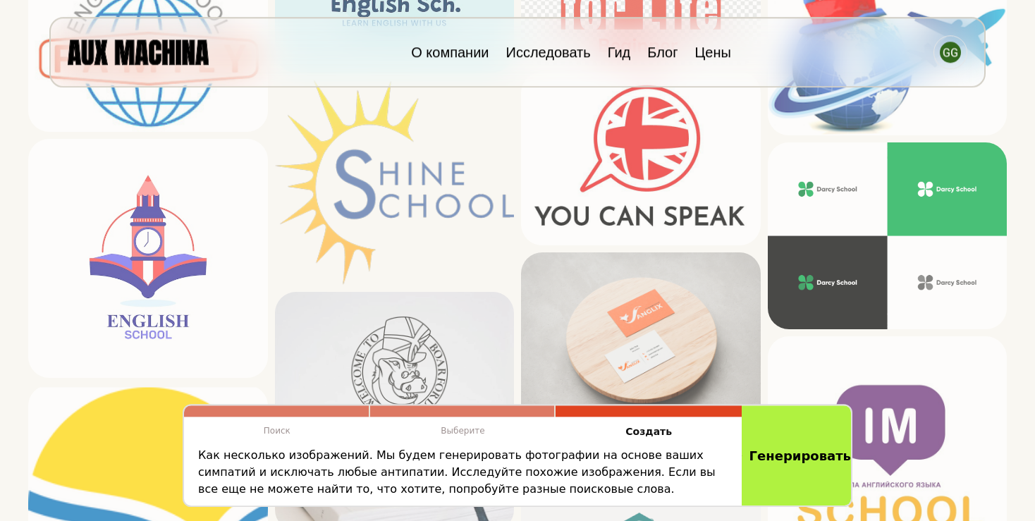
scroll to position [2145, 0]
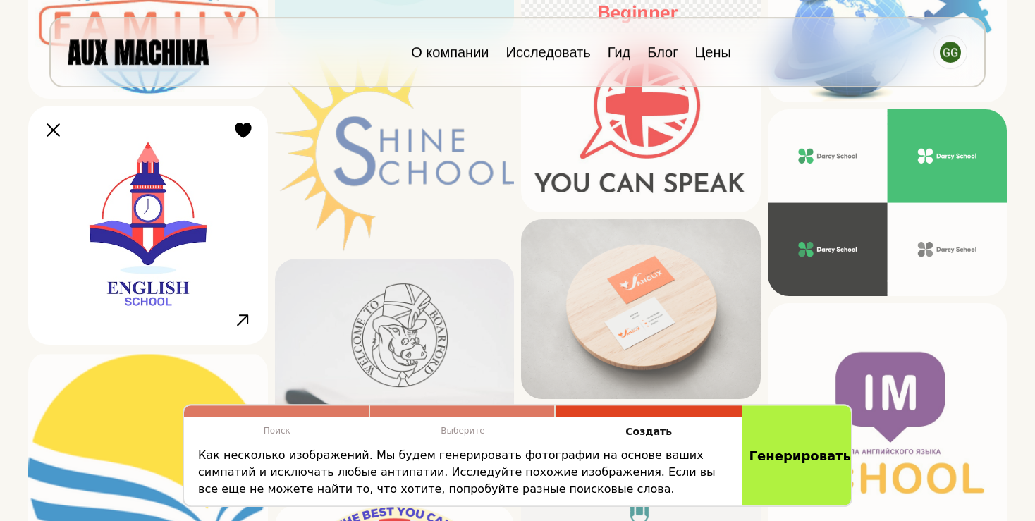
click at [176, 228] on img at bounding box center [148, 226] width 240 height 240
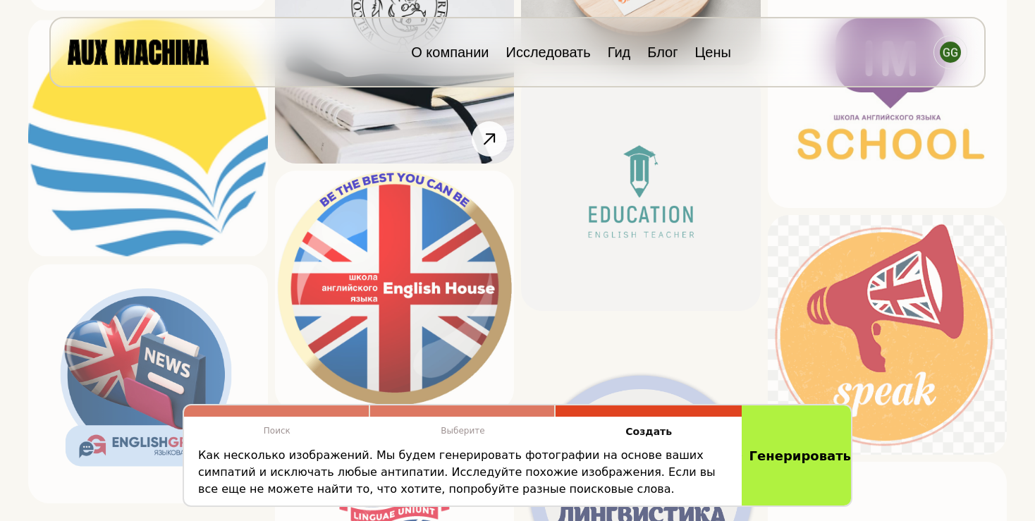
scroll to position [2513, 0]
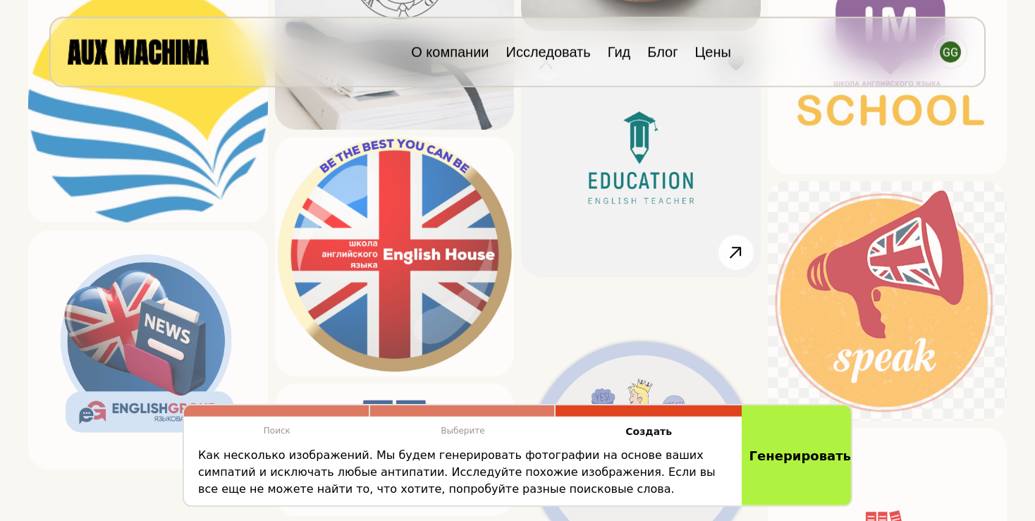
click at [628, 215] on img at bounding box center [641, 158] width 240 height 240
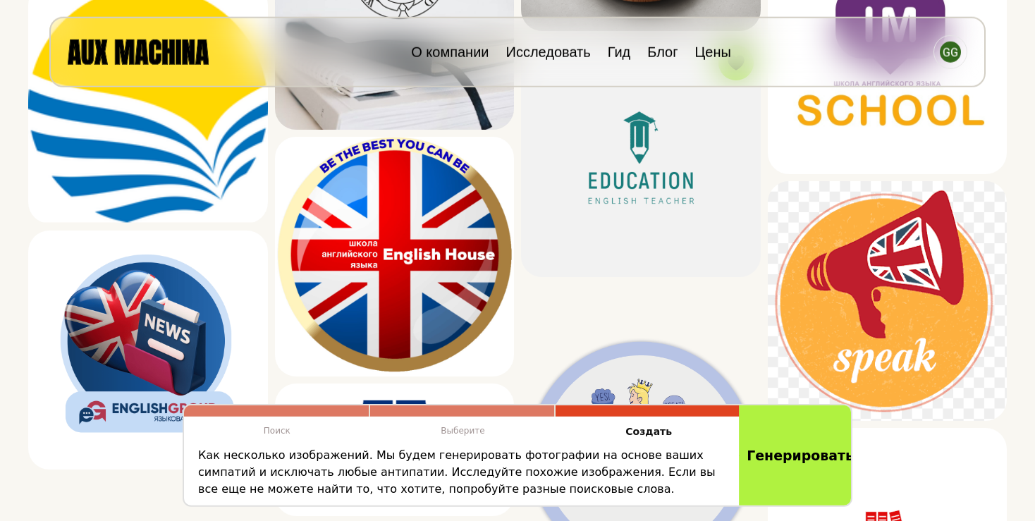
click at [797, 460] on button "Генерировать" at bounding box center [796, 455] width 115 height 105
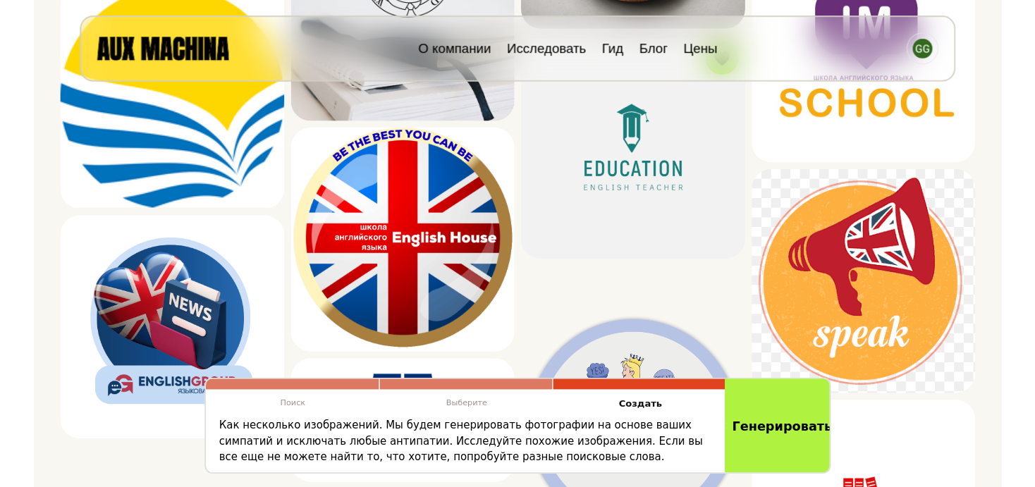
scroll to position [556, 0]
